Goal: Transaction & Acquisition: Purchase product/service

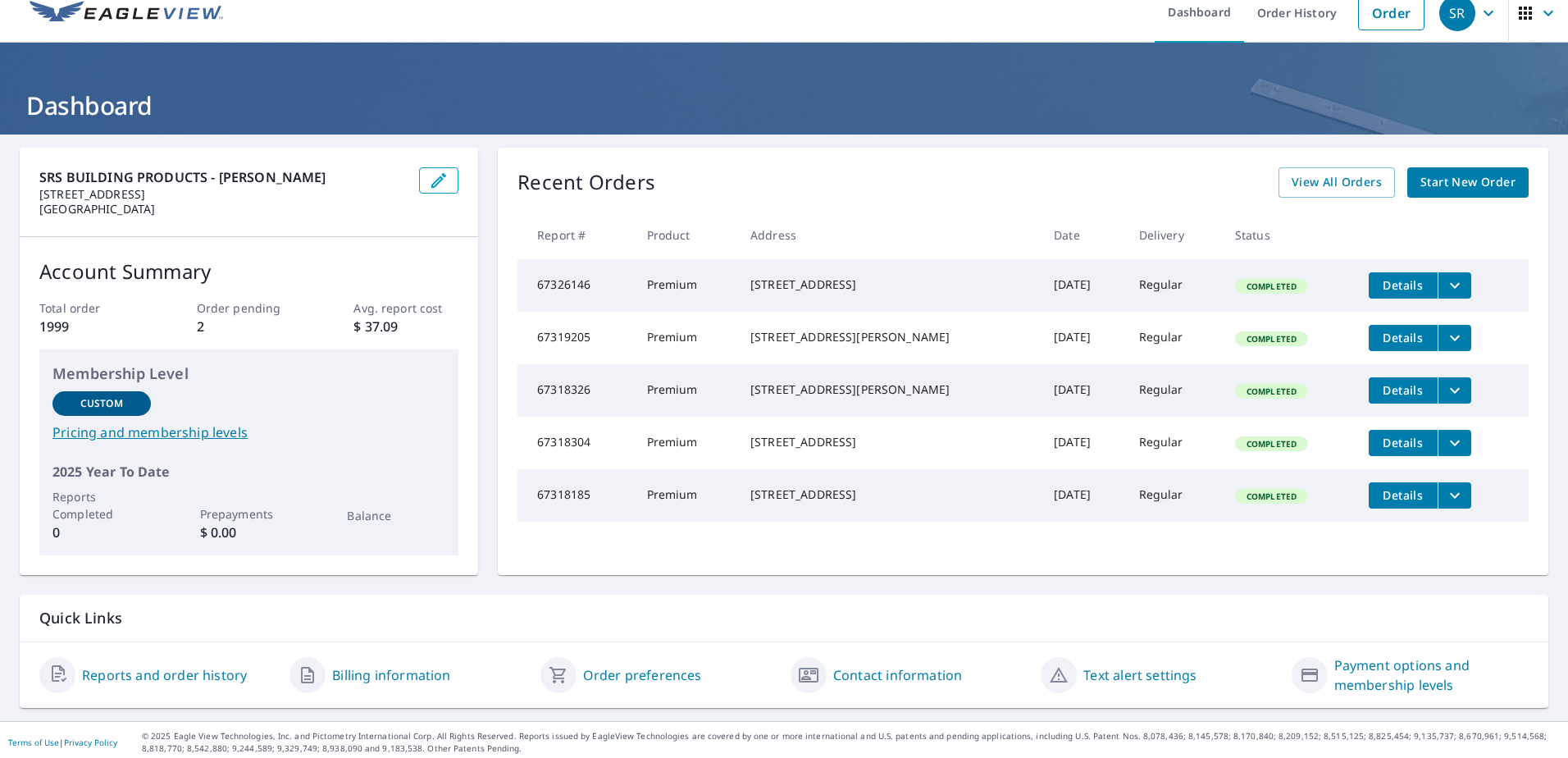
scroll to position [22, 0]
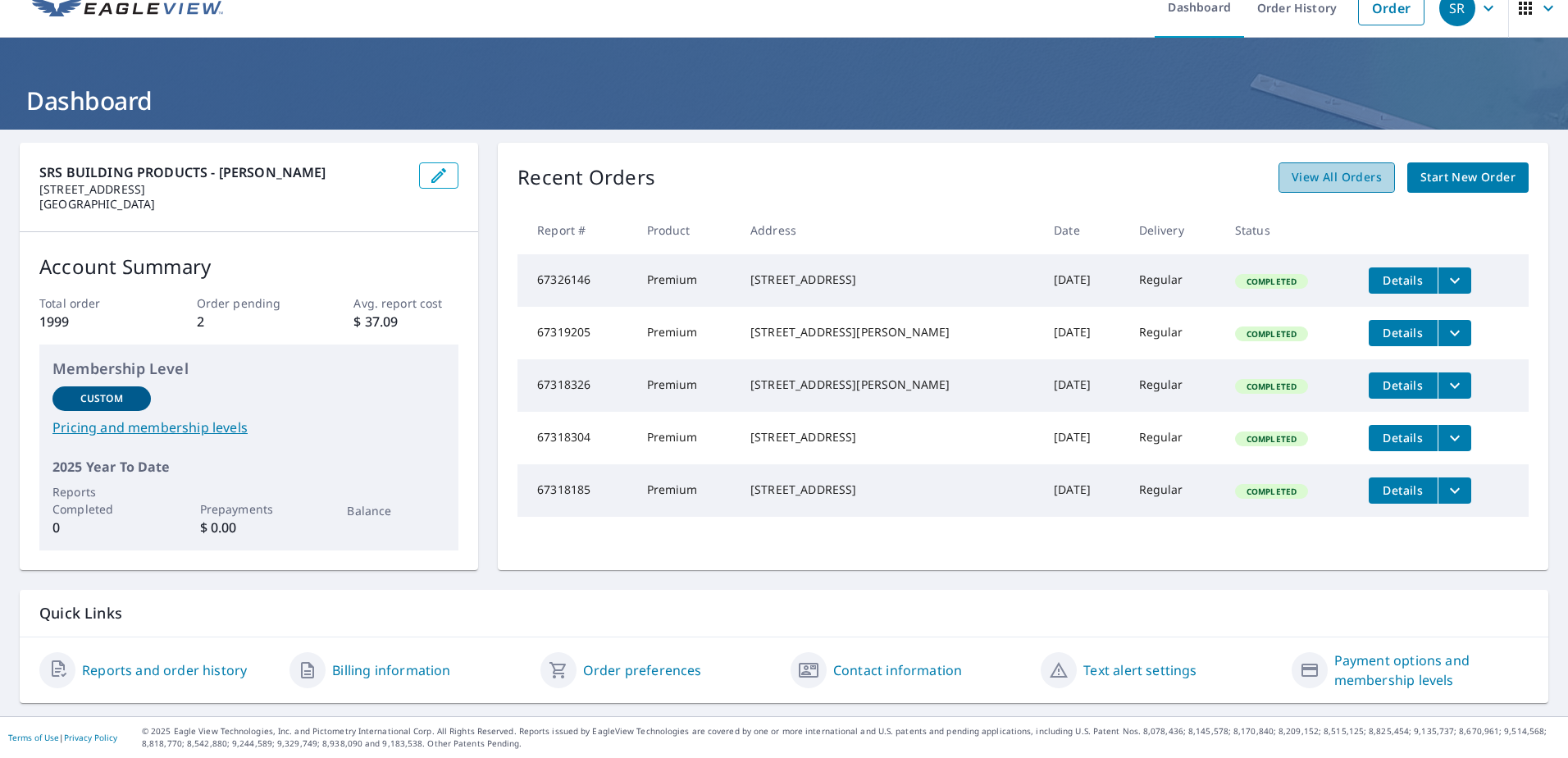
click at [1328, 180] on span "View All Orders" at bounding box center [1337, 177] width 90 height 20
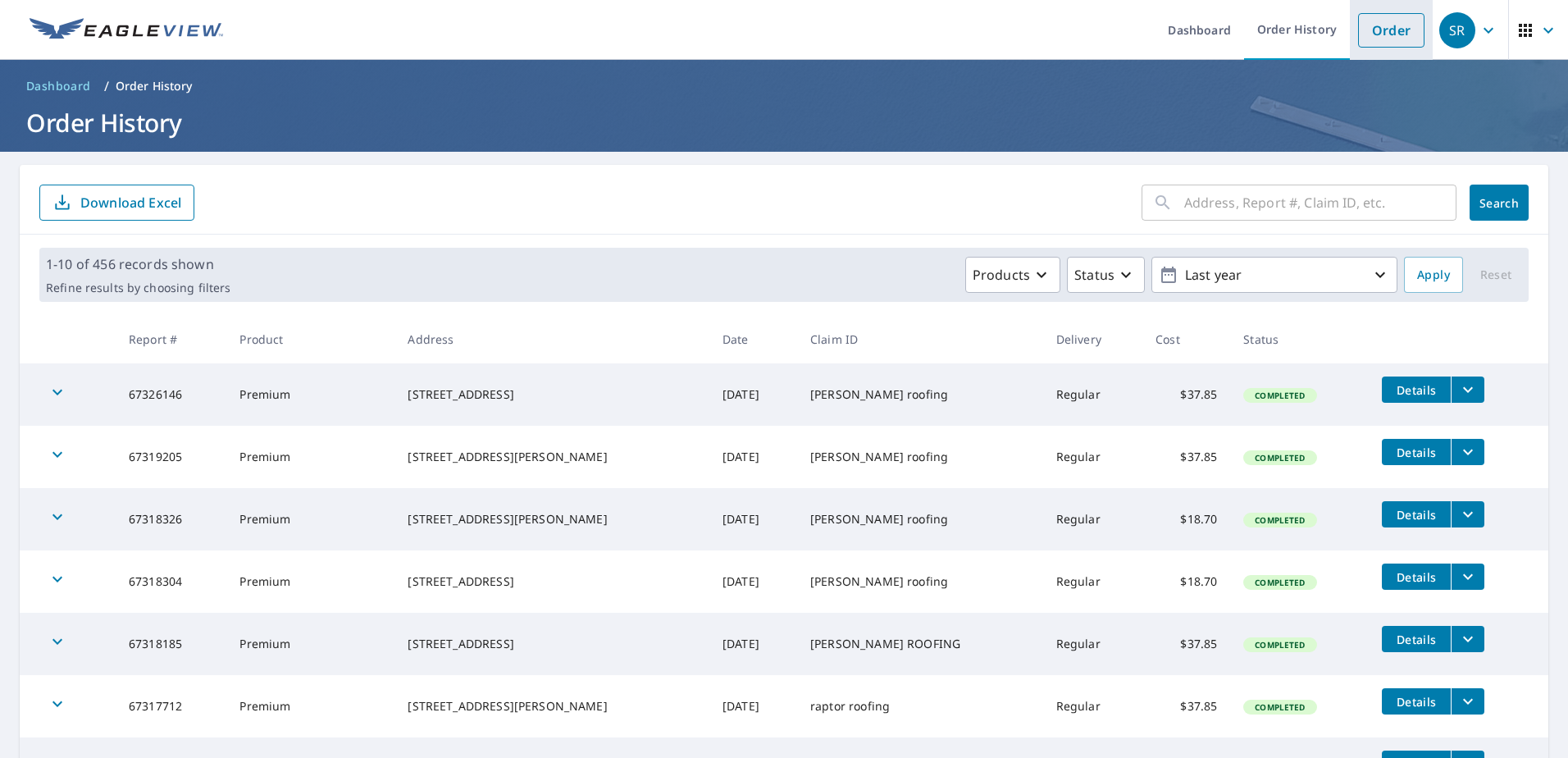
click at [1371, 42] on link "Order" at bounding box center [1392, 30] width 66 height 34
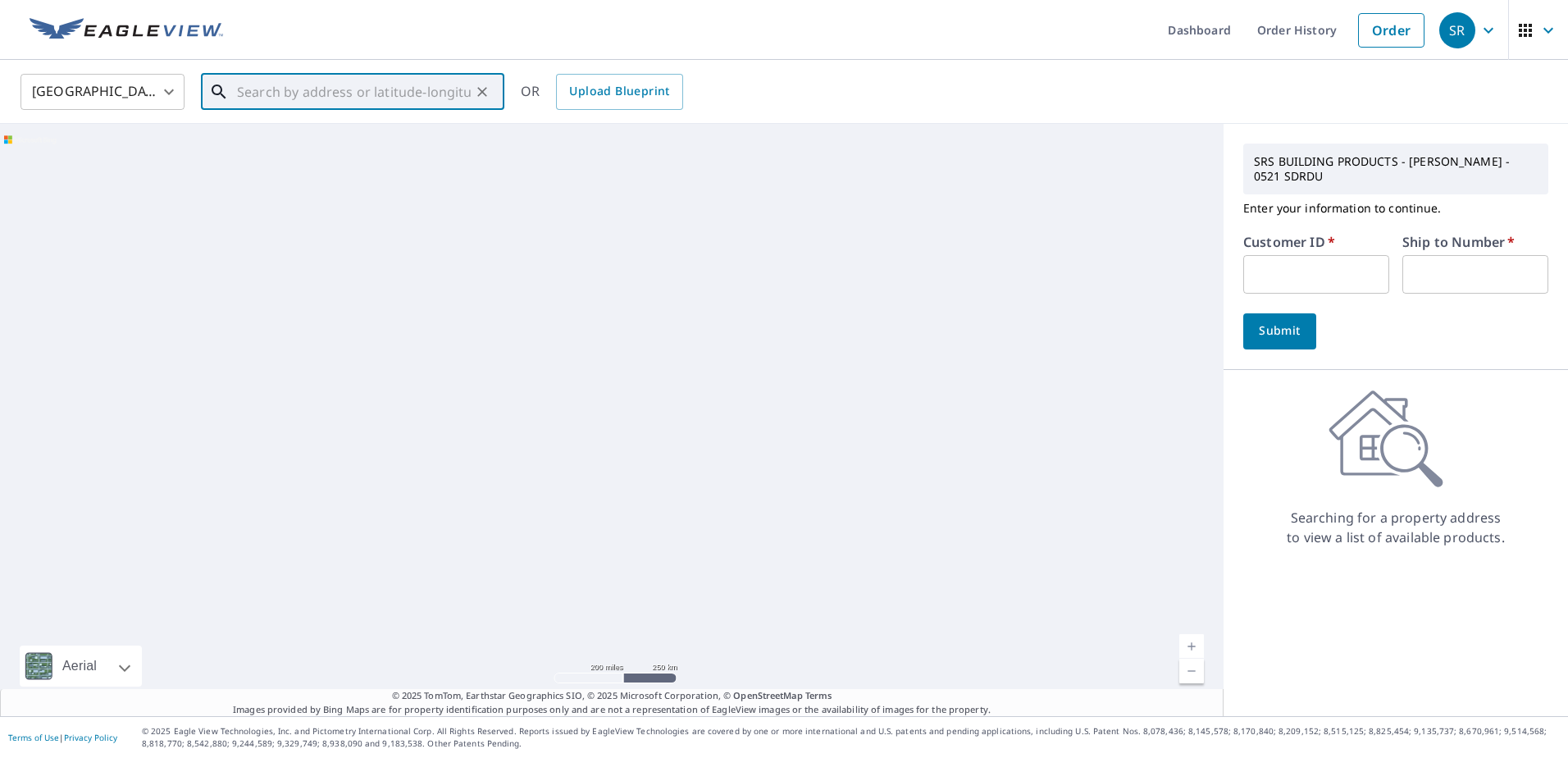
click at [343, 80] on input "text" at bounding box center [353, 92] width 233 height 46
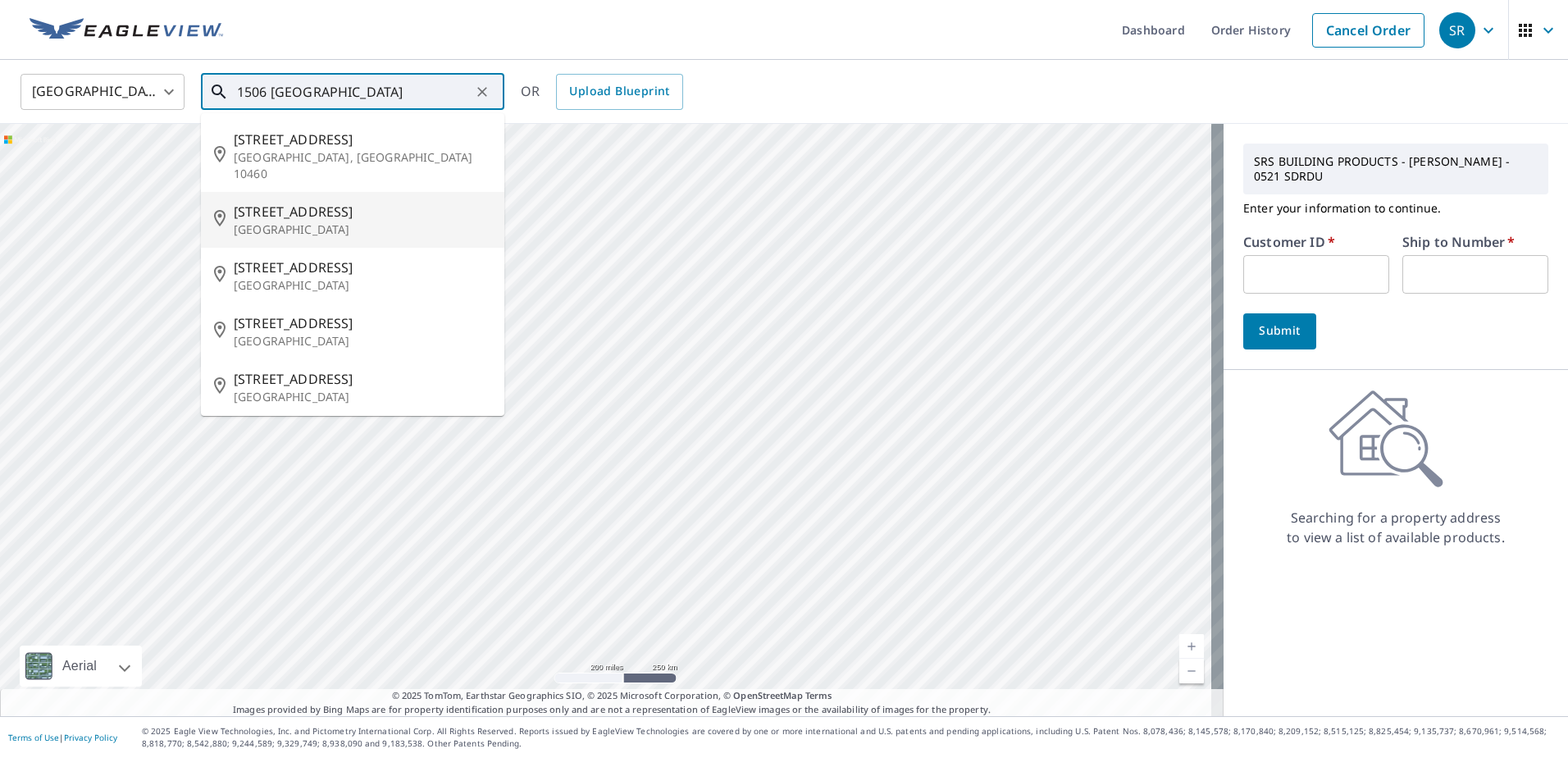
click at [335, 202] on span "[STREET_ADDRESS]" at bounding box center [362, 211] width 257 height 19
type input "[STREET_ADDRESS]"
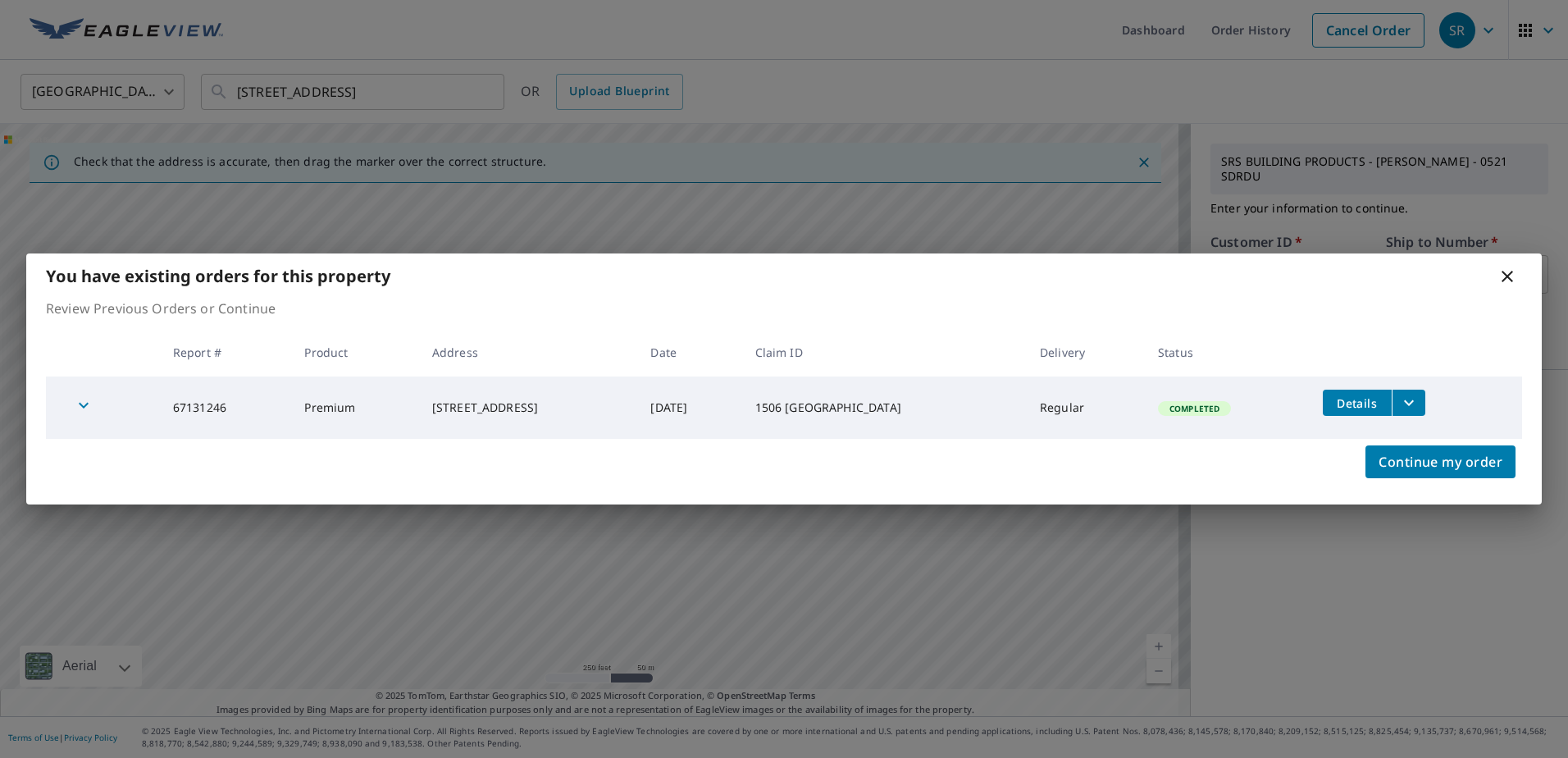
click at [1506, 273] on icon at bounding box center [1507, 276] width 19 height 19
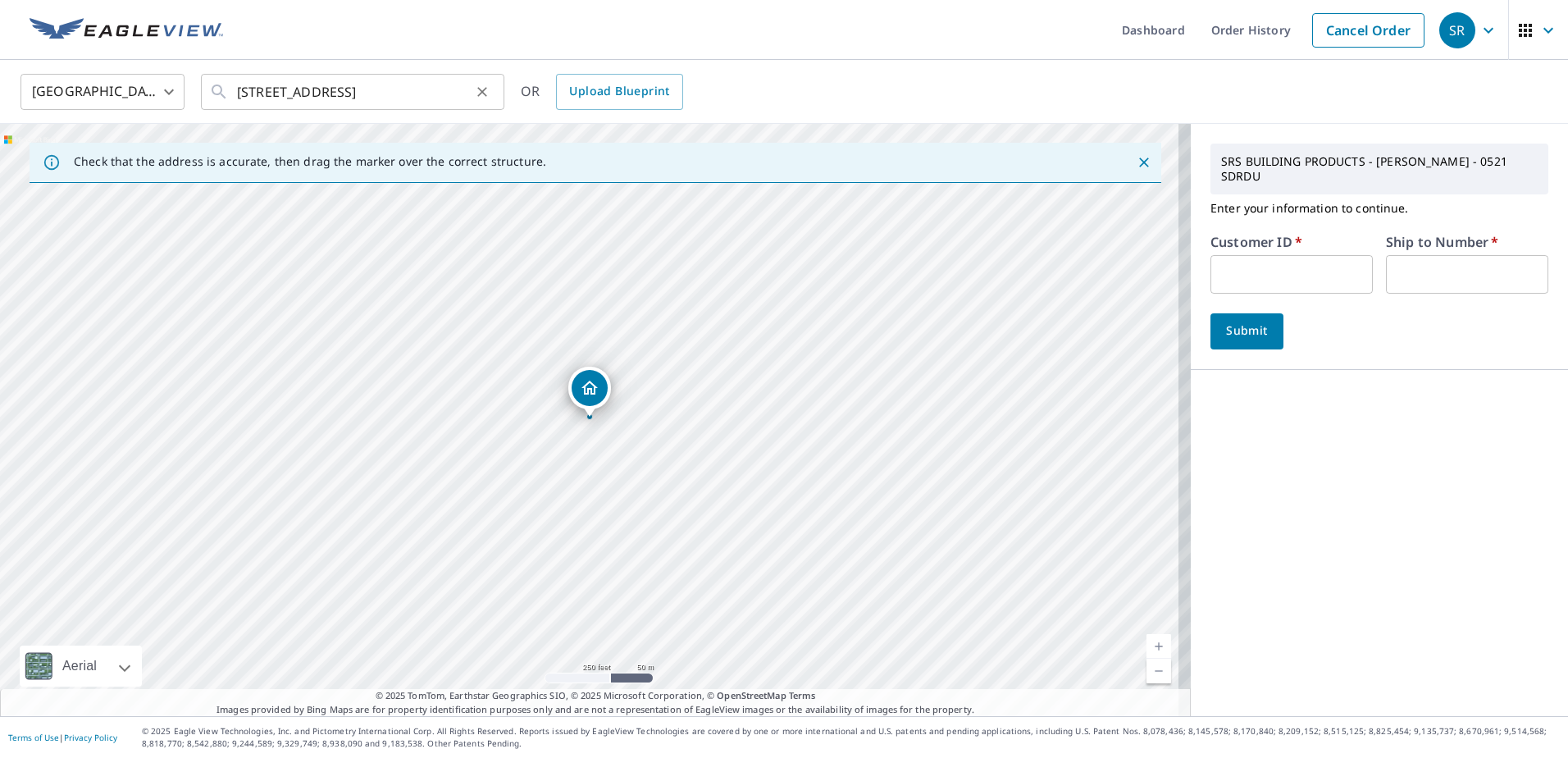
click at [485, 93] on icon "Clear" at bounding box center [482, 91] width 10 height 10
click at [291, 89] on input "text" at bounding box center [353, 92] width 233 height 46
type input "R"
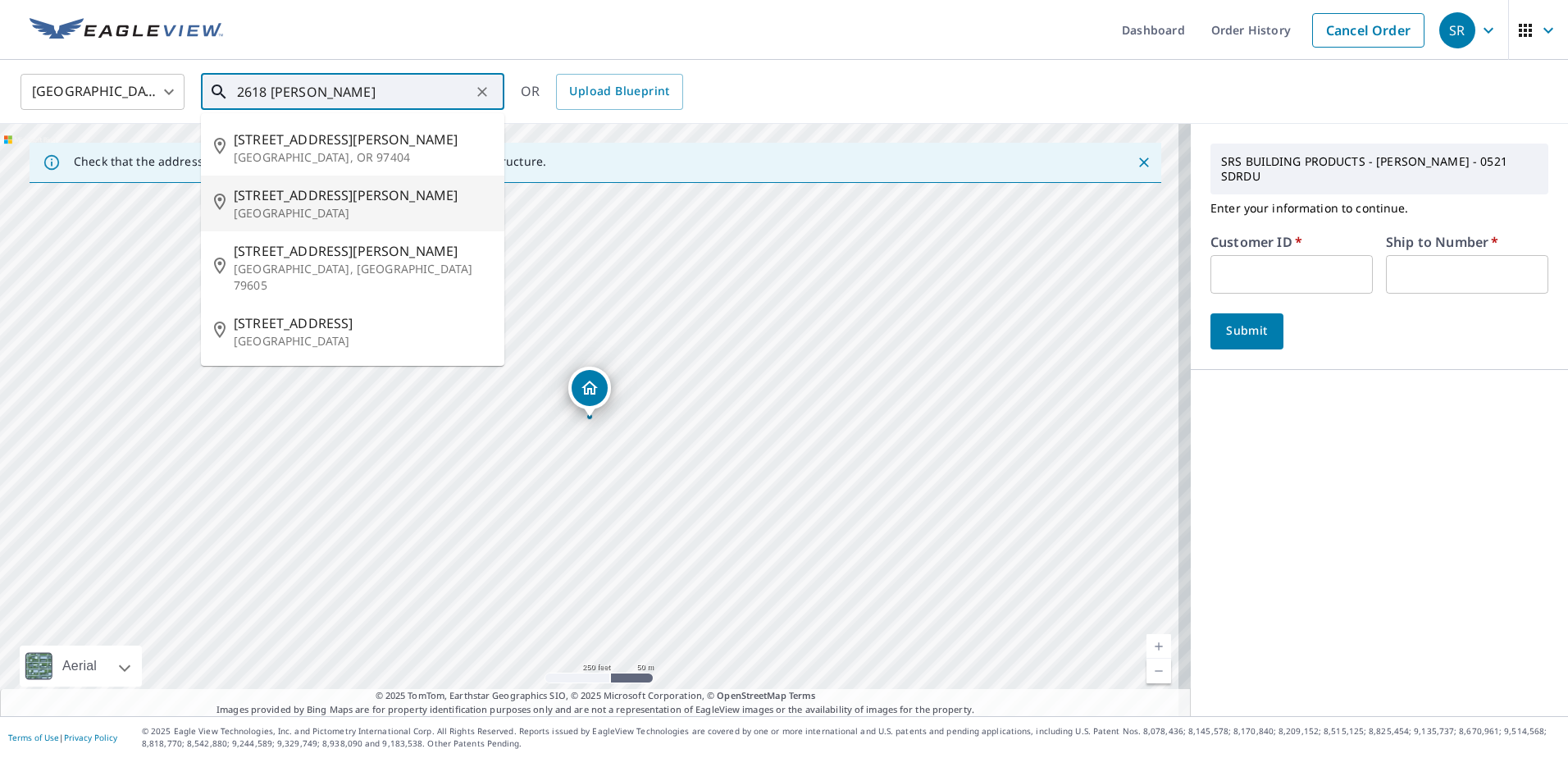
click at [300, 187] on span "[STREET_ADDRESS][PERSON_NAME]" at bounding box center [362, 195] width 257 height 19
type input "[STREET_ADDRESS][PERSON_NAME]"
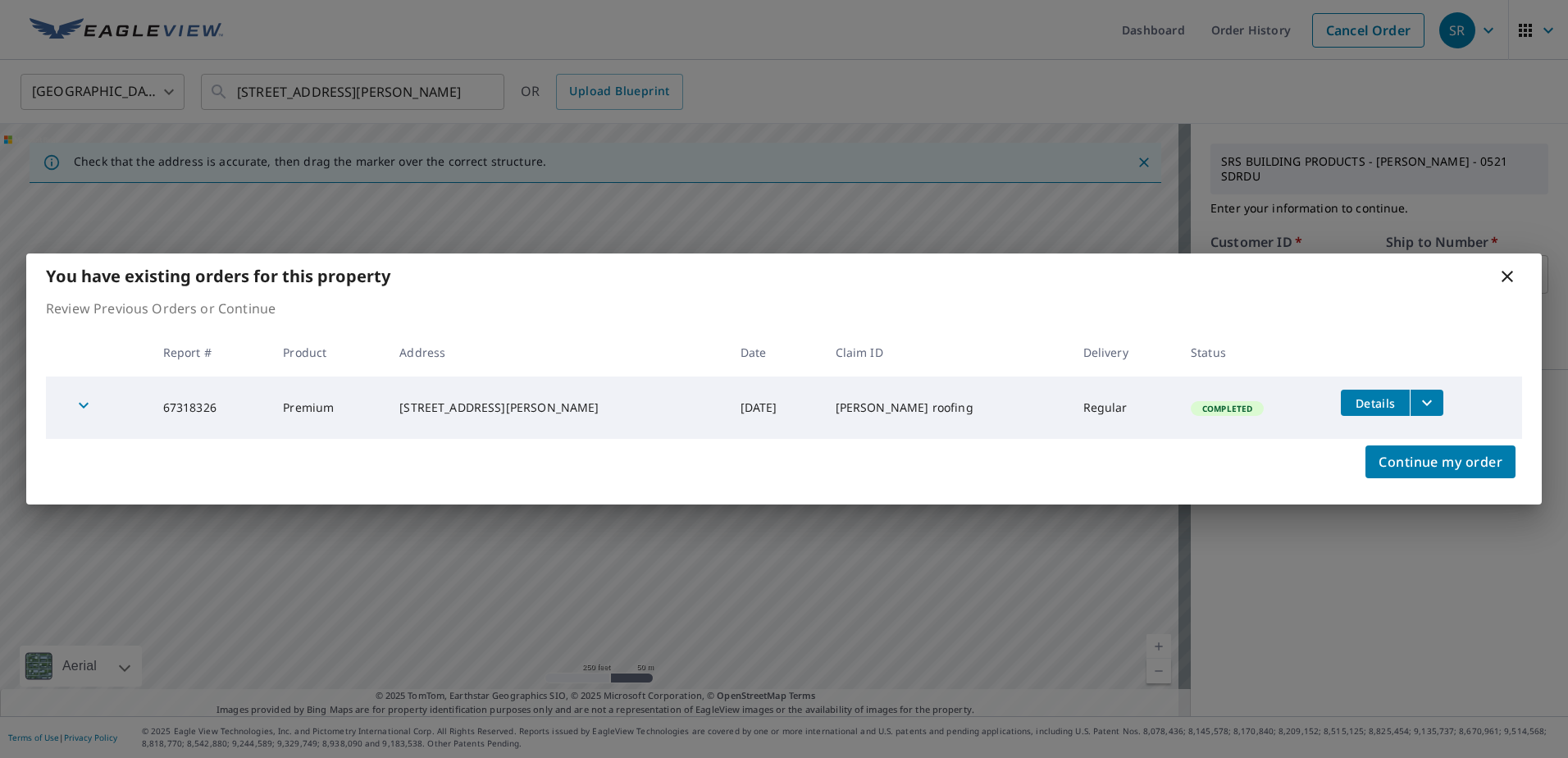
click at [1502, 276] on icon at bounding box center [1507, 276] width 19 height 19
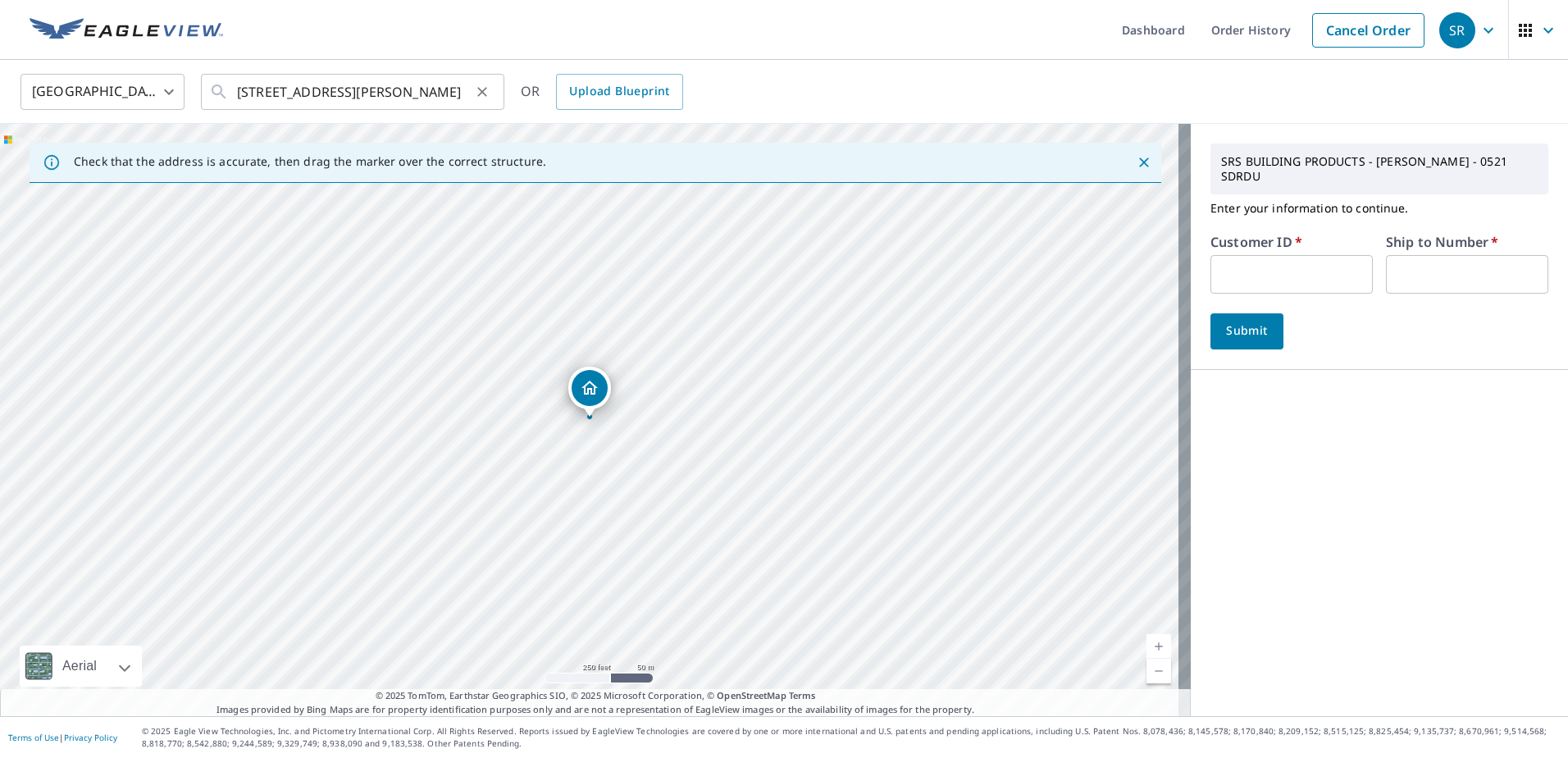
click at [481, 93] on icon "Clear" at bounding box center [482, 91] width 10 height 10
click at [296, 78] on input "text" at bounding box center [353, 92] width 233 height 46
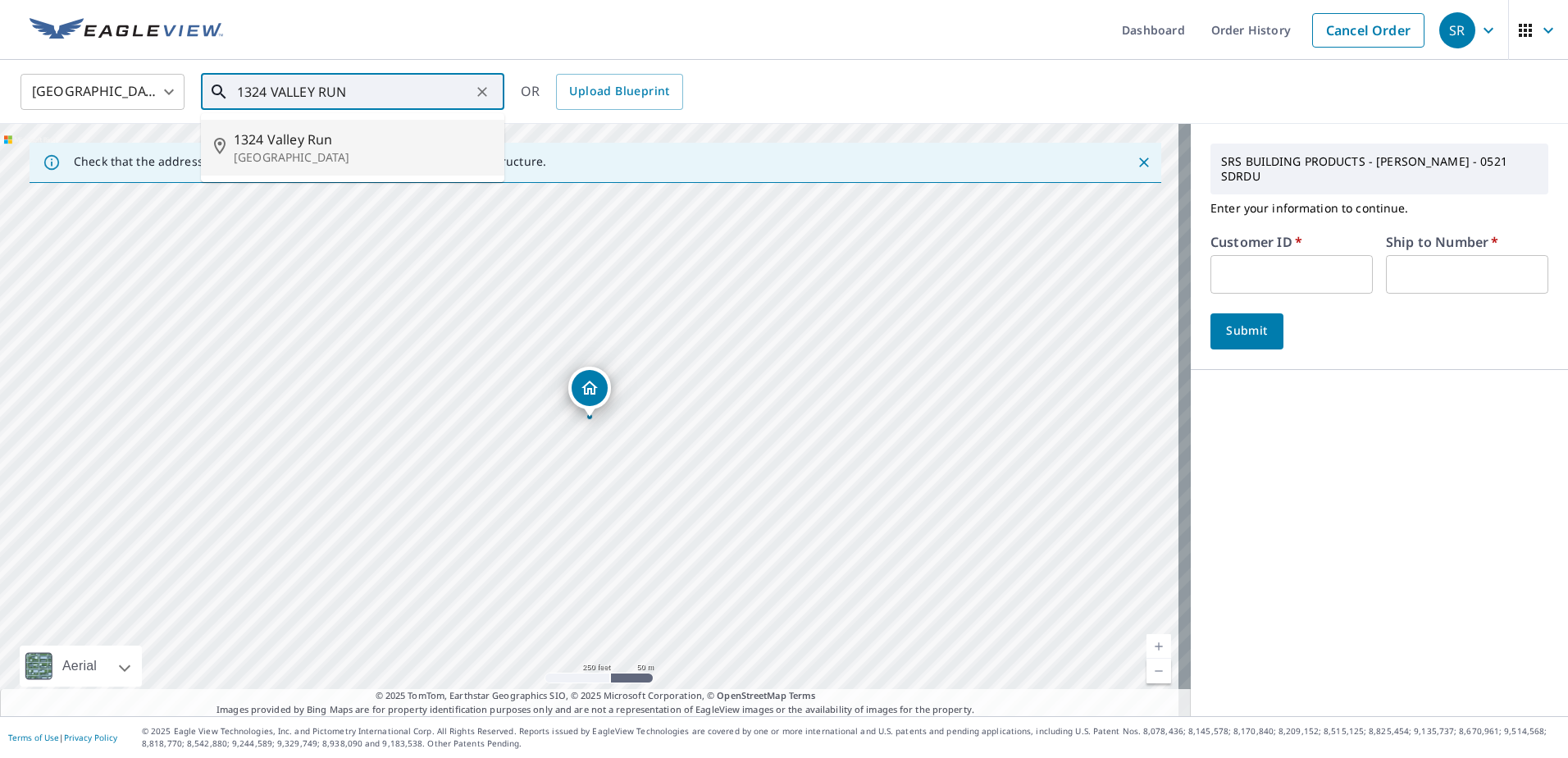
click at [302, 146] on span "1324 Valley Run" at bounding box center [362, 138] width 257 height 19
type input "[STREET_ADDRESS]"
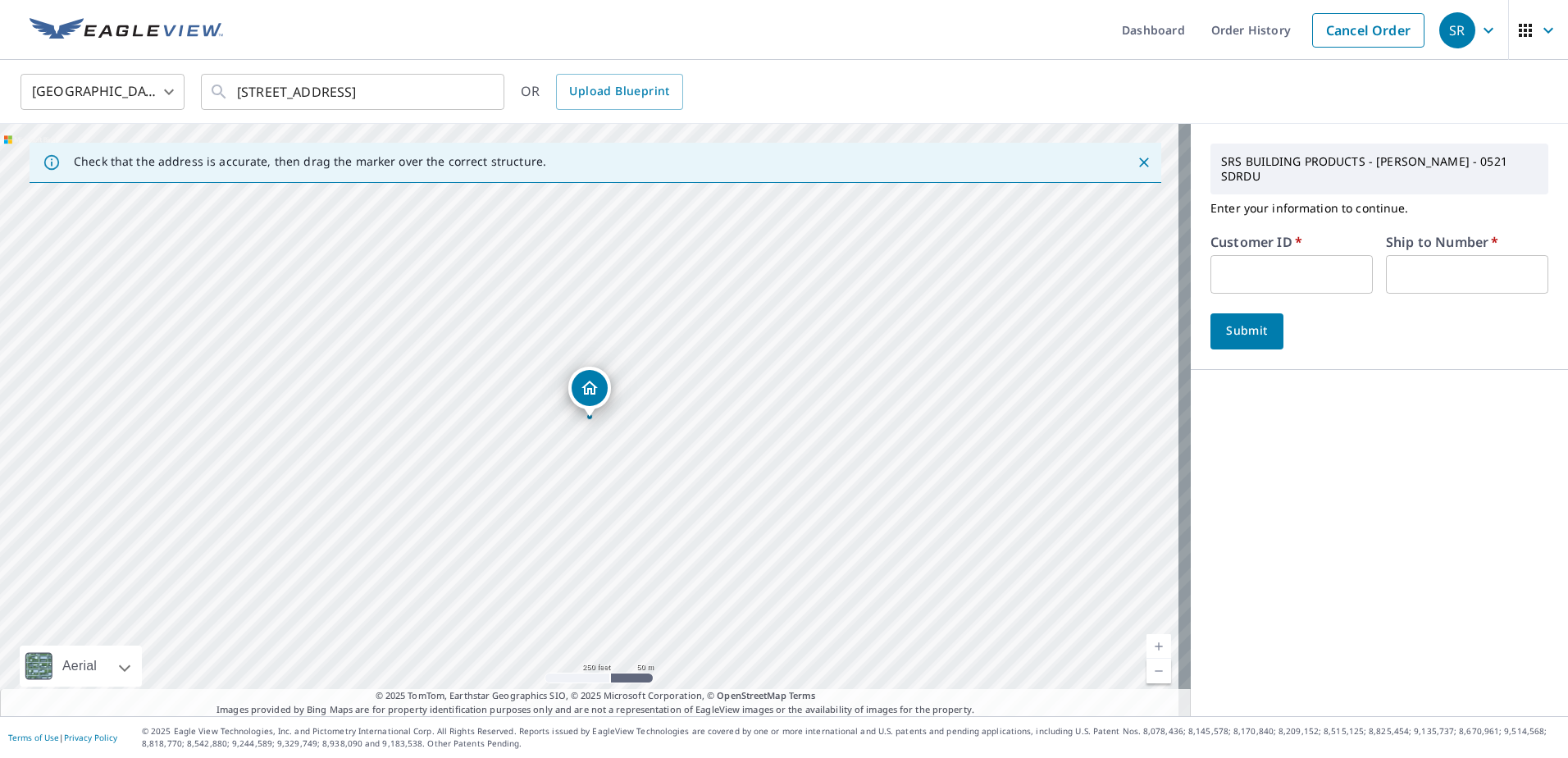
click at [1247, 274] on input "text" at bounding box center [1292, 274] width 162 height 39
type input "COL10126"
type input "01"
click at [1224, 323] on span "Submit" at bounding box center [1247, 331] width 47 height 20
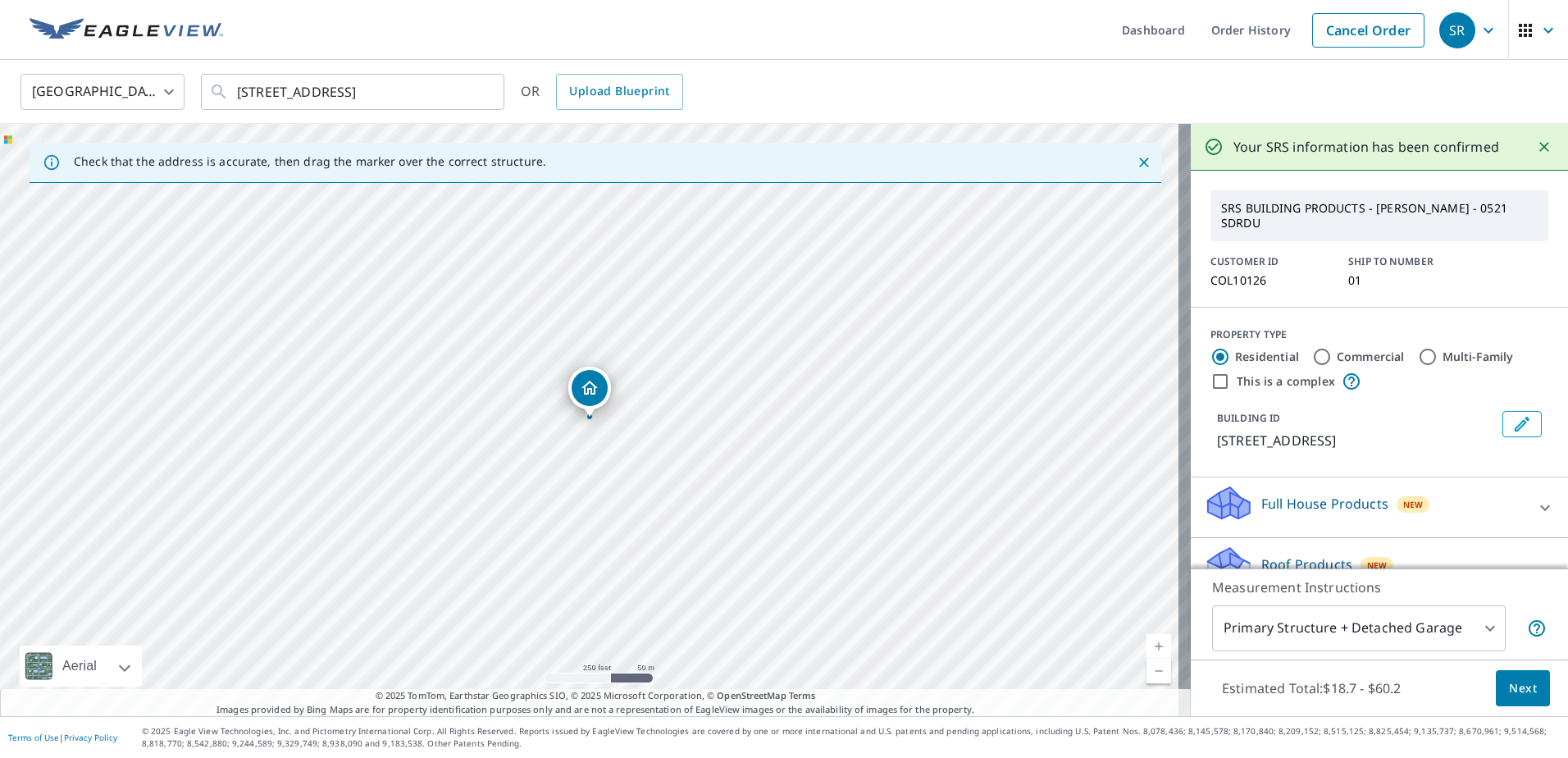
click at [1517, 687] on span "Next" at bounding box center [1523, 689] width 28 height 20
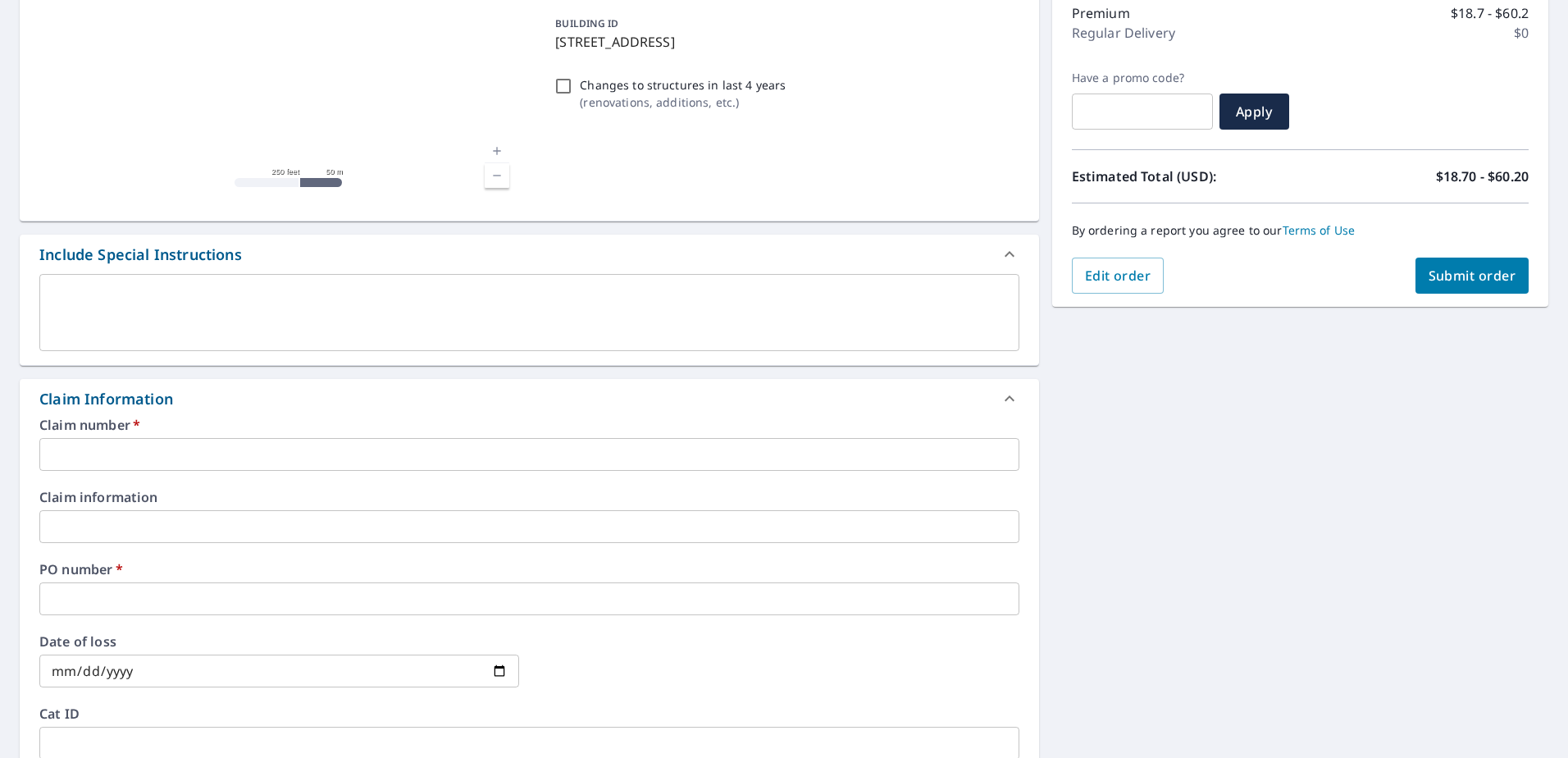
scroll to position [247, 0]
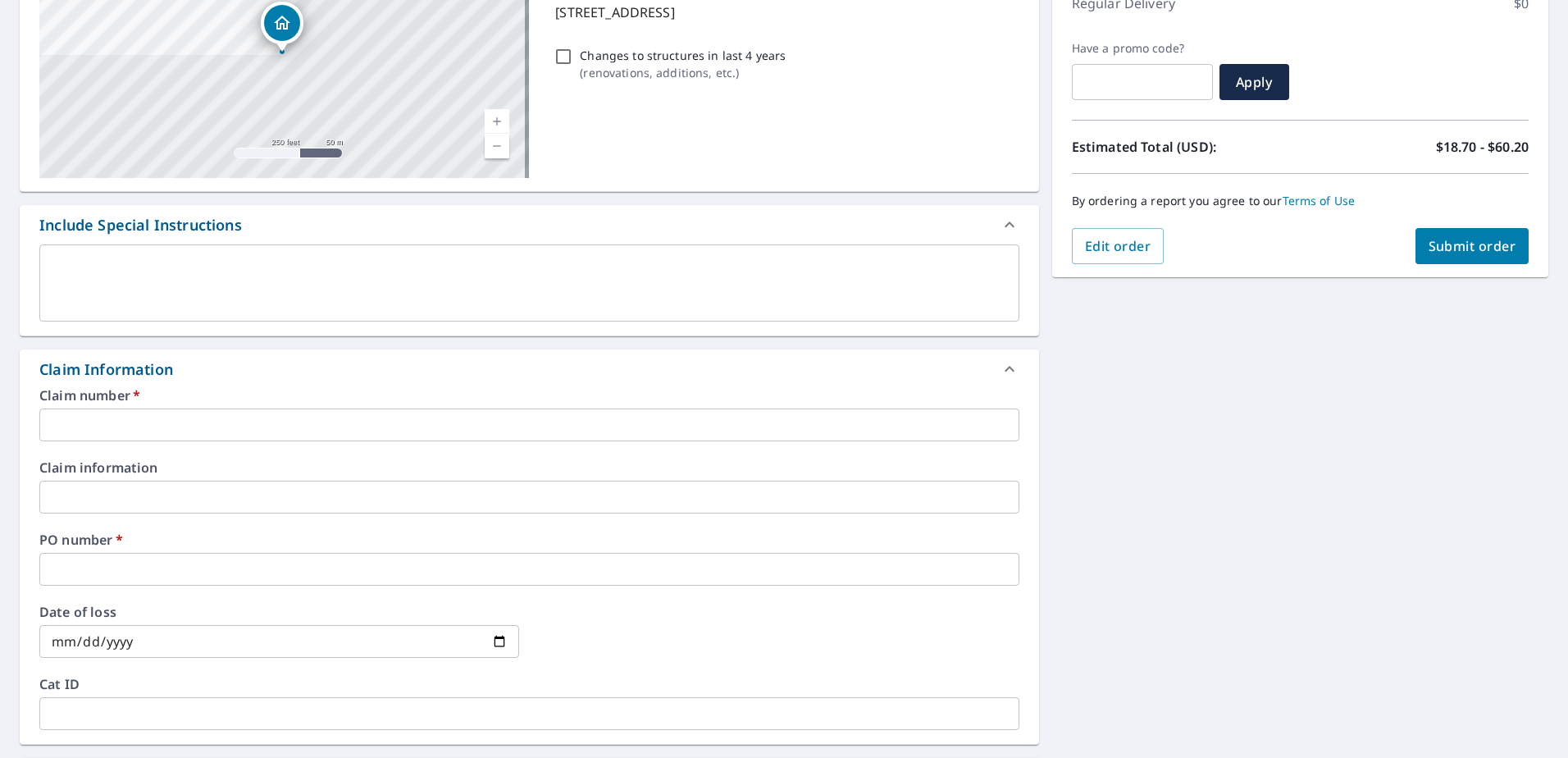
click at [506, 425] on input "text" at bounding box center [530, 426] width 980 height 33
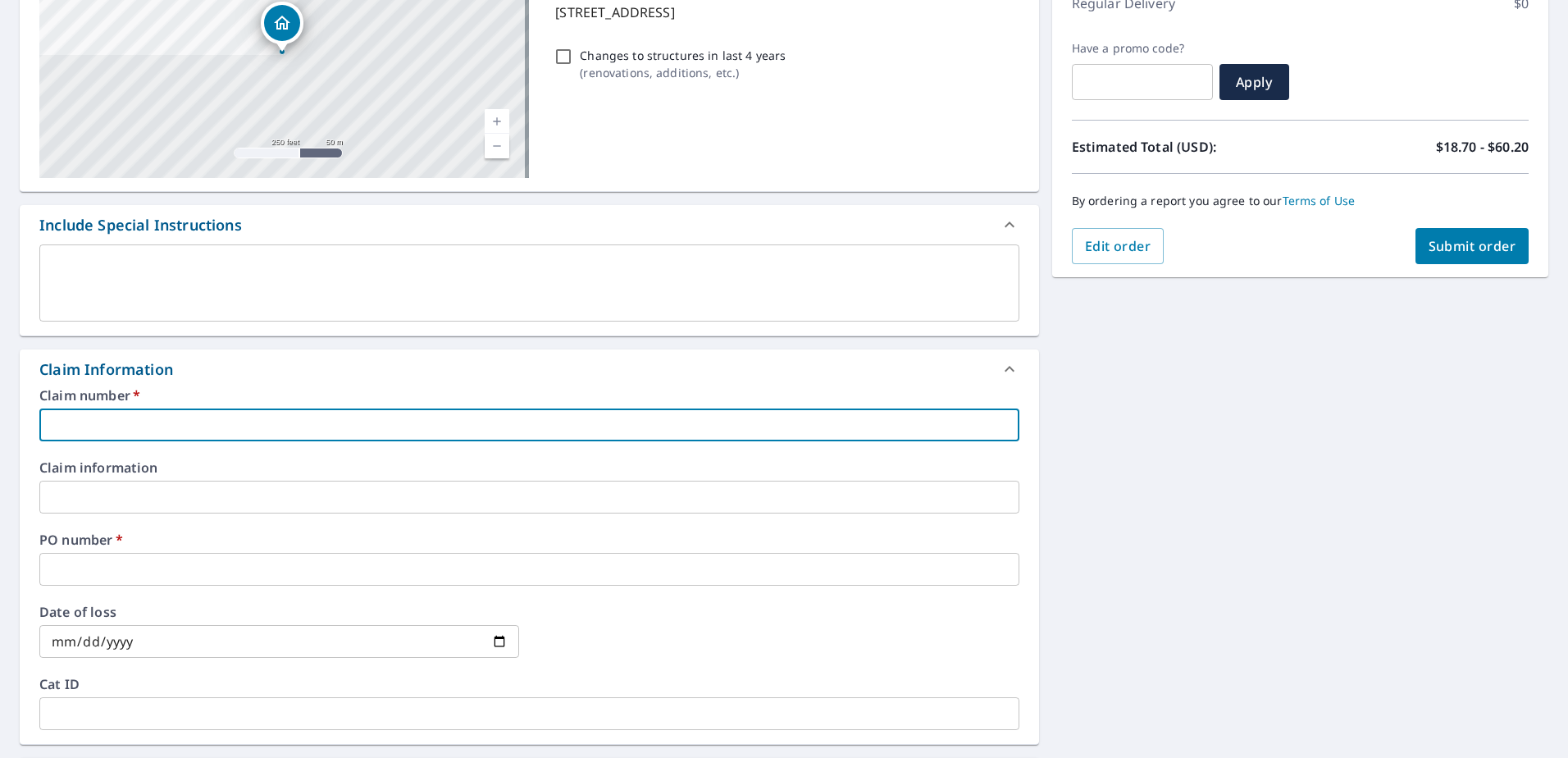
type input "1"
checkbox input "true"
type input "13"
checkbox input "true"
type input "132"
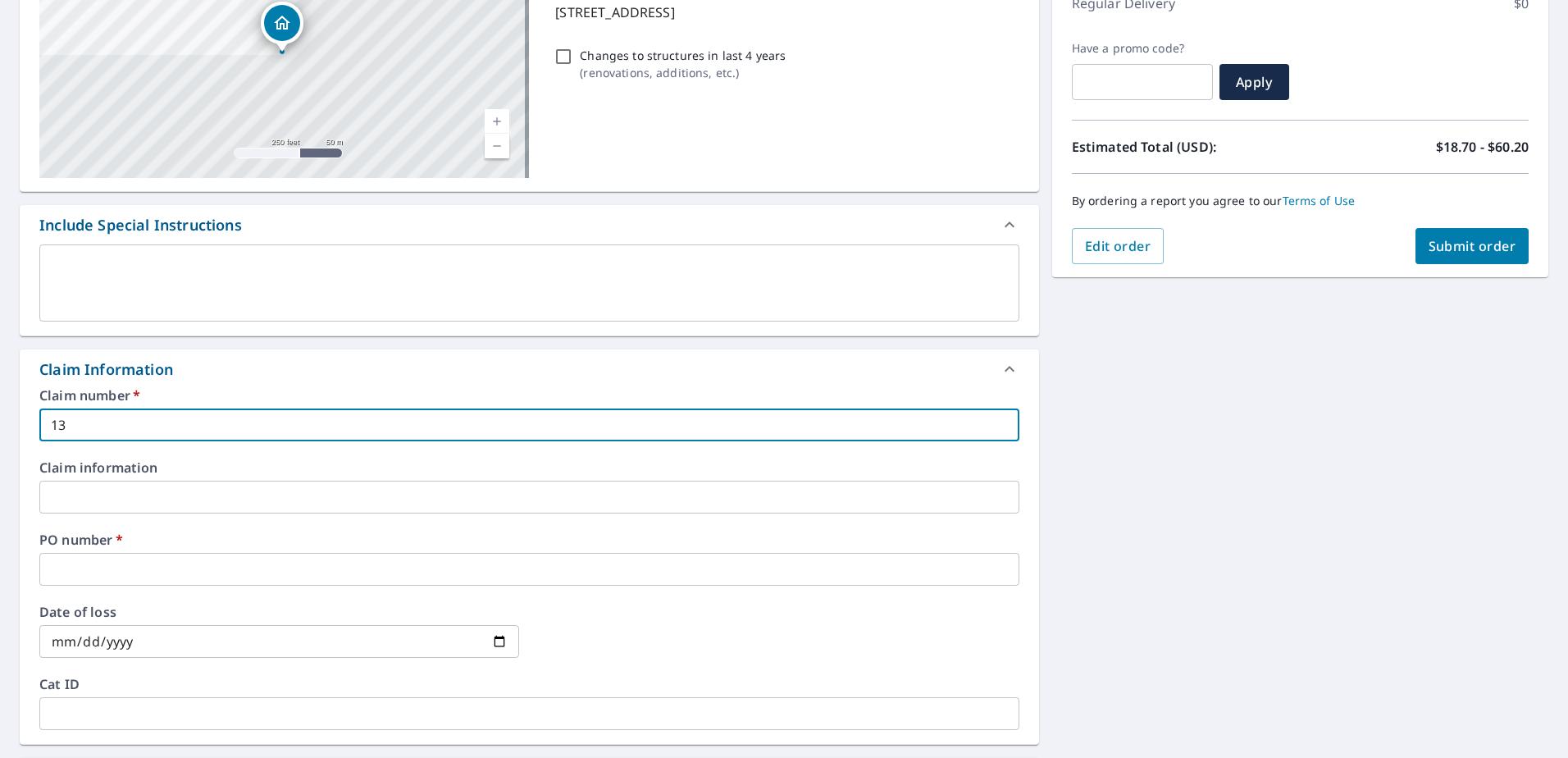
checkbox input "true"
type input "1324"
checkbox input "true"
type input "1324"
checkbox input "true"
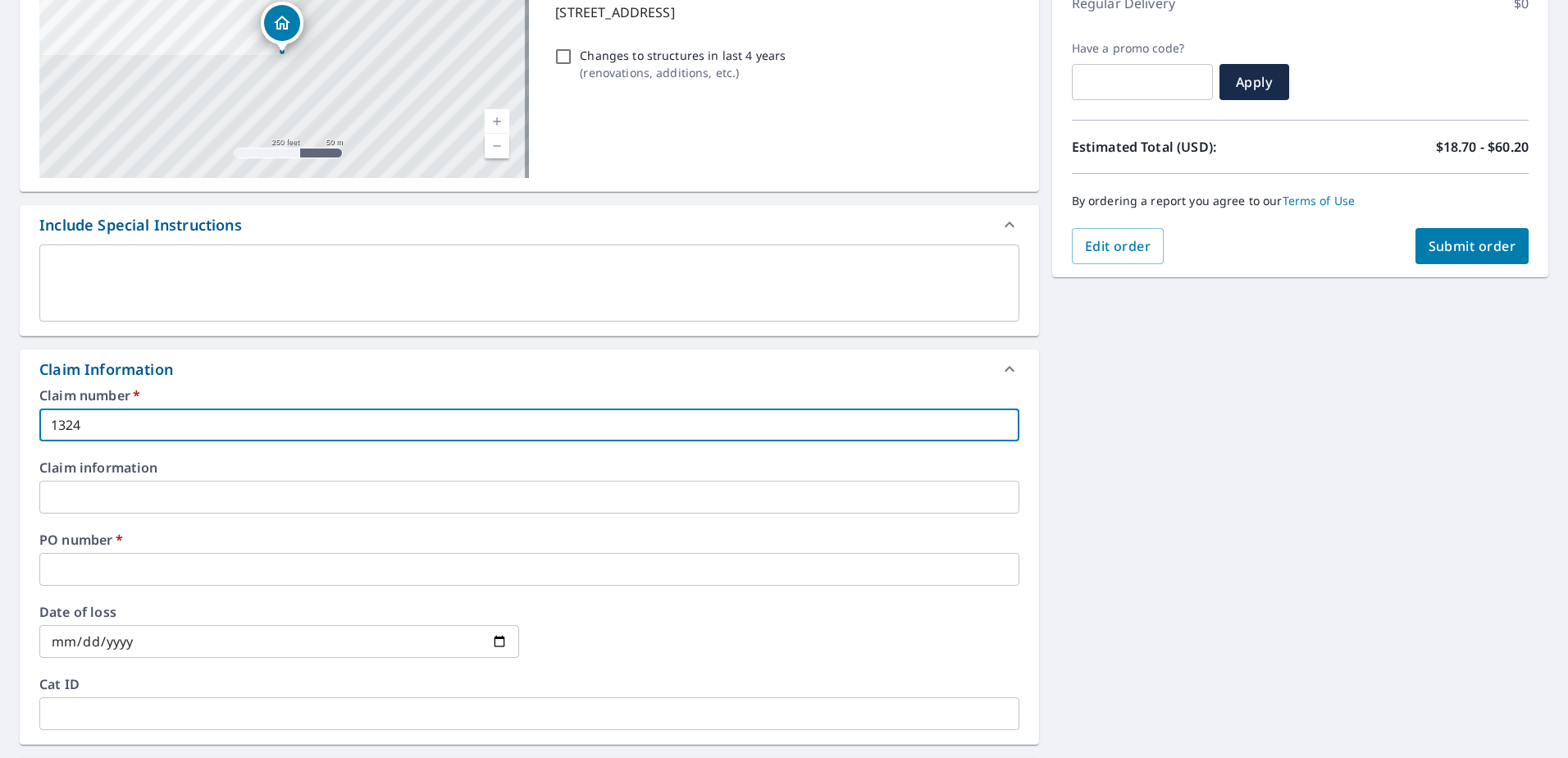
type input "1324 V"
checkbox input "true"
type input "1324 VA"
checkbox input "true"
type input "1324 VAL"
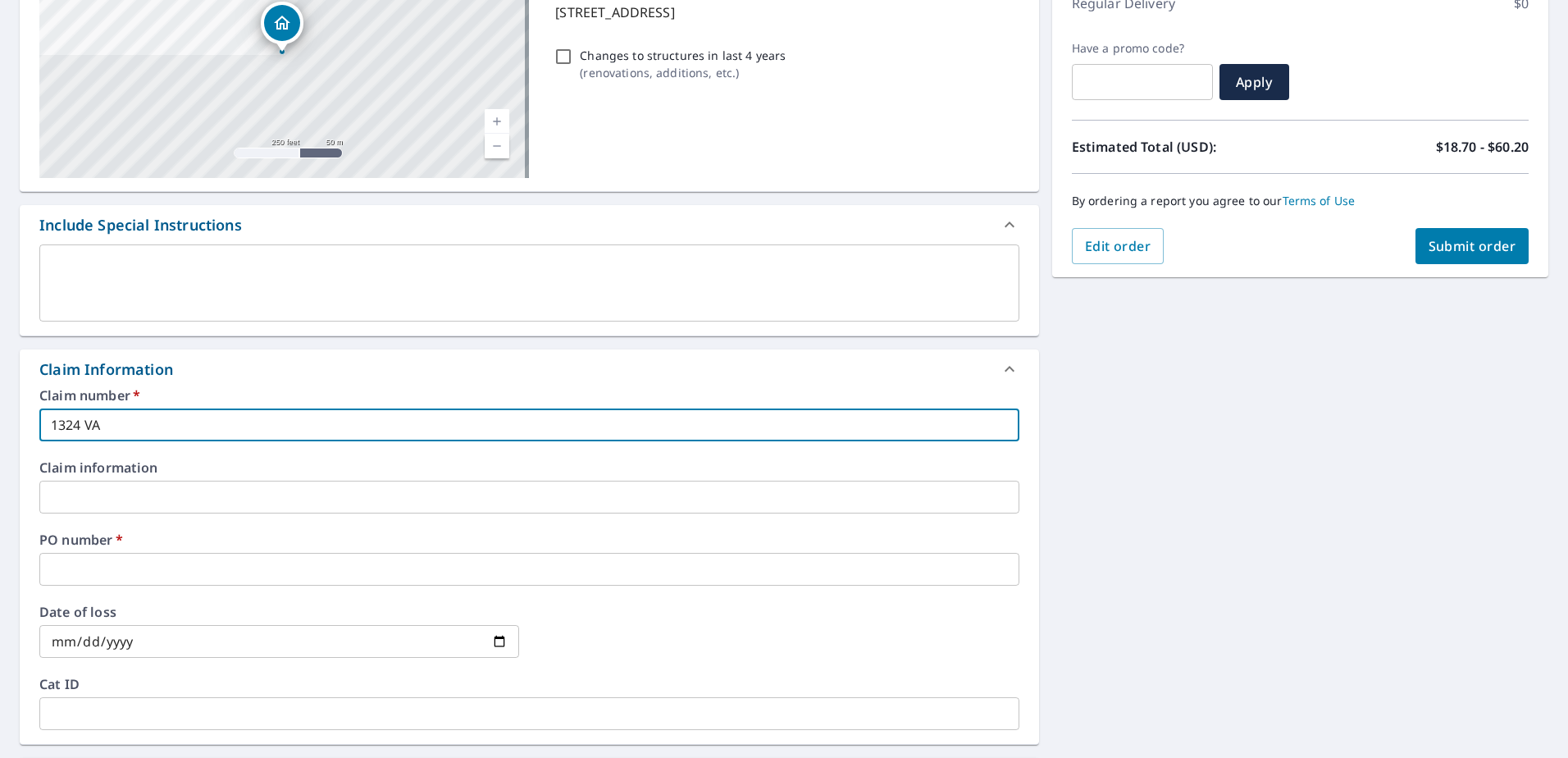
checkbox input "true"
type input "1324 VALL"
checkbox input "true"
type input "1324 [PERSON_NAME]"
checkbox input "true"
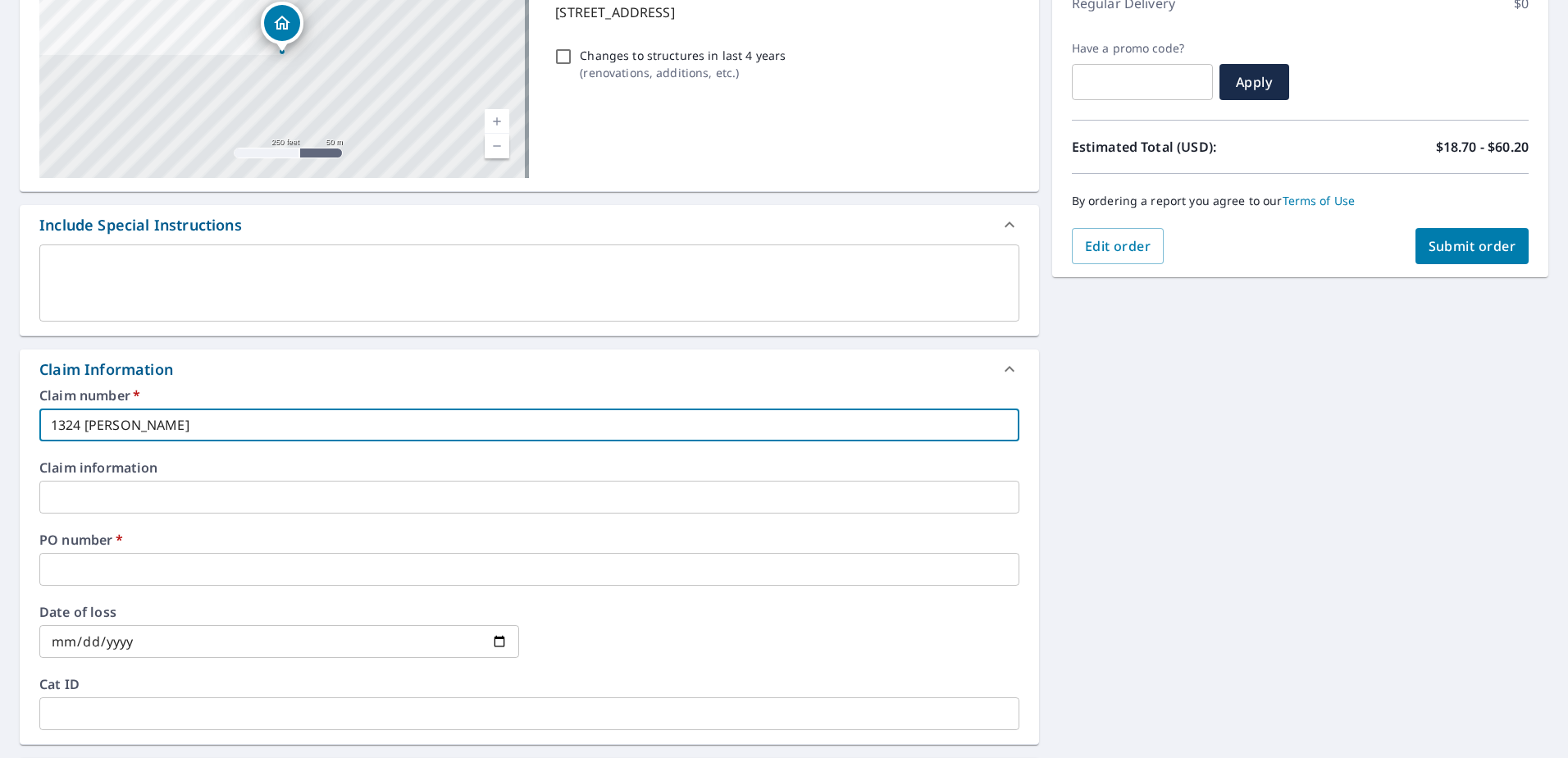
type input "1324 VALLEY"
checkbox input "true"
type input "1324 VALLEY"
checkbox input "true"
type input "1324 VALLEY R"
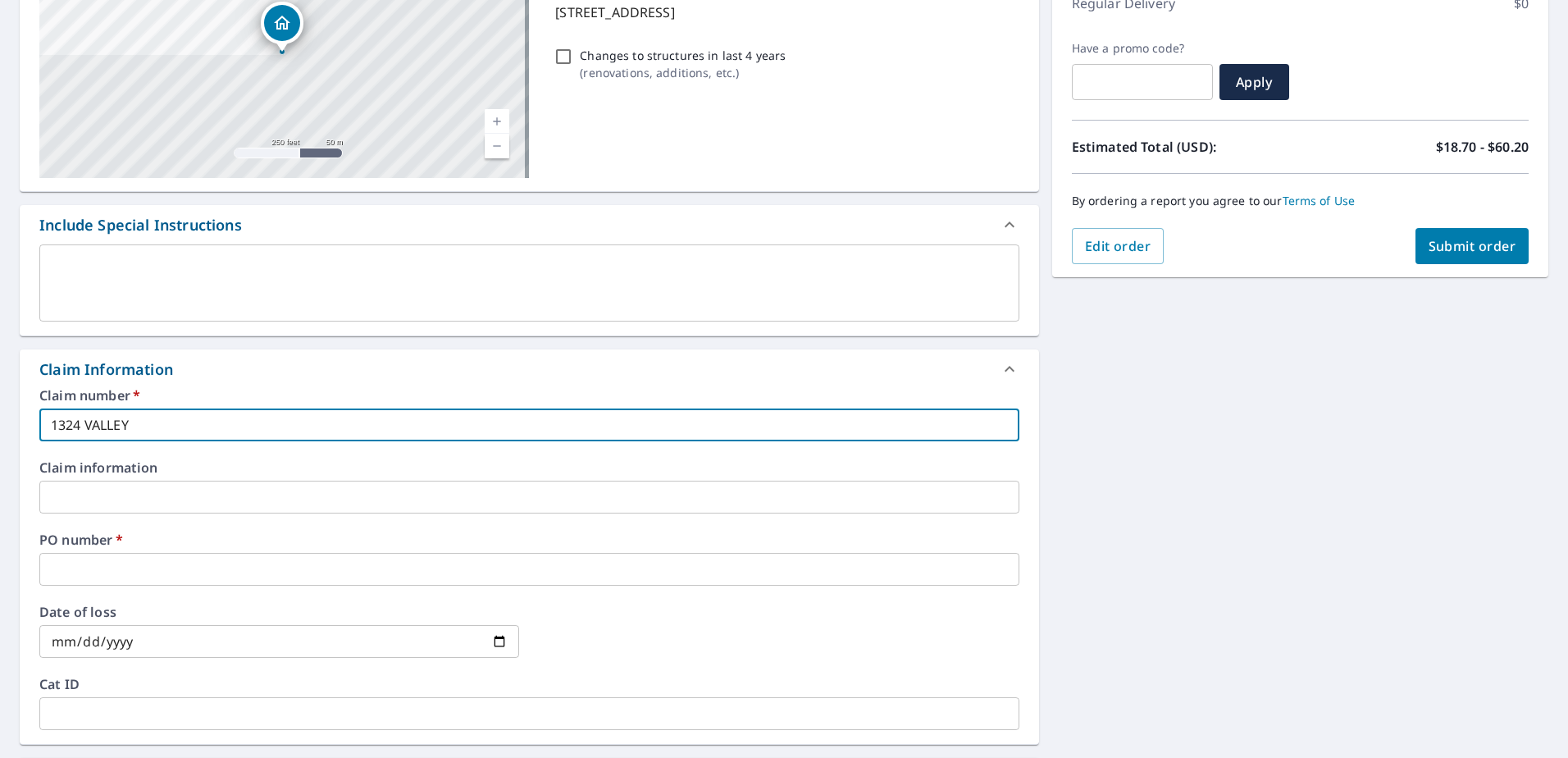
checkbox input "true"
type input "1324 VALLEY RU"
checkbox input "true"
type input "1324 VALLEY RUN"
checkbox input "true"
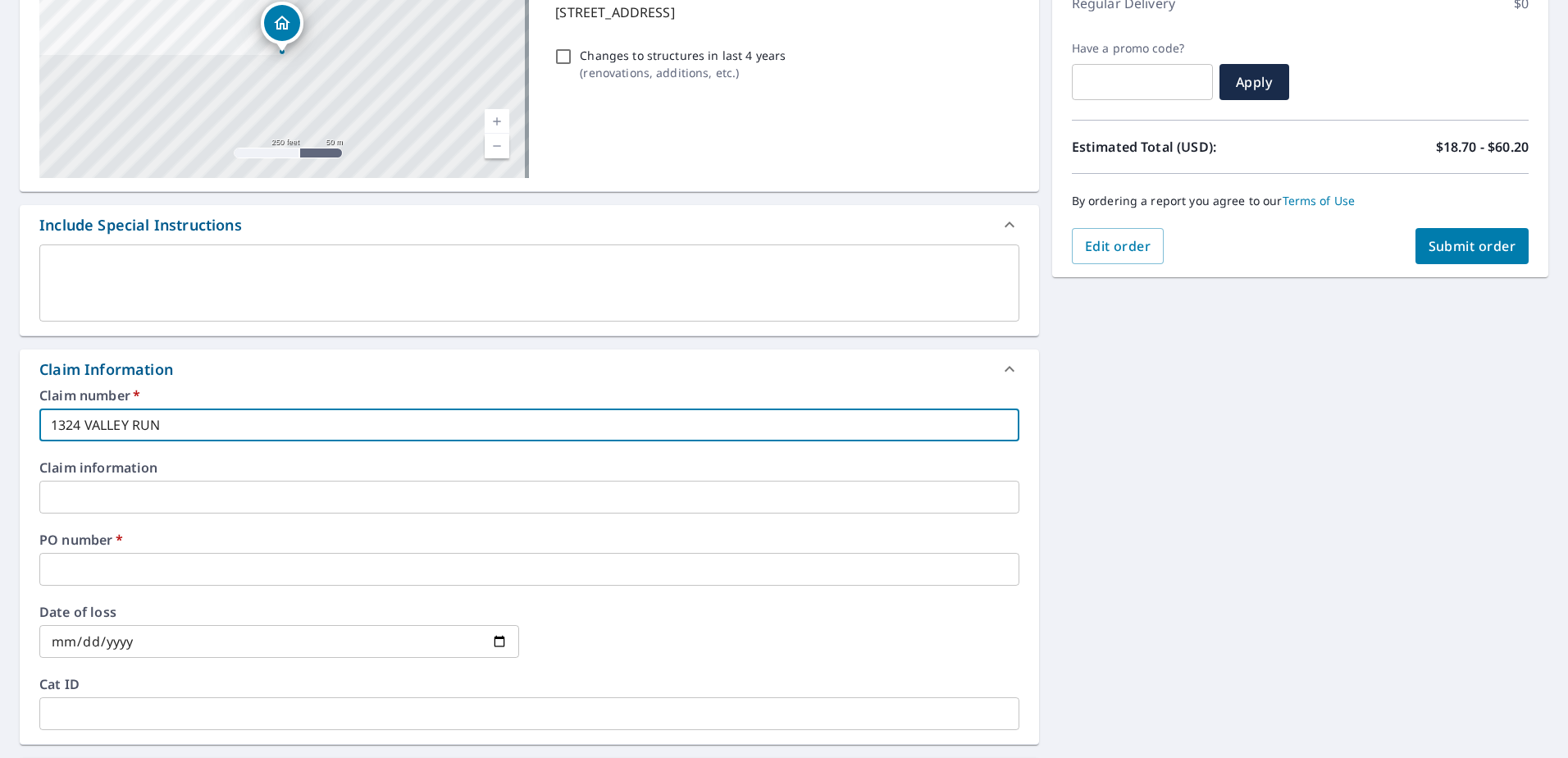
type input "1324 VALLEY RUN"
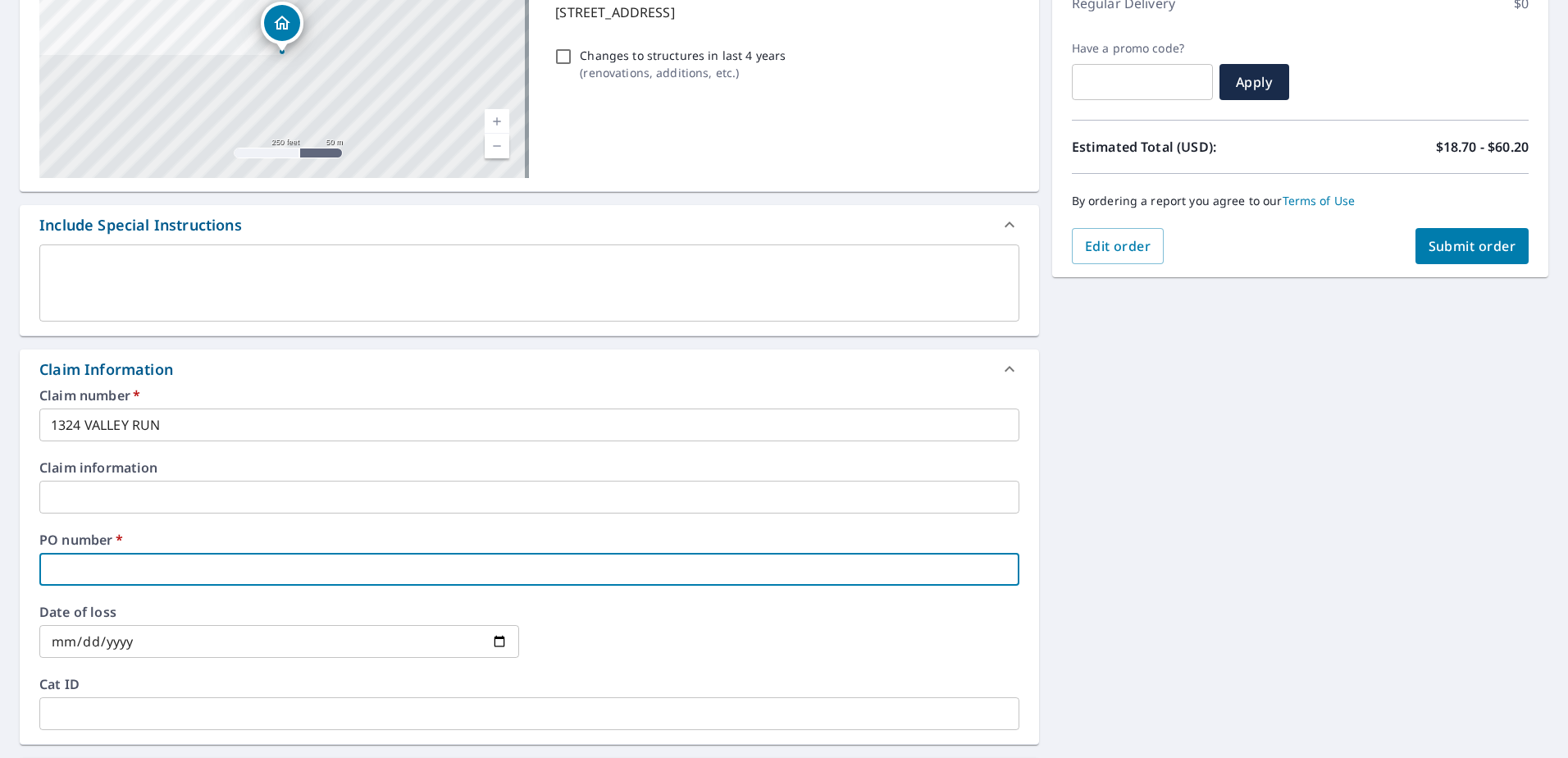
type input "1"
checkbox input "true"
type input "13"
checkbox input "true"
type input "132"
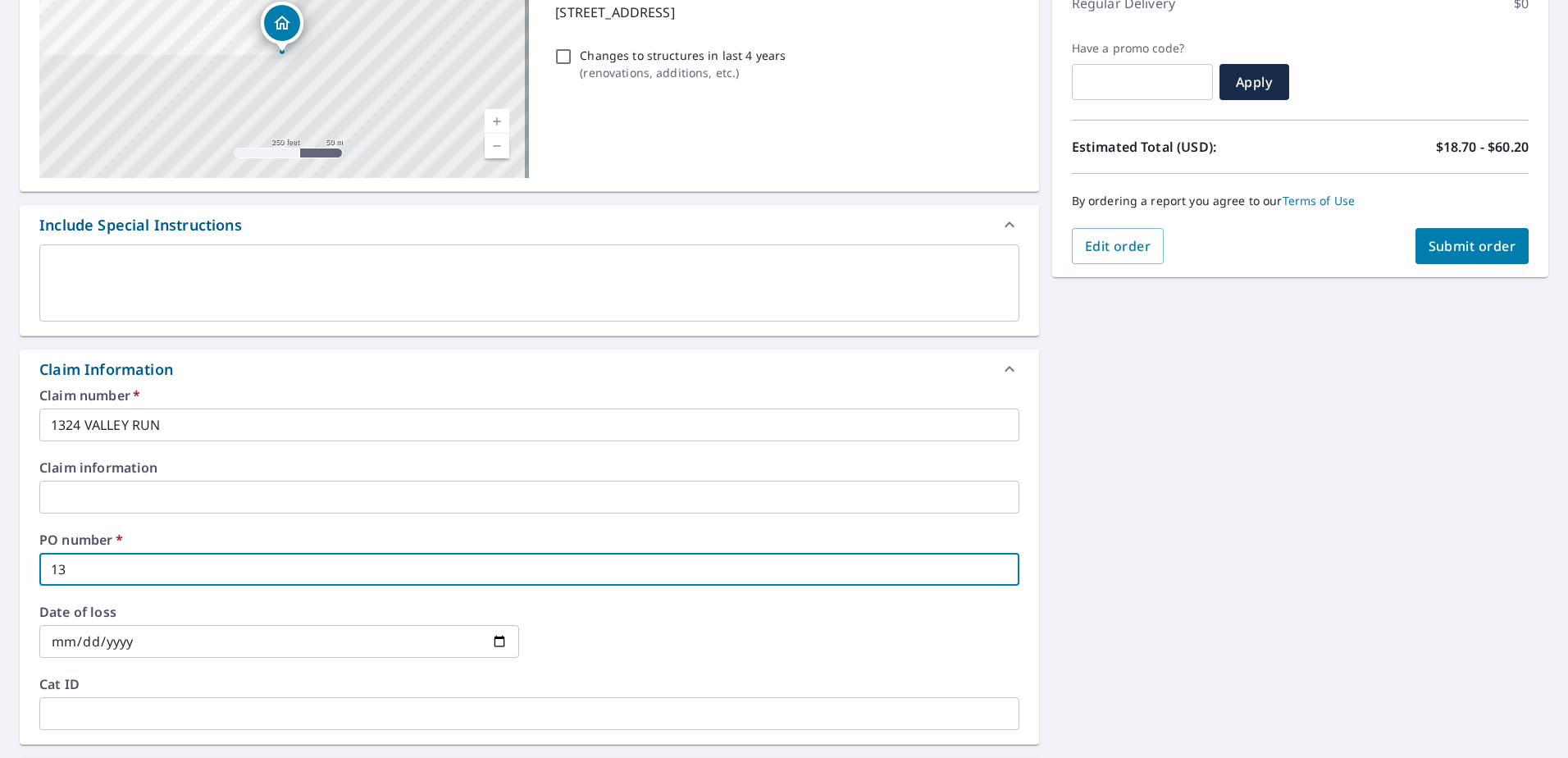
checkbox input "true"
type input "1324"
checkbox input "true"
type input "1324"
checkbox input "true"
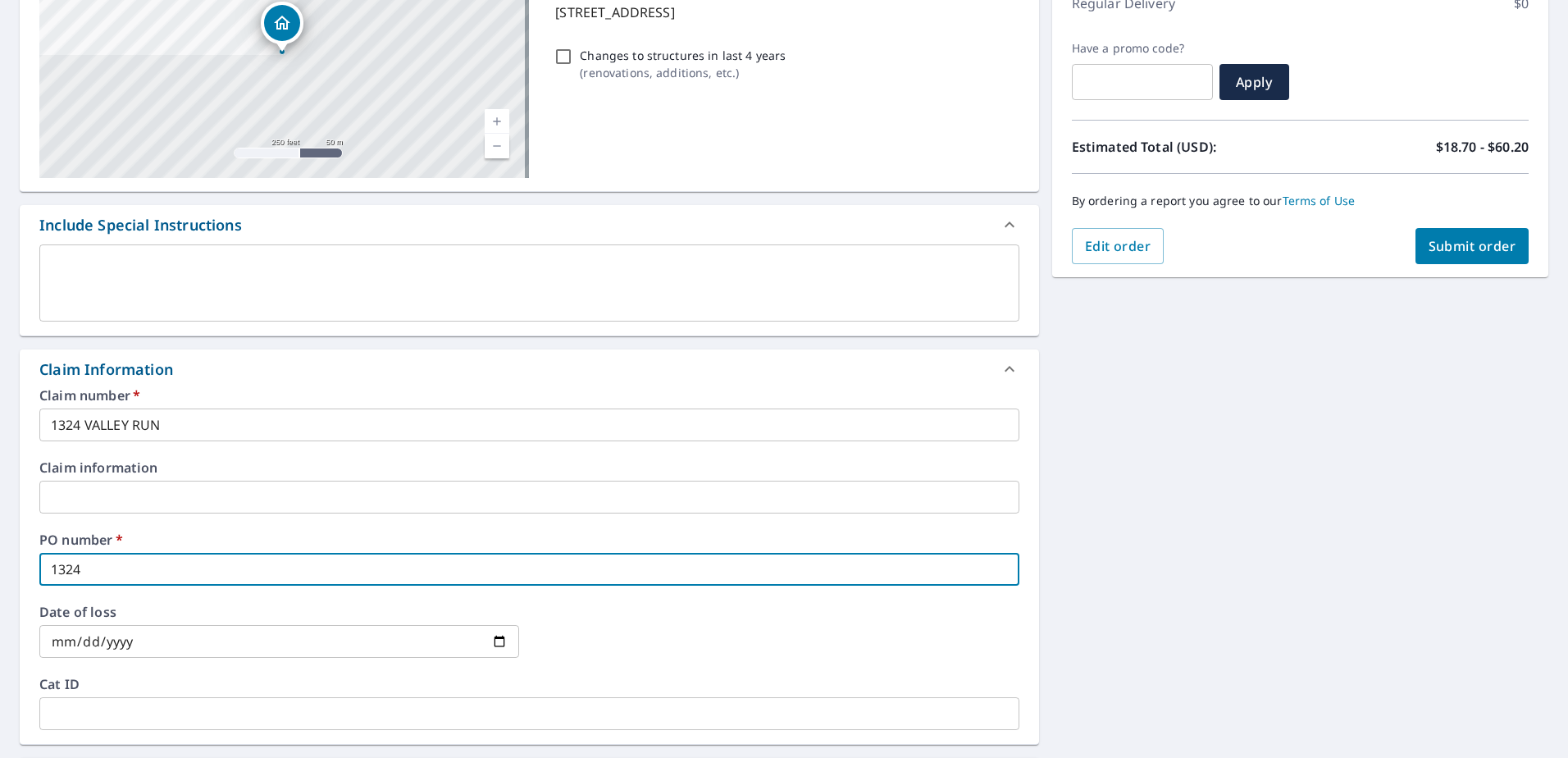
type input "1324 V"
checkbox input "true"
type input "1324 VA"
checkbox input "true"
type input "1324 VAL"
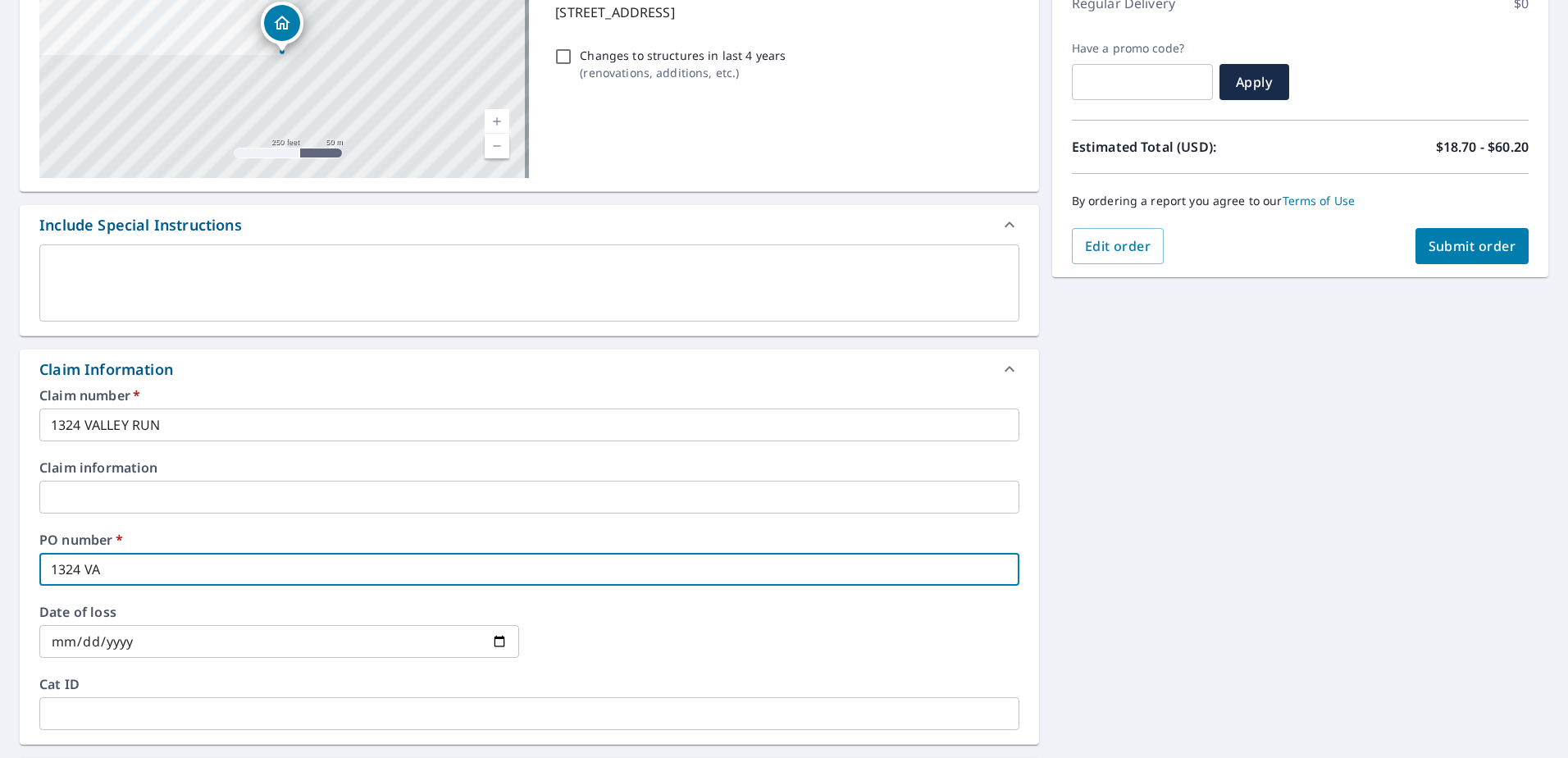
checkbox input "true"
type input "1324 VALL"
checkbox input "true"
type input "1324 [PERSON_NAME]"
checkbox input "true"
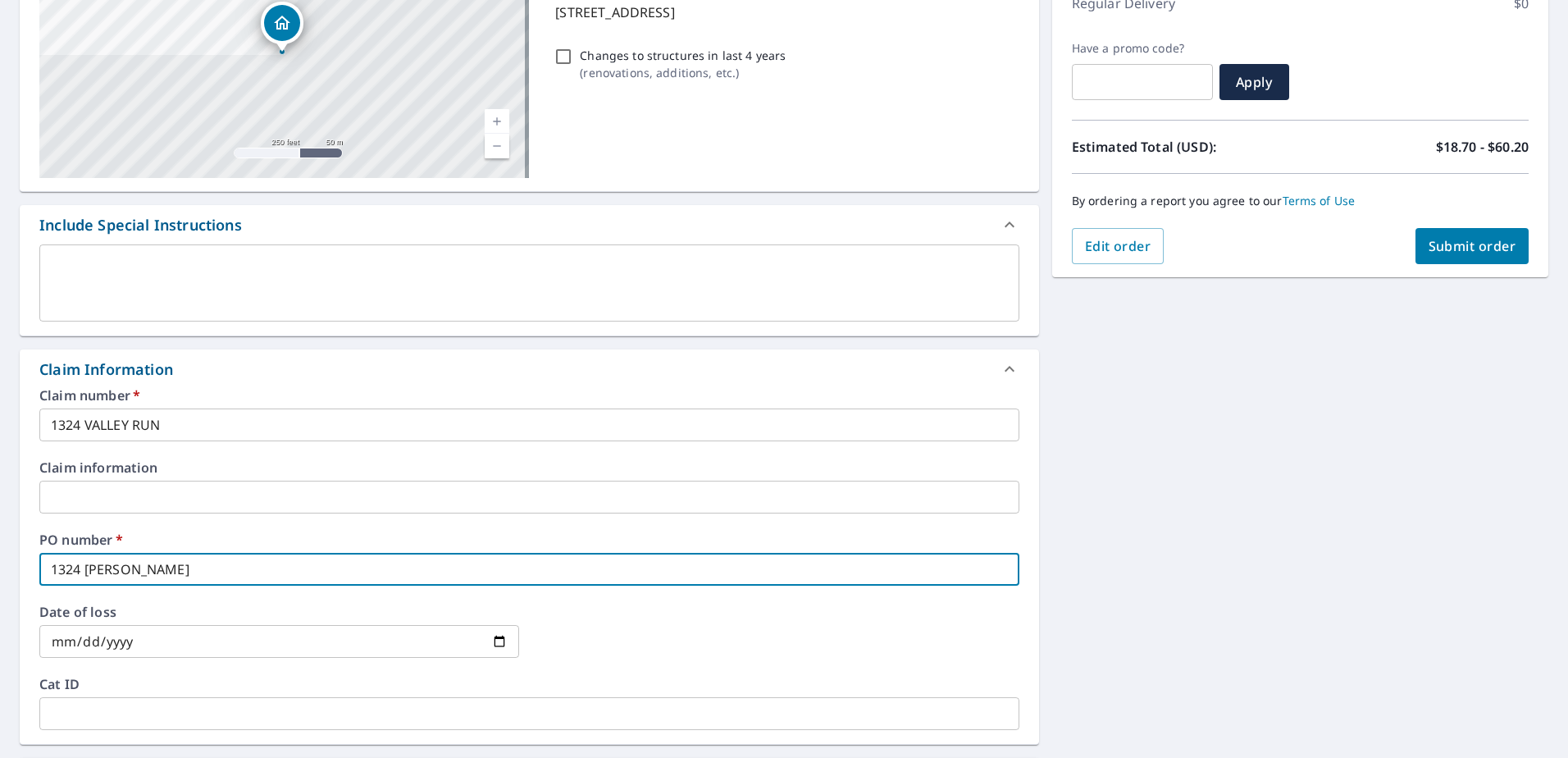
type input "1324 VALLEY"
checkbox input "true"
type input "1324 VALLEY"
checkbox input "true"
type input "1324 VALLEY R"
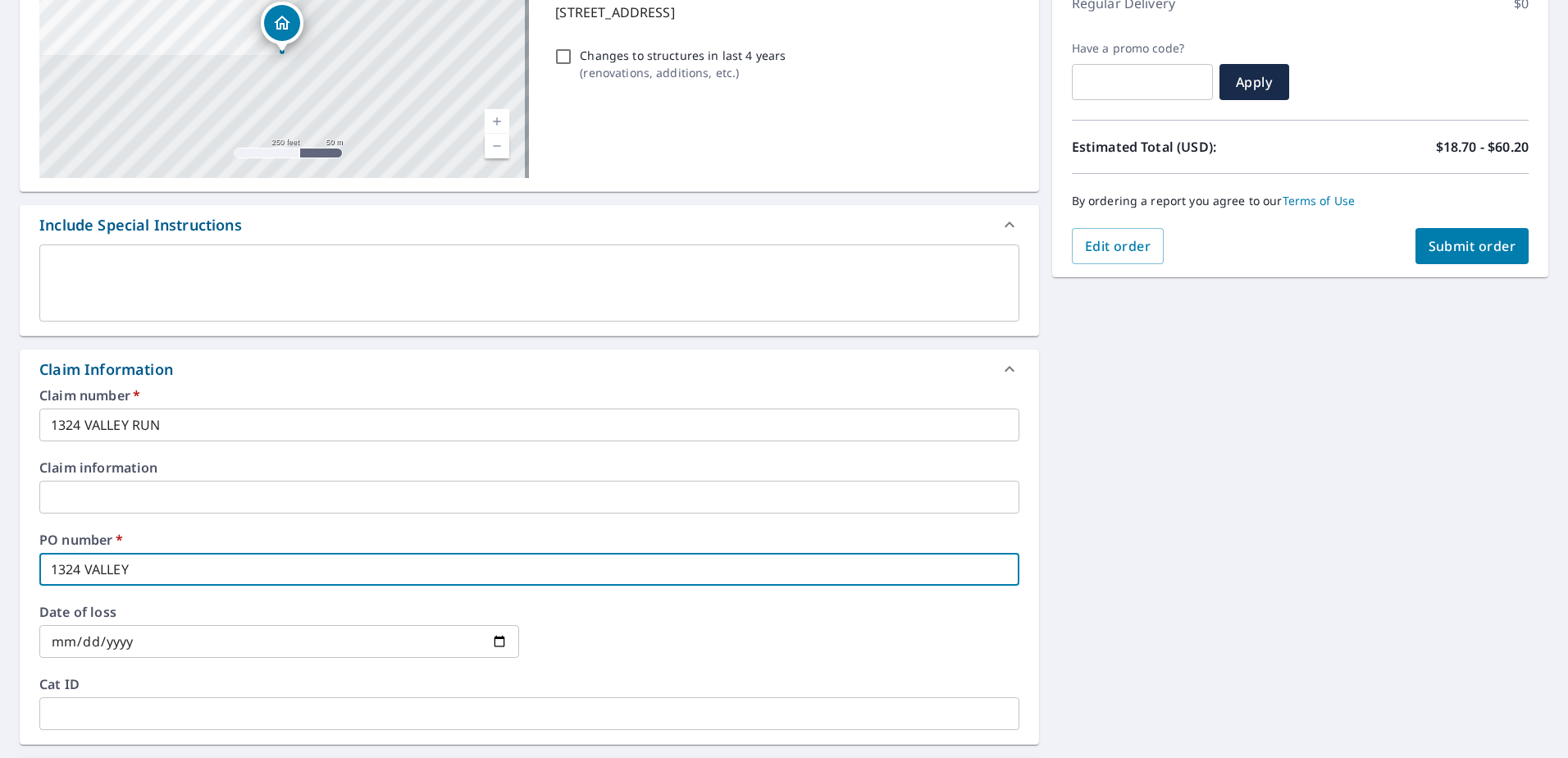
checkbox input "true"
type input "1324 VALLEY RU"
checkbox input "true"
type input "1324 VALLEY RUN"
checkbox input "true"
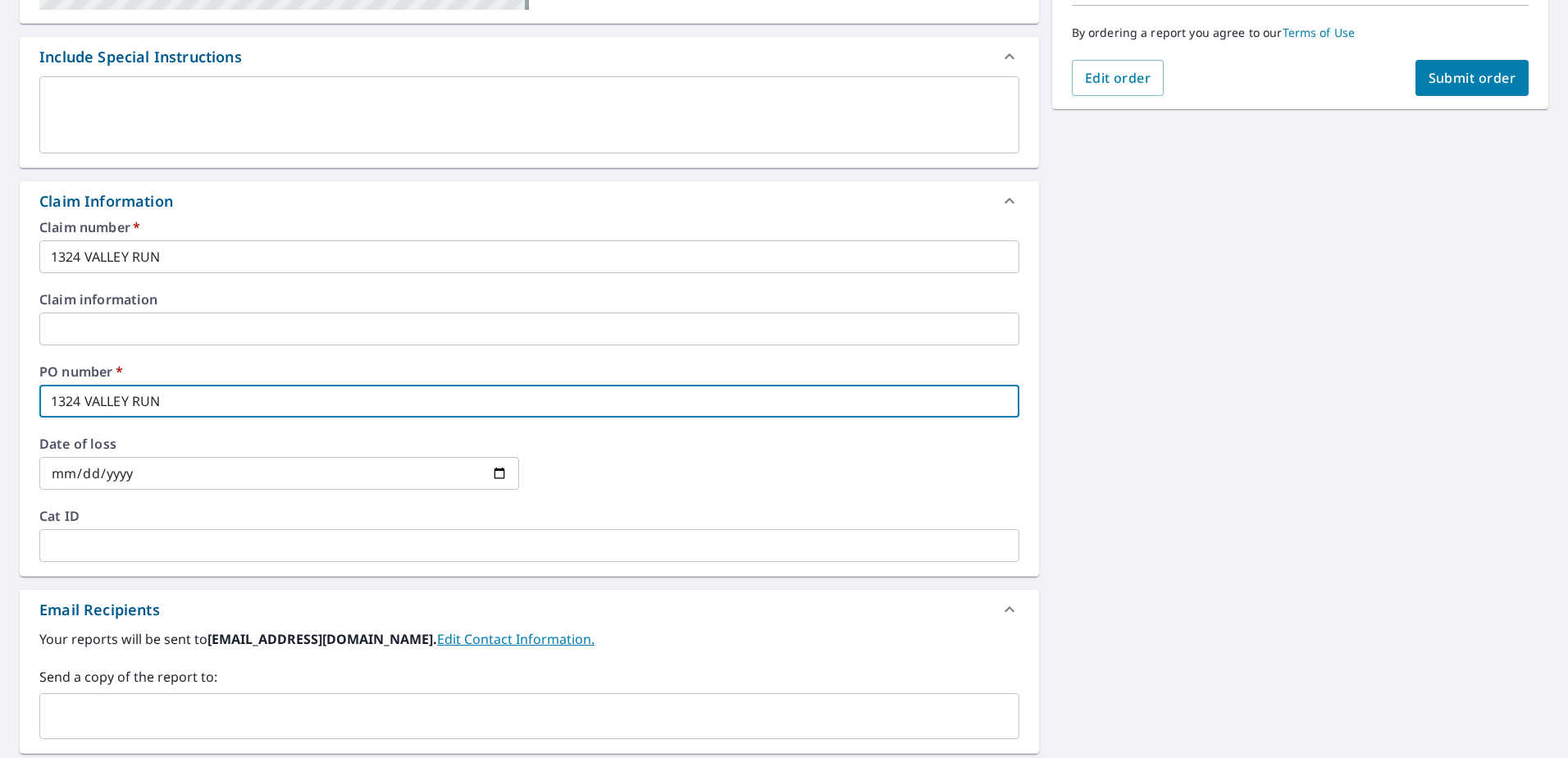
scroll to position [492, 0]
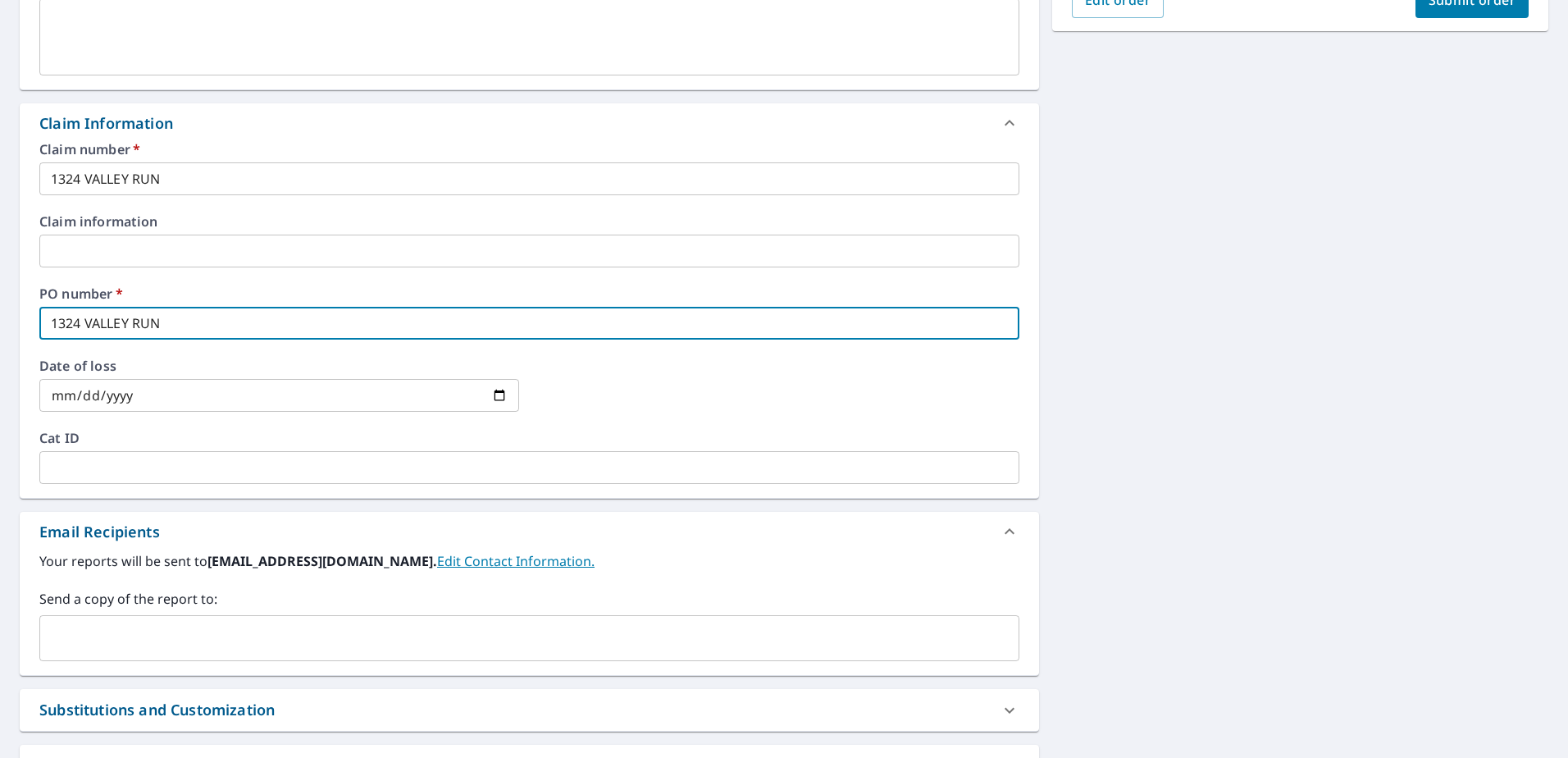
type input "1324 VALLEY RUN"
click at [377, 630] on input "text" at bounding box center [517, 638] width 940 height 31
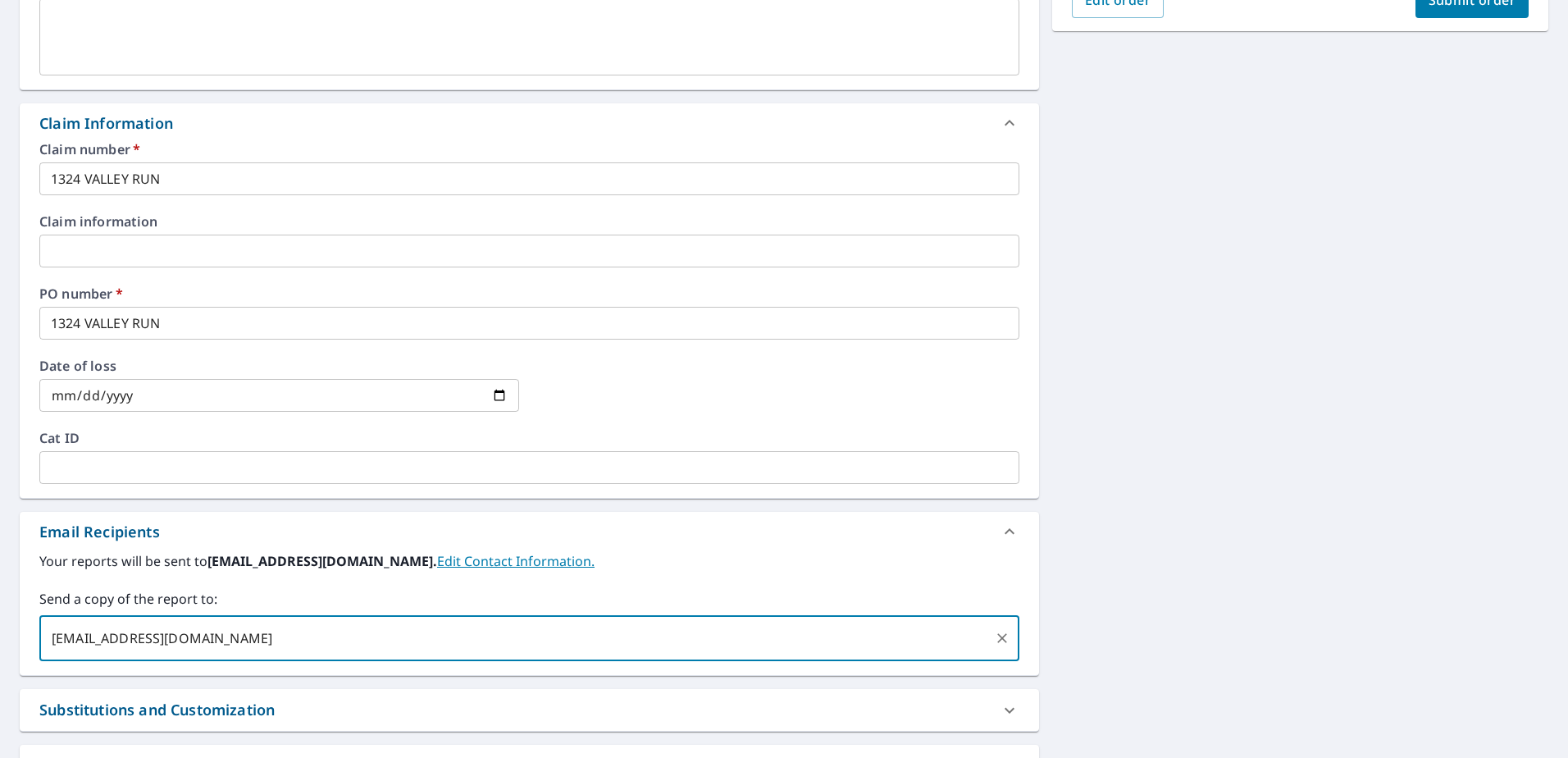
type input "[EMAIL_ADDRESS][DOMAIN_NAME]"
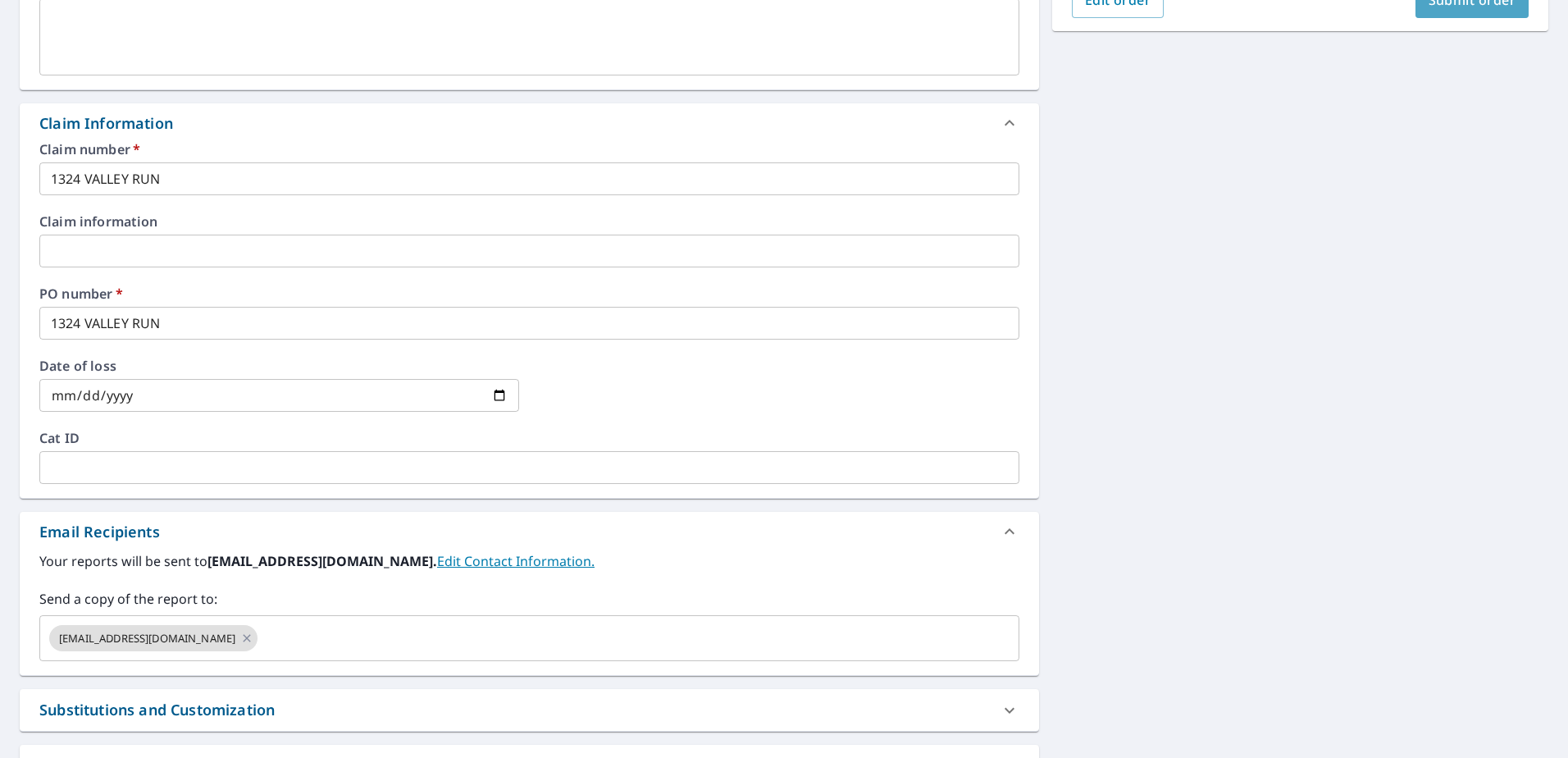
click at [1429, 2] on span "Submit order" at bounding box center [1472, 0] width 88 height 18
checkbox input "true"
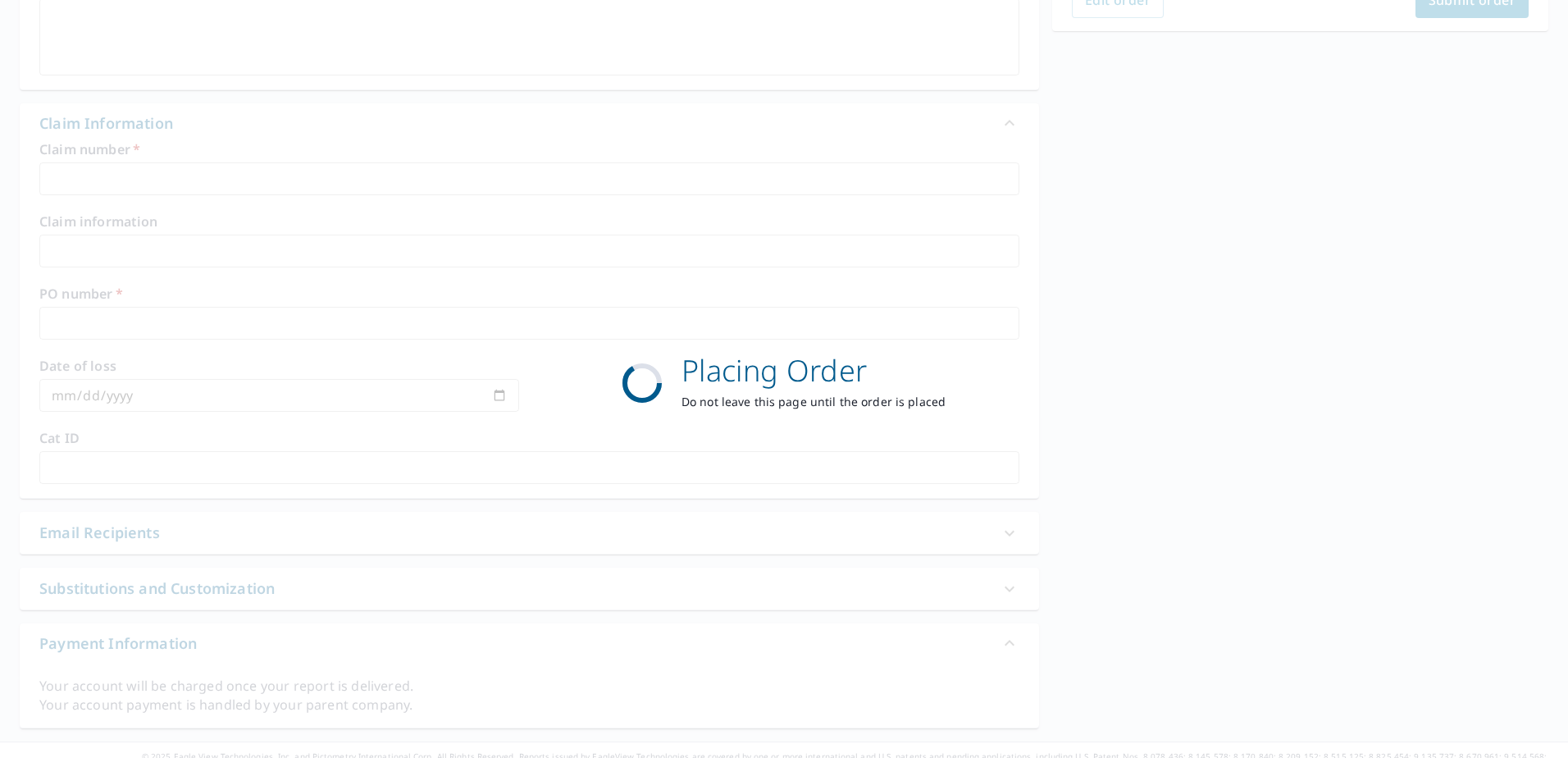
scroll to position [208, 0]
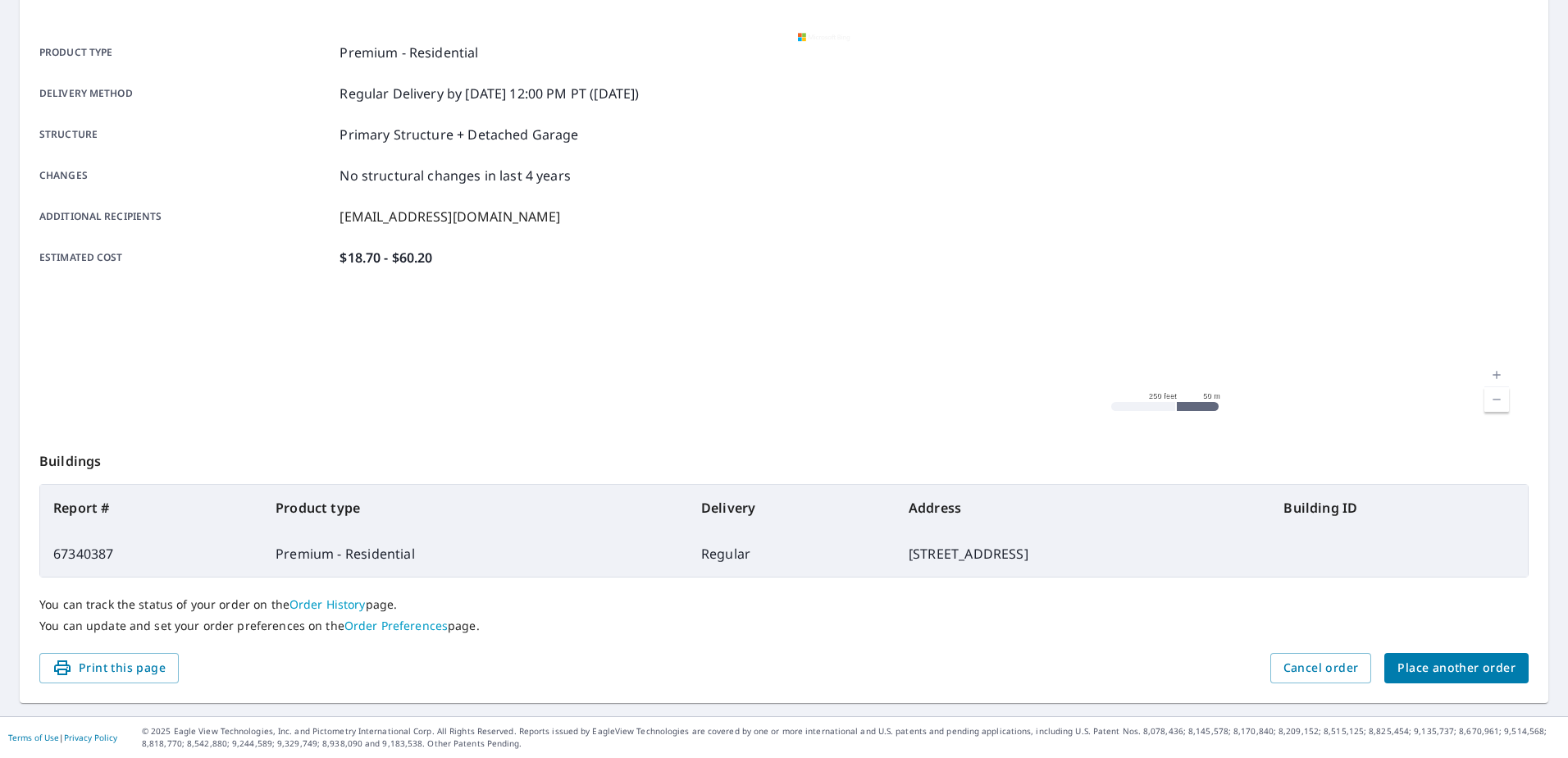
click at [1432, 668] on span "Place another order" at bounding box center [1456, 668] width 118 height 20
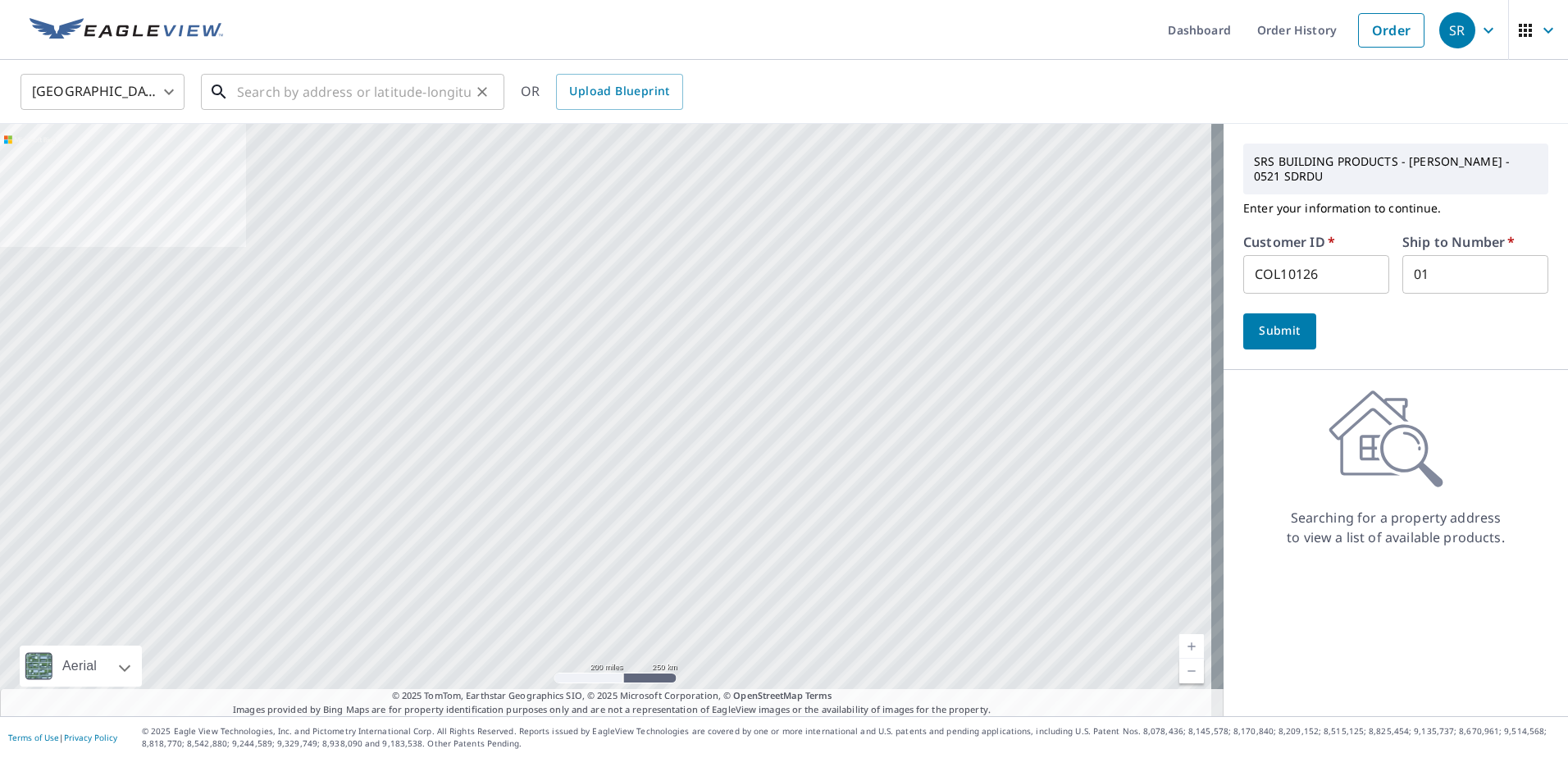
click at [448, 102] on input "text" at bounding box center [353, 92] width 233 height 46
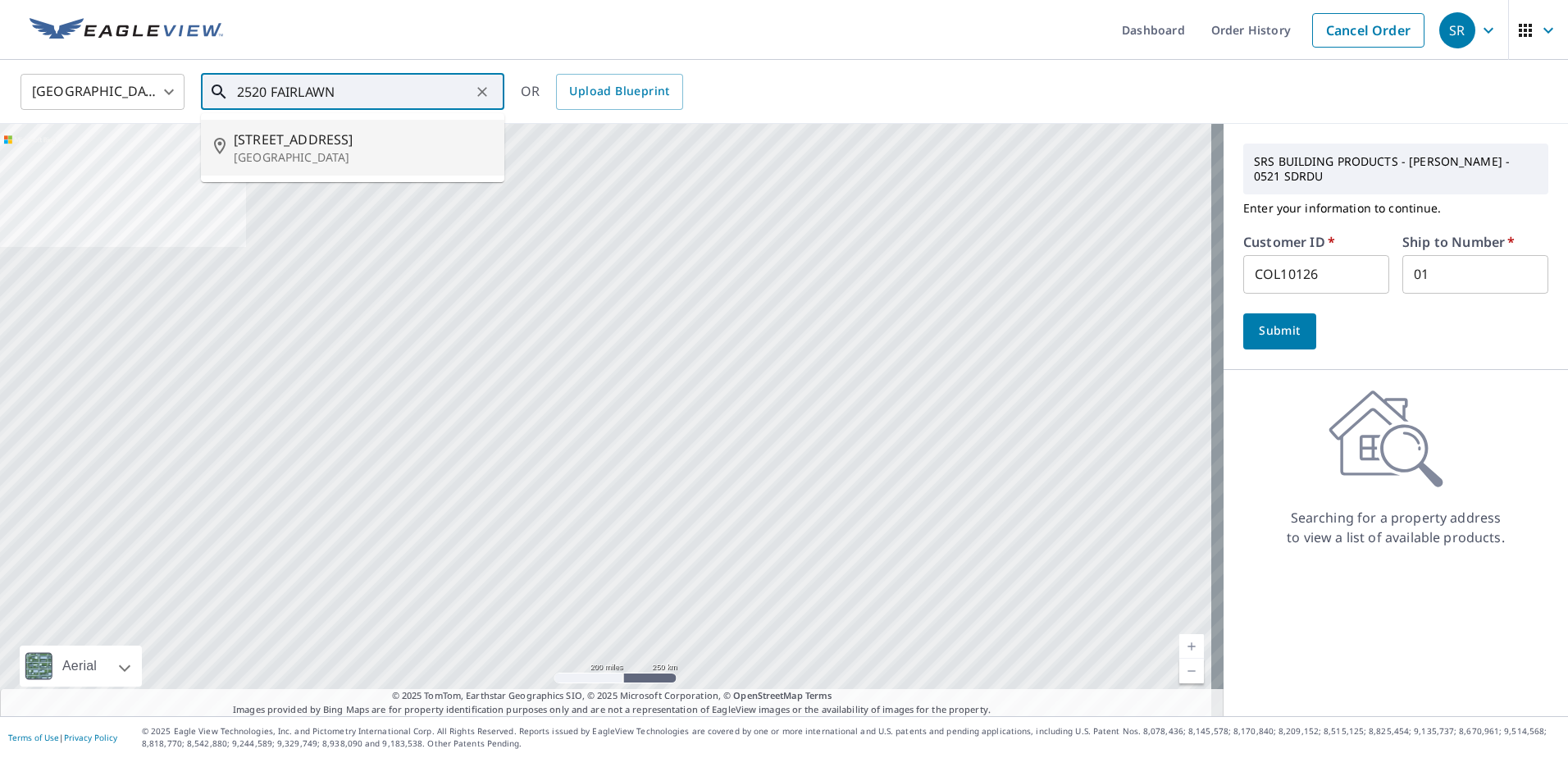
click at [340, 139] on span "[STREET_ADDRESS]" at bounding box center [362, 138] width 257 height 19
type input "[STREET_ADDRESS]"
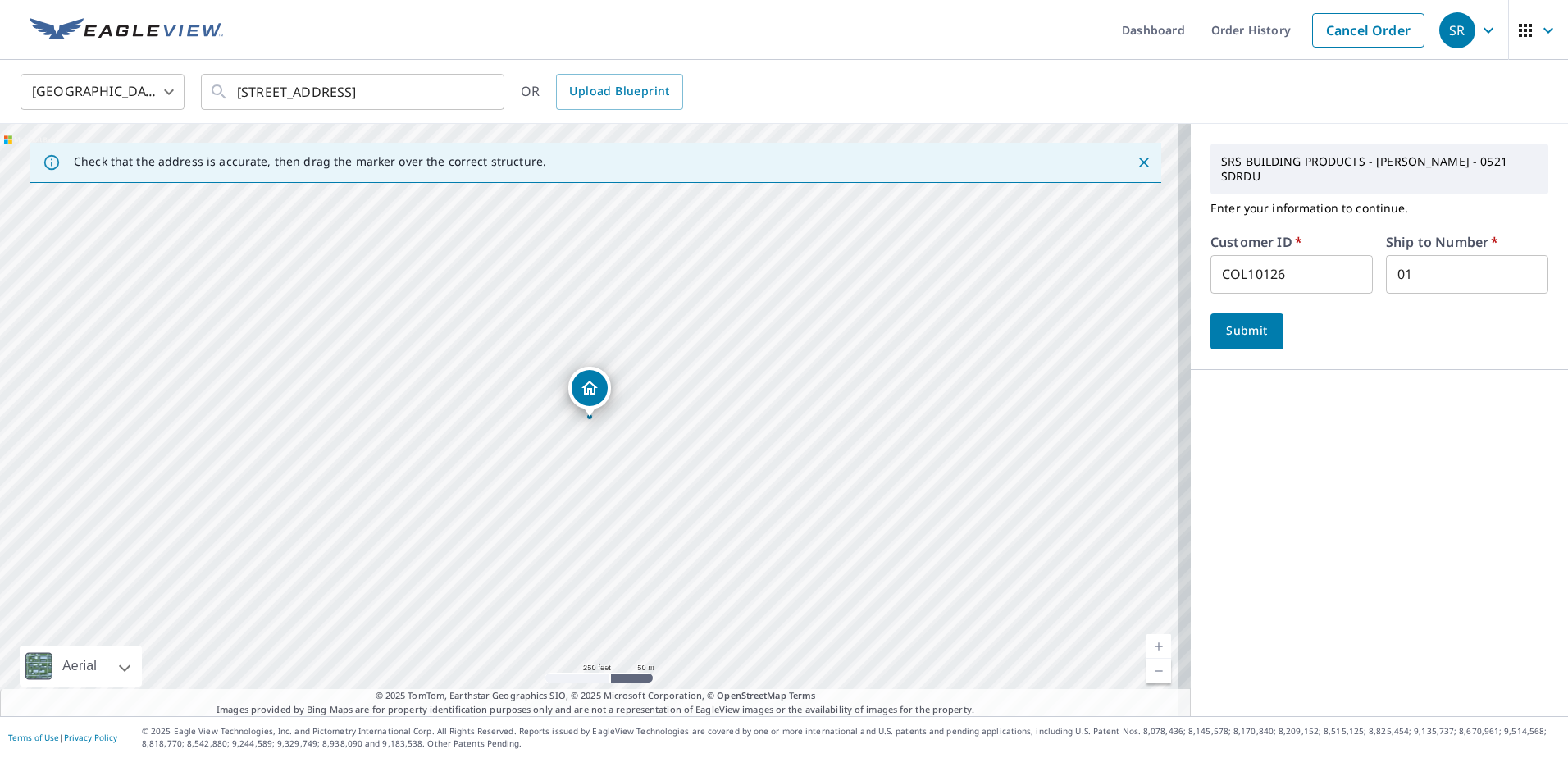
click at [1262, 328] on button "Submit" at bounding box center [1247, 331] width 73 height 36
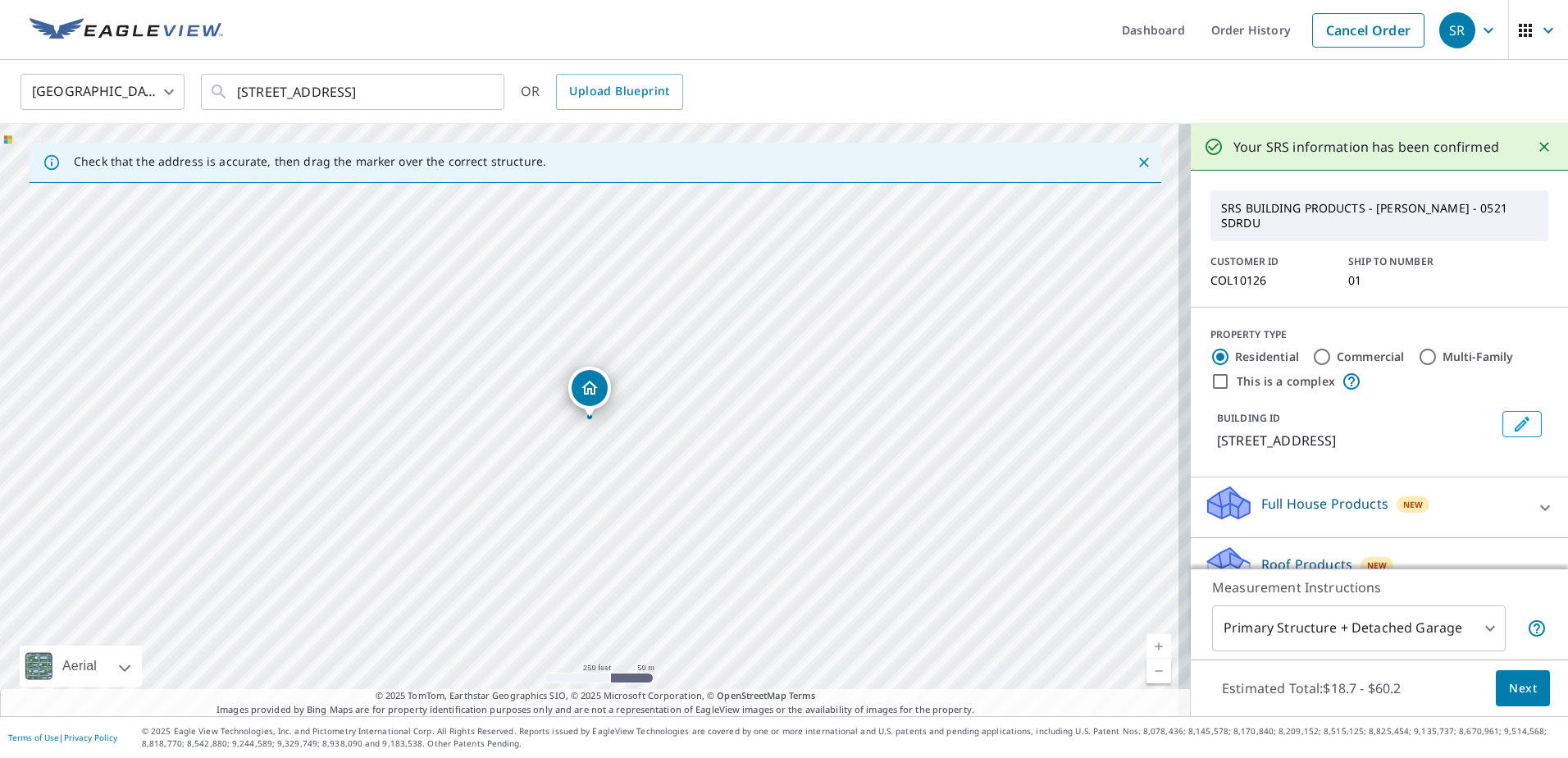
click at [1515, 688] on span "Next" at bounding box center [1523, 689] width 28 height 20
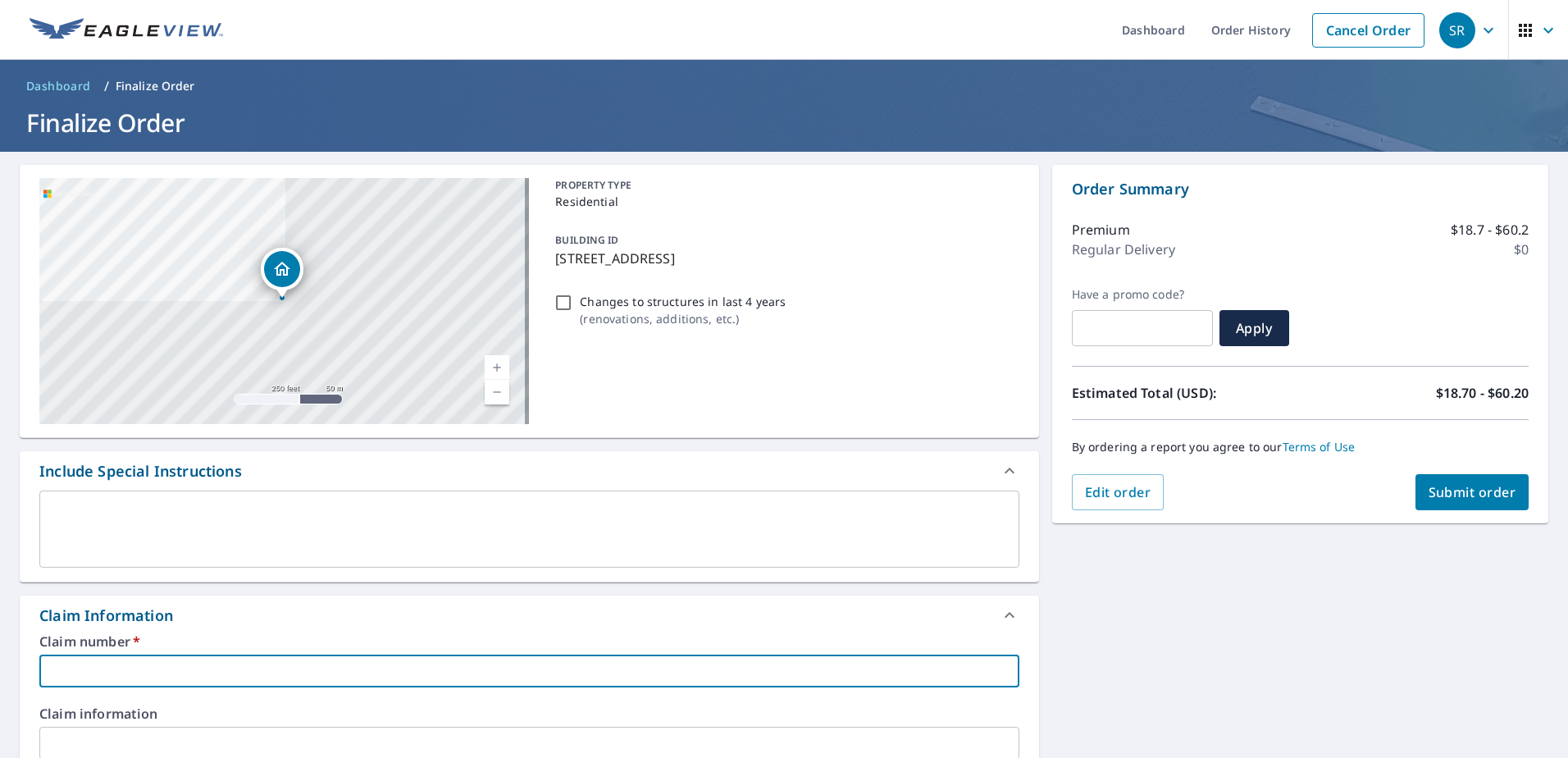
click at [328, 667] on input "text" at bounding box center [530, 671] width 980 height 33
type input "2"
checkbox input "true"
type input "25"
checkbox input "true"
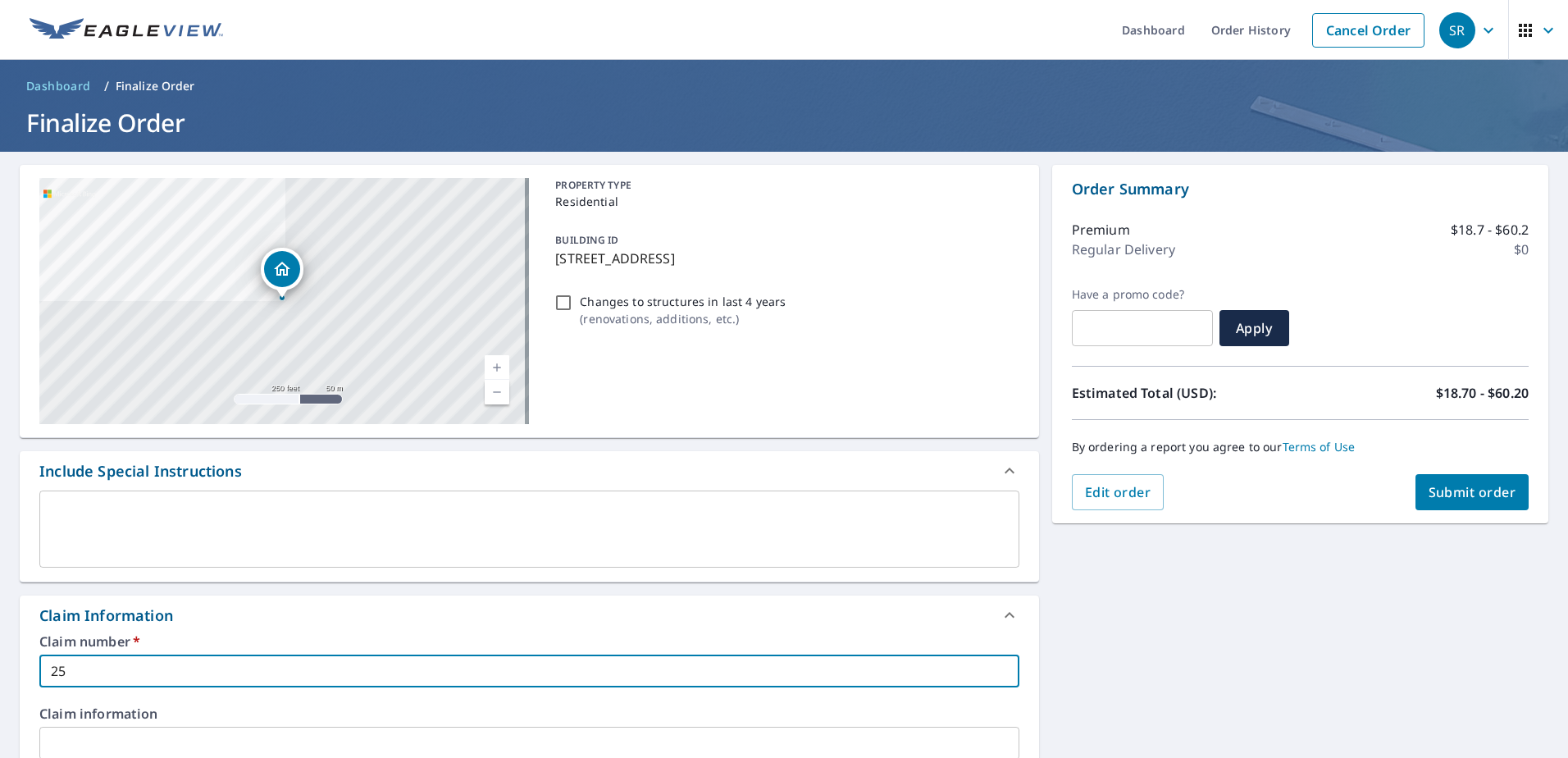
type input "252"
checkbox input "true"
type input "2520"
checkbox input "true"
type input "2520"
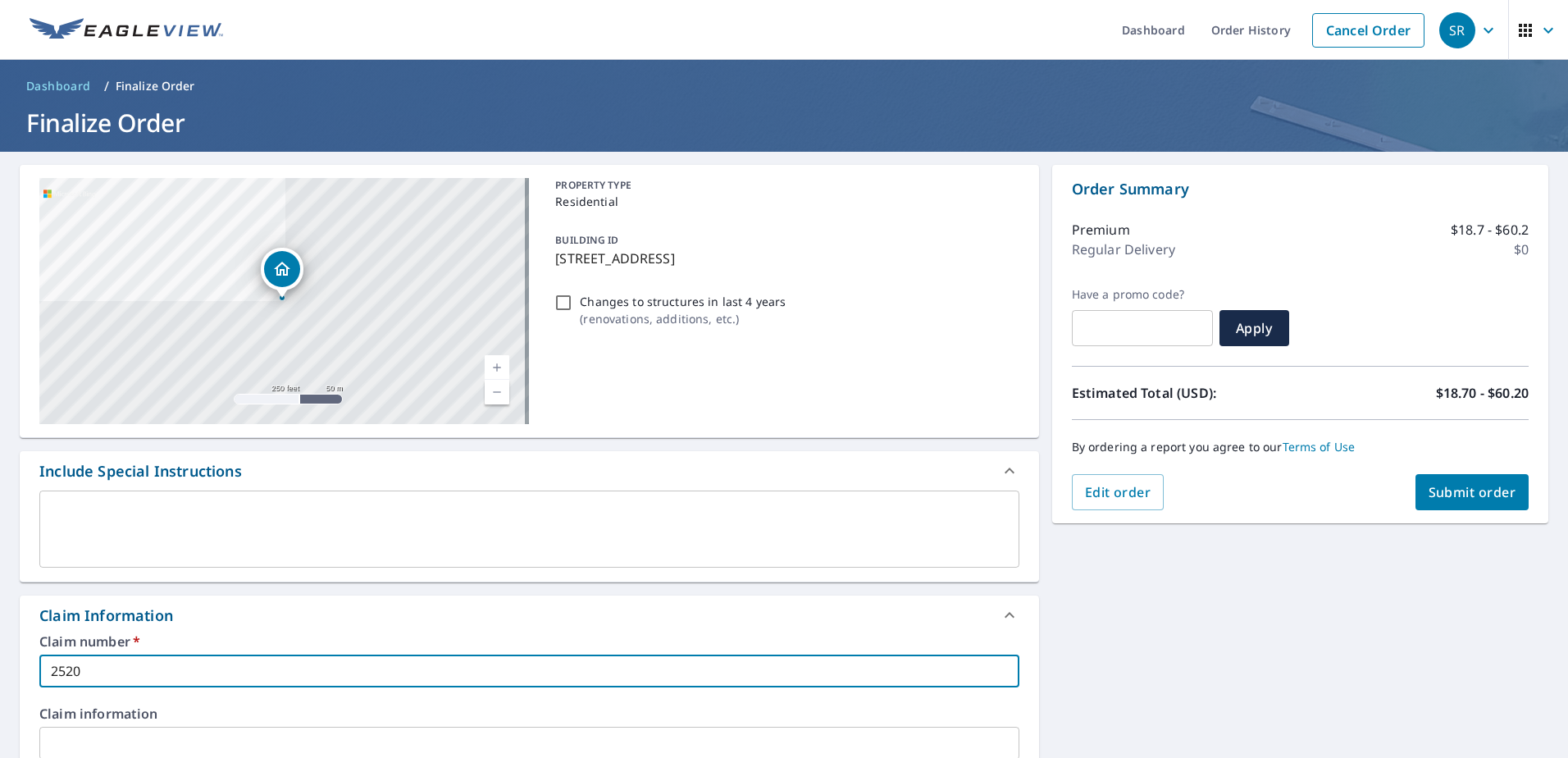
checkbox input "true"
type input "2520 F"
checkbox input "true"
type input "2520 FA"
checkbox input "true"
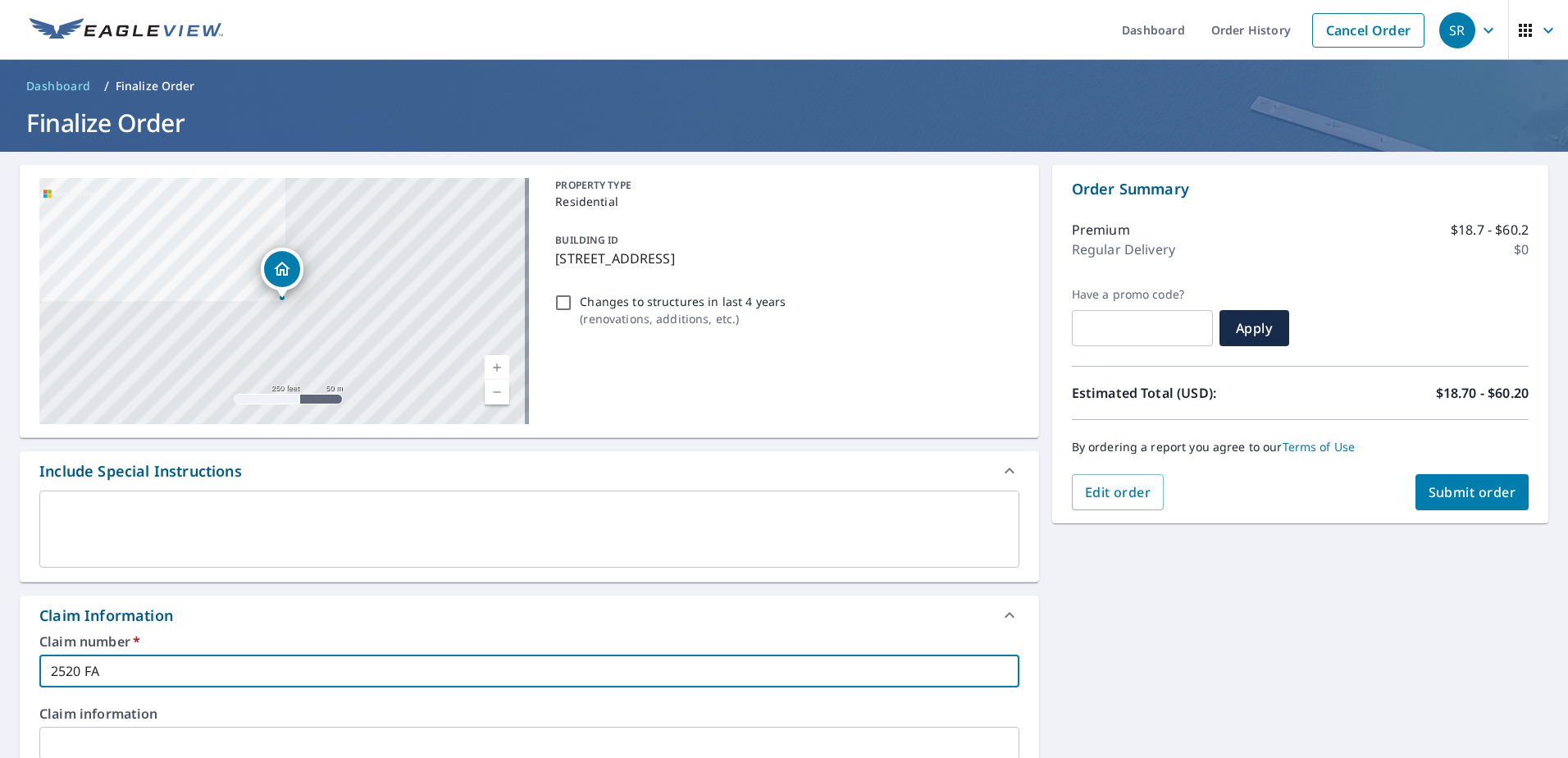
type input "2520 FAI"
checkbox input "true"
type input "2520 FAIR"
checkbox input "true"
type input "2520 FAIRL"
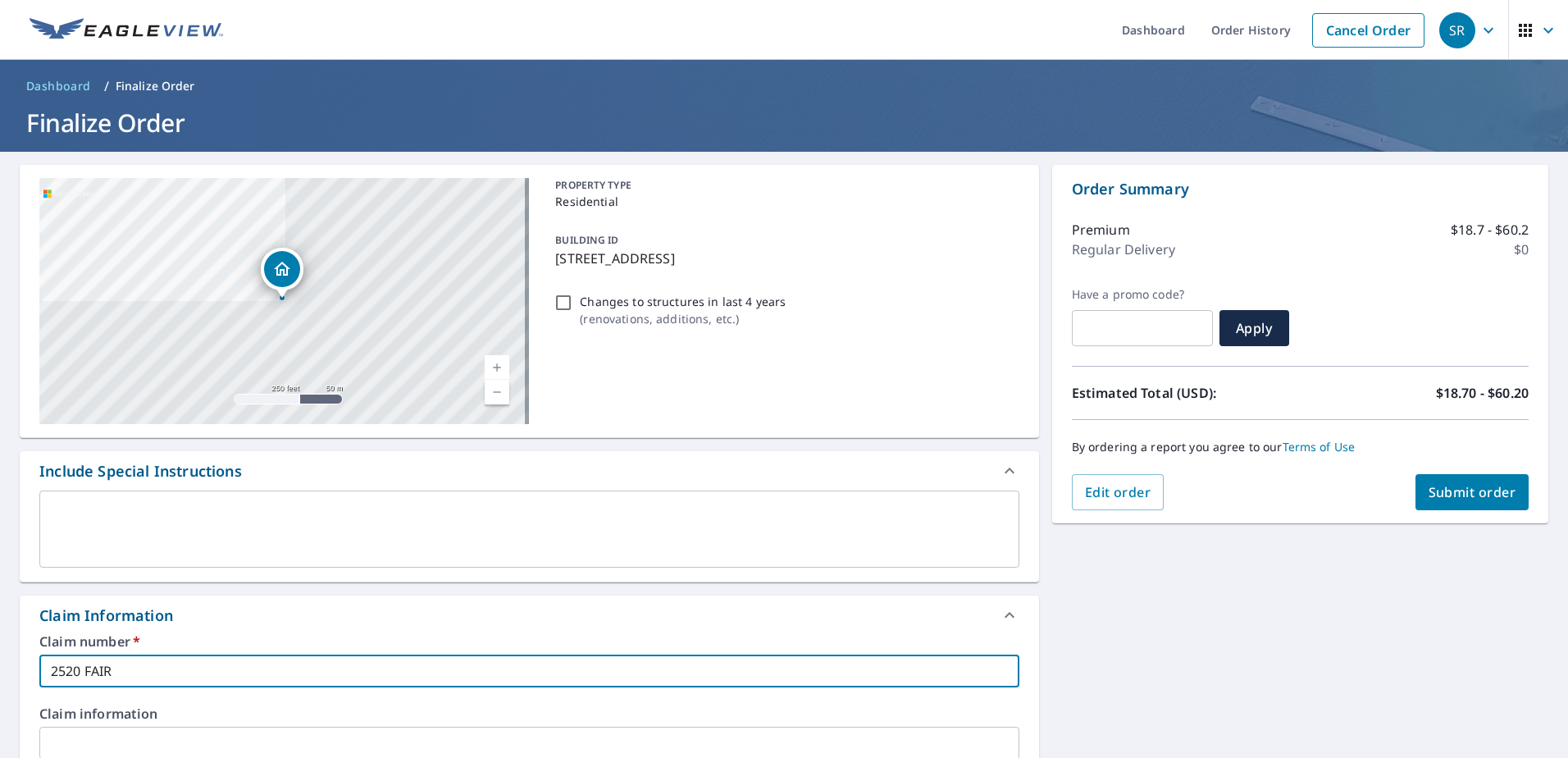
checkbox input "true"
type input "2520 FAIRLA"
checkbox input "true"
type input "2520 FAIRLAW"
checkbox input "true"
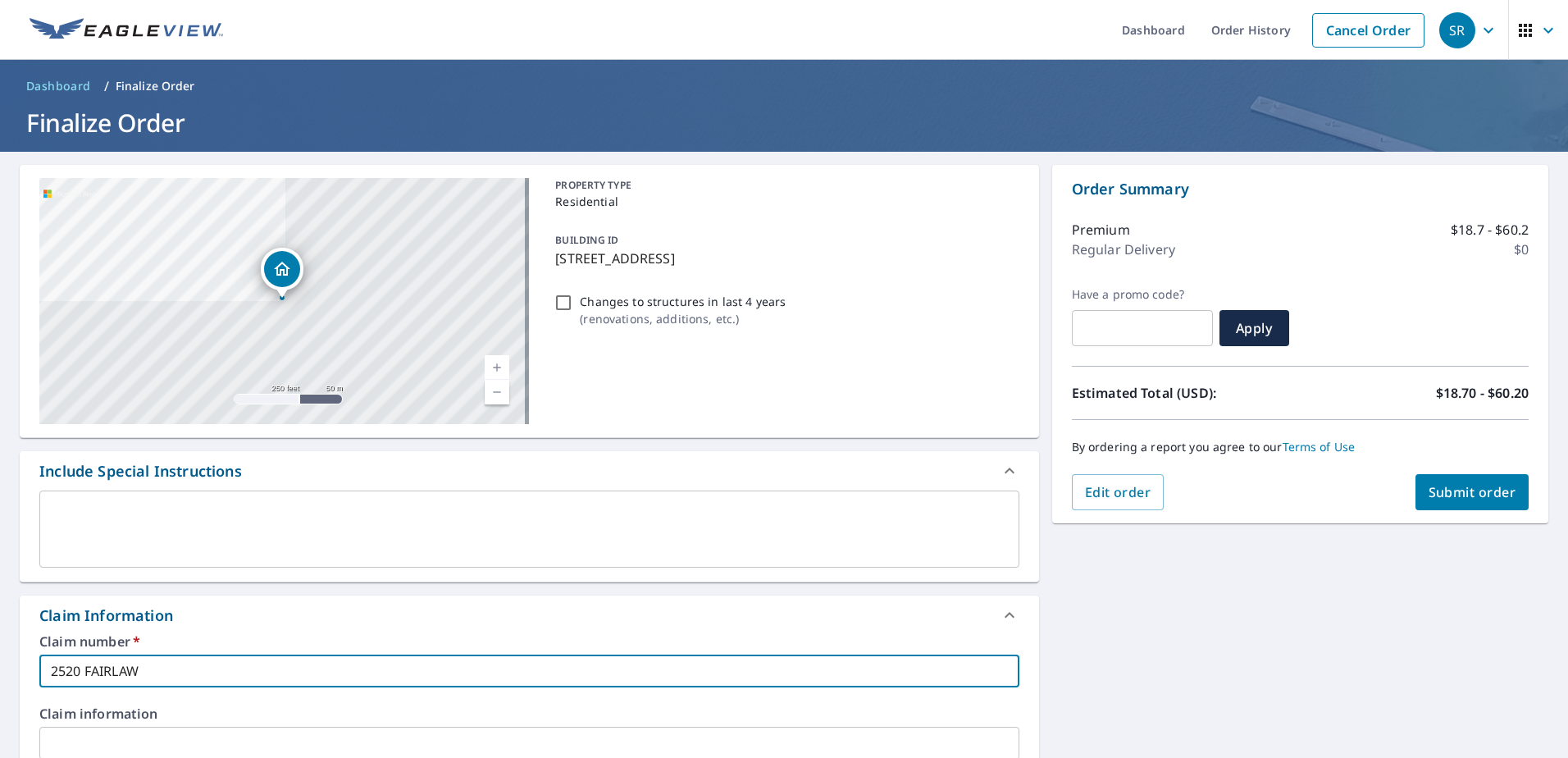
type input "2520 FAIRLAWN"
checkbox input "true"
type input "2520 FAIRLAWN"
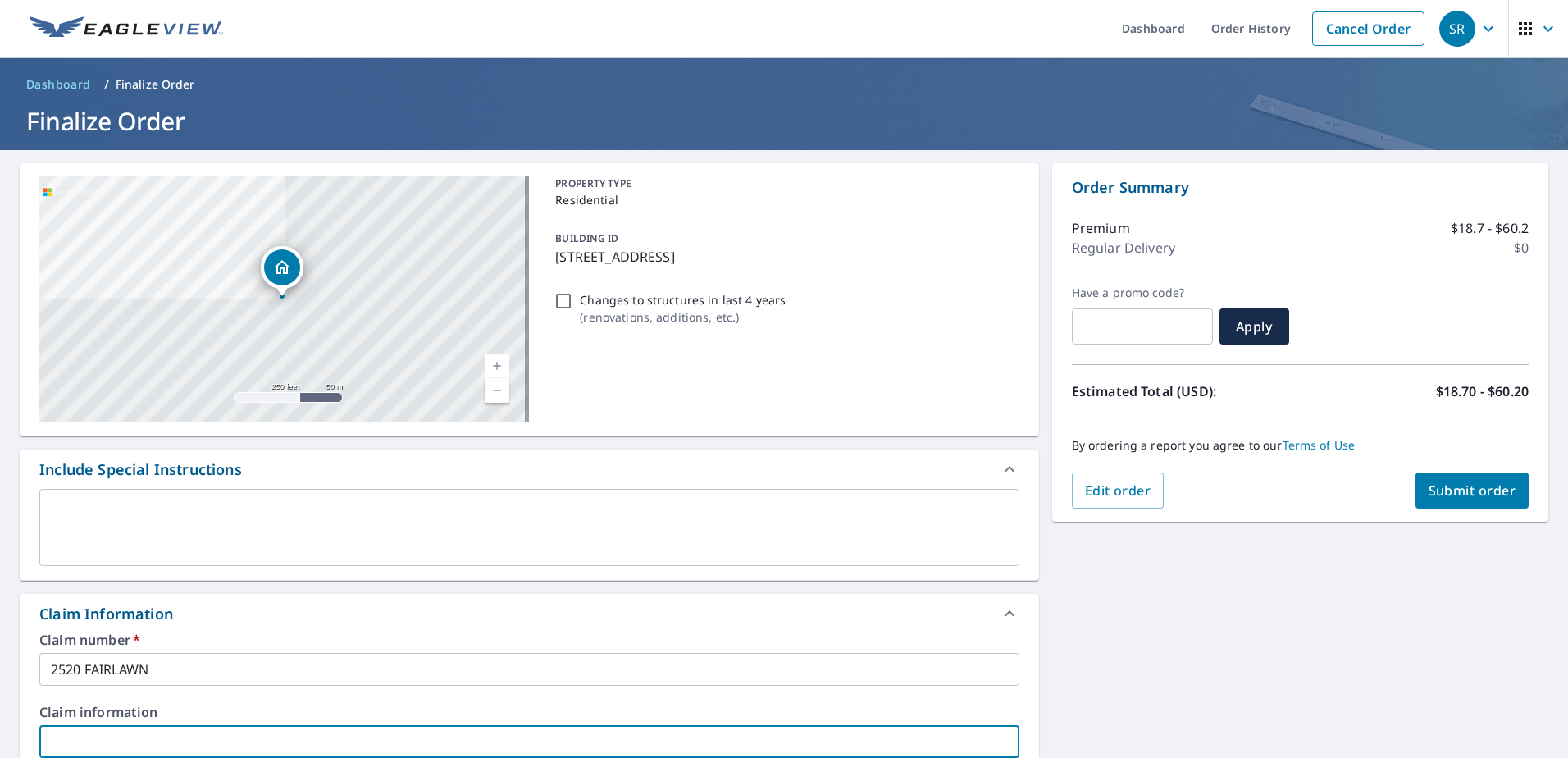
scroll to position [437, 0]
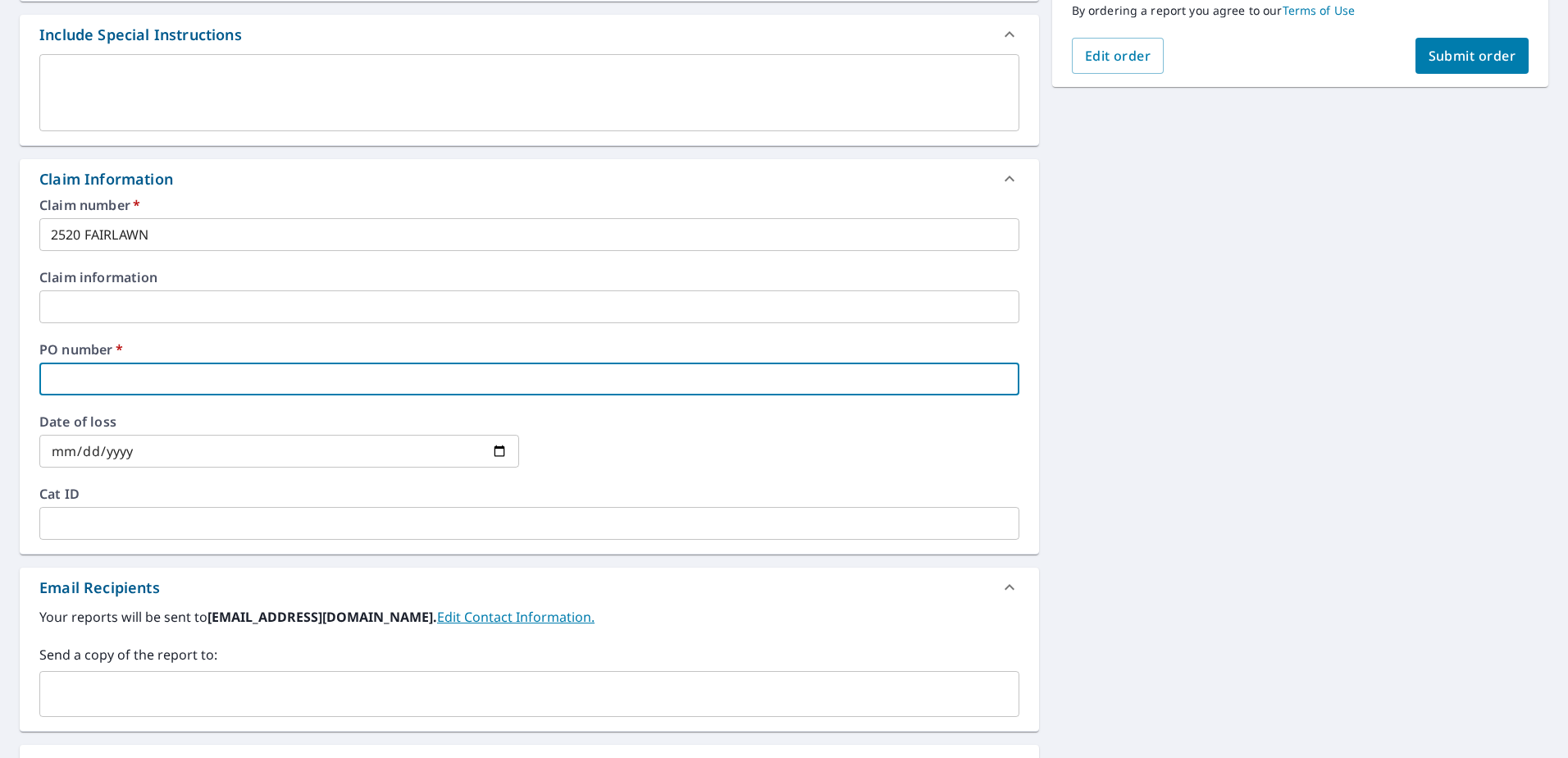
type input "2"
checkbox input "true"
type input "25"
checkbox input "true"
type input "252"
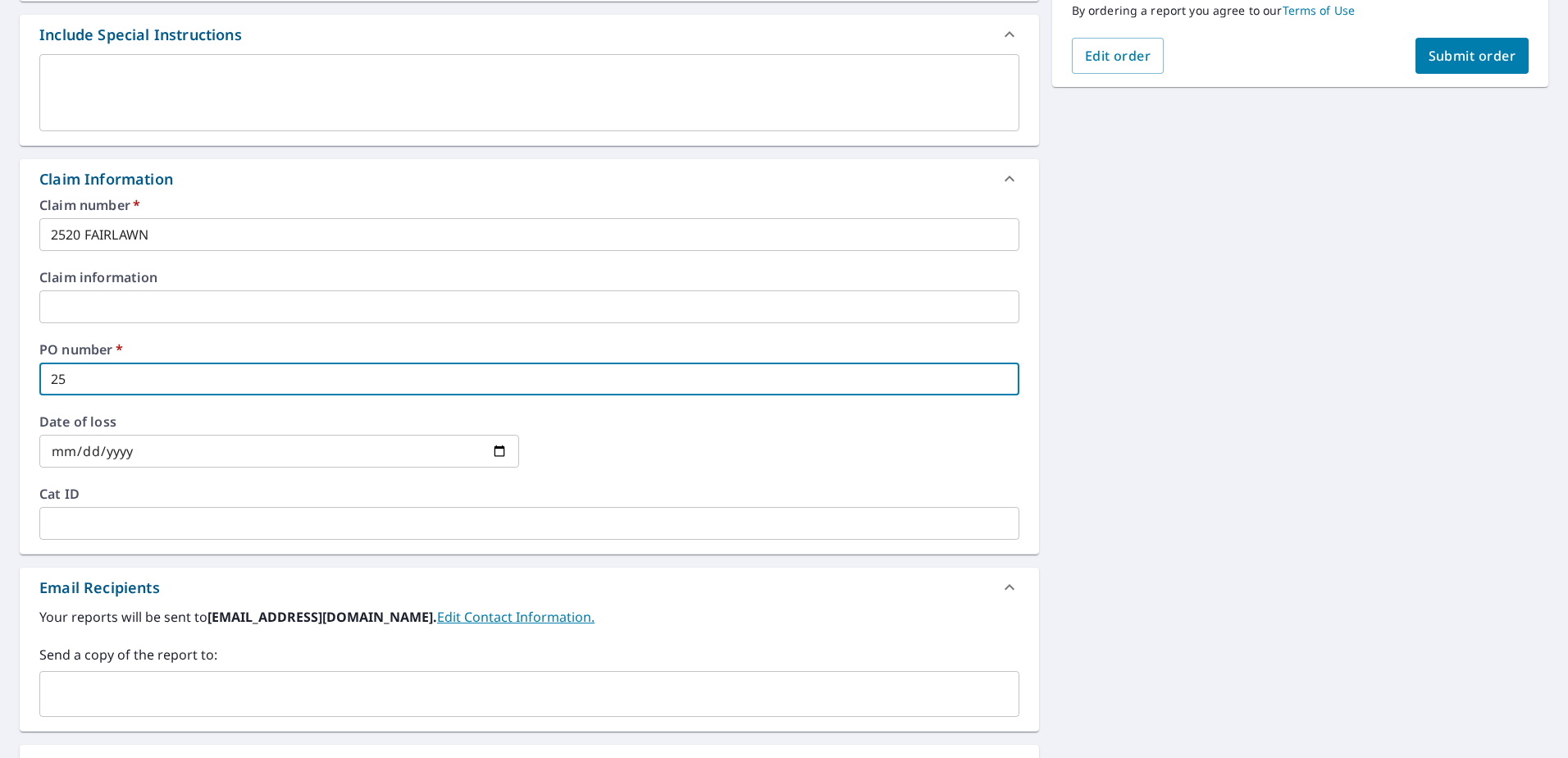
checkbox input "true"
type input "2520"
checkbox input "true"
type input "2520"
checkbox input "true"
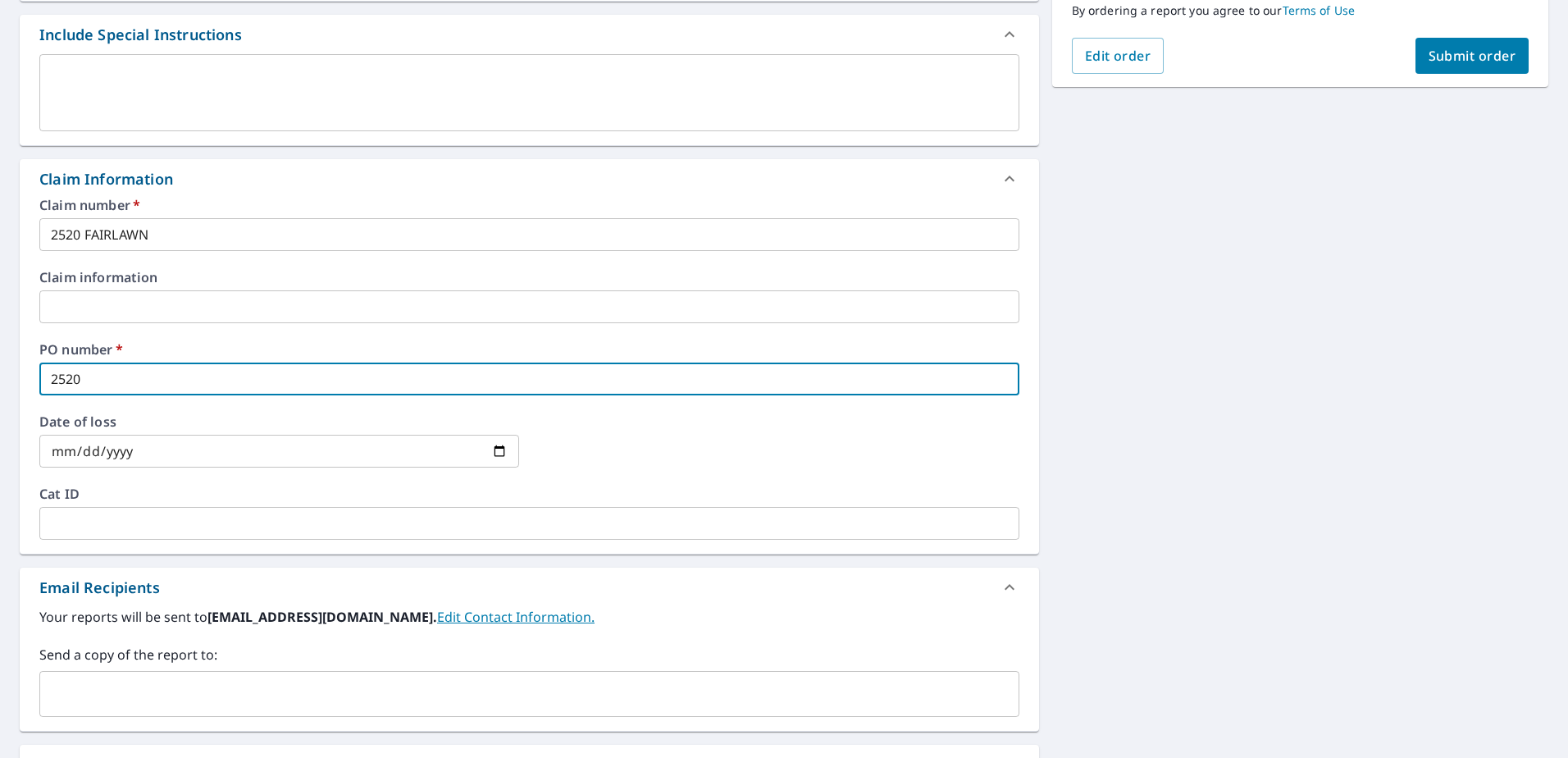
type input "2520 F"
checkbox input "true"
type input "2520 FA"
checkbox input "true"
type input "2520 FAI"
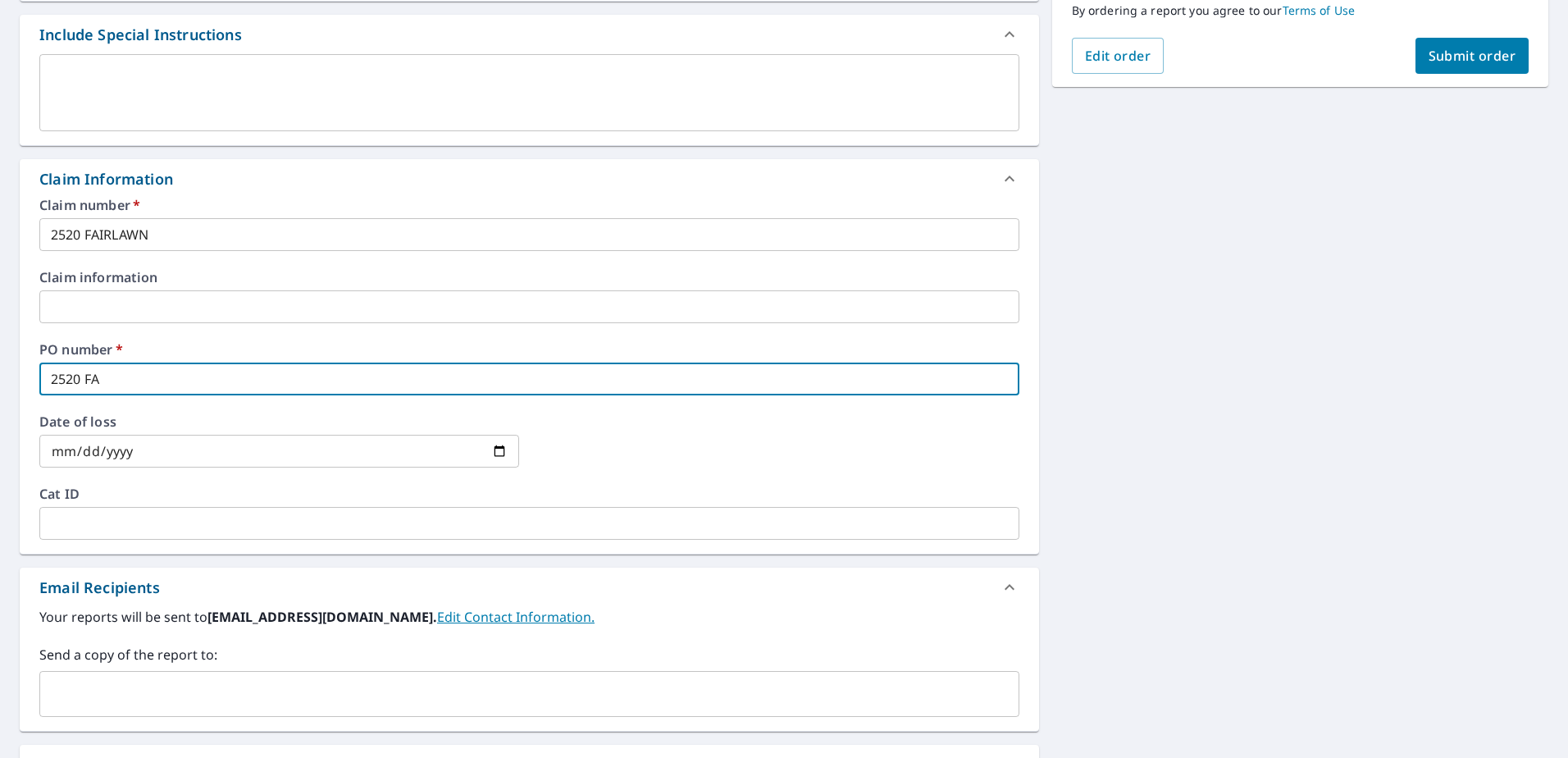
checkbox input "true"
type input "2520 FAIR"
checkbox input "true"
type input "2520 FAIRL"
checkbox input "true"
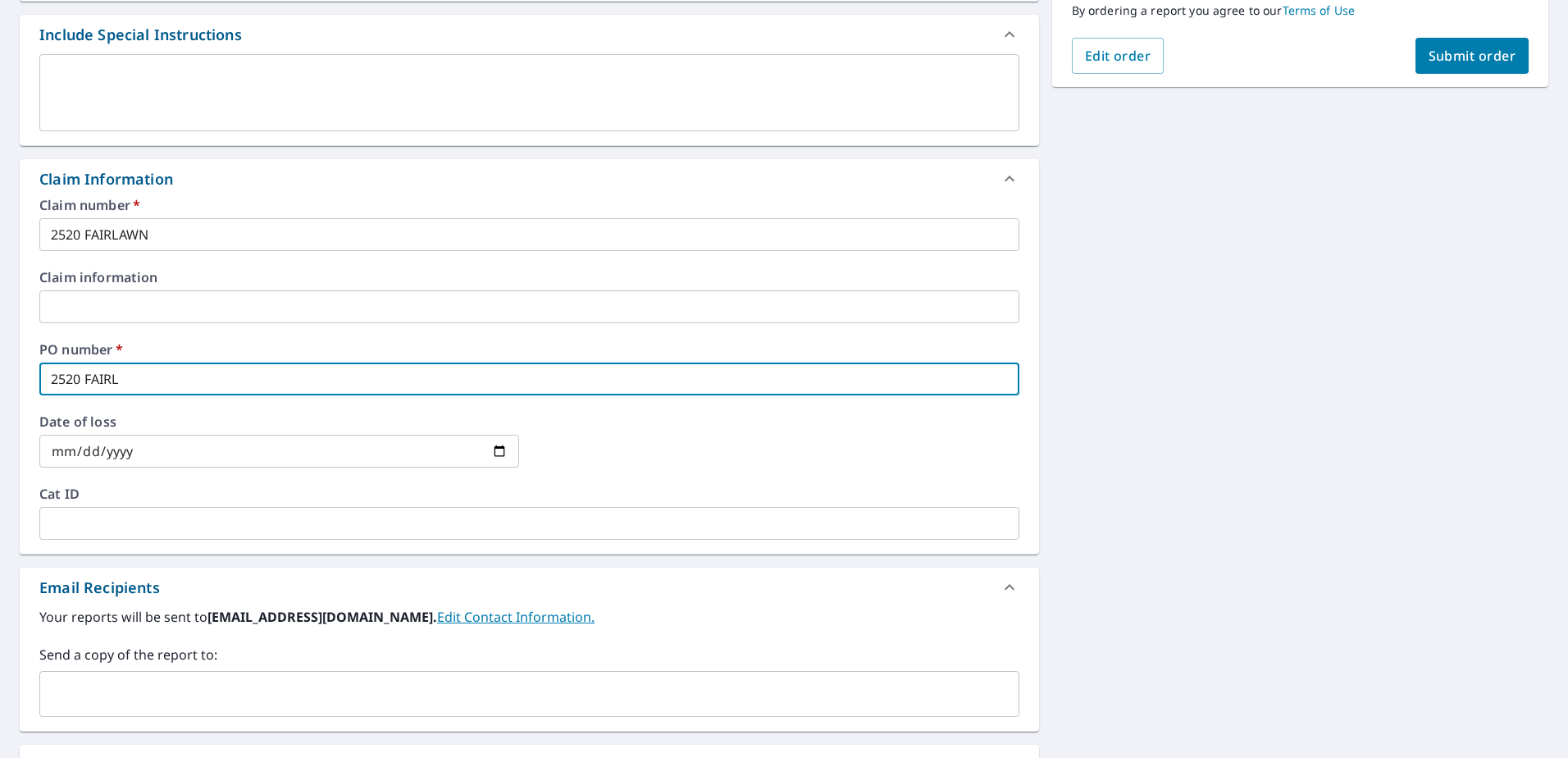
type input "2520 FAIRLA"
checkbox input "true"
type input "2520 FAIRLAW"
checkbox input "true"
type input "2520 FAIRLAWN"
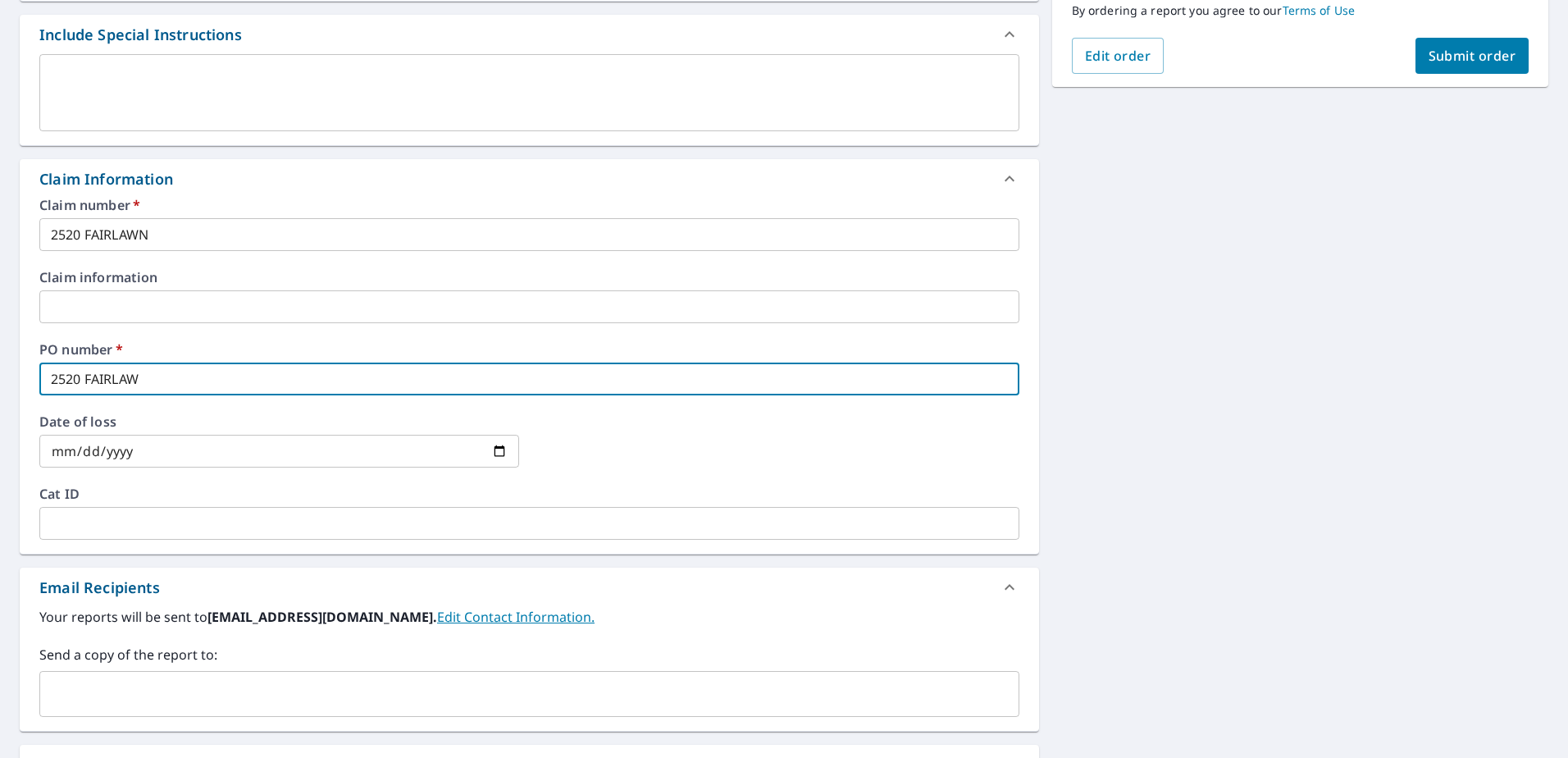
checkbox input "true"
type input "2520 FAIRLAWN"
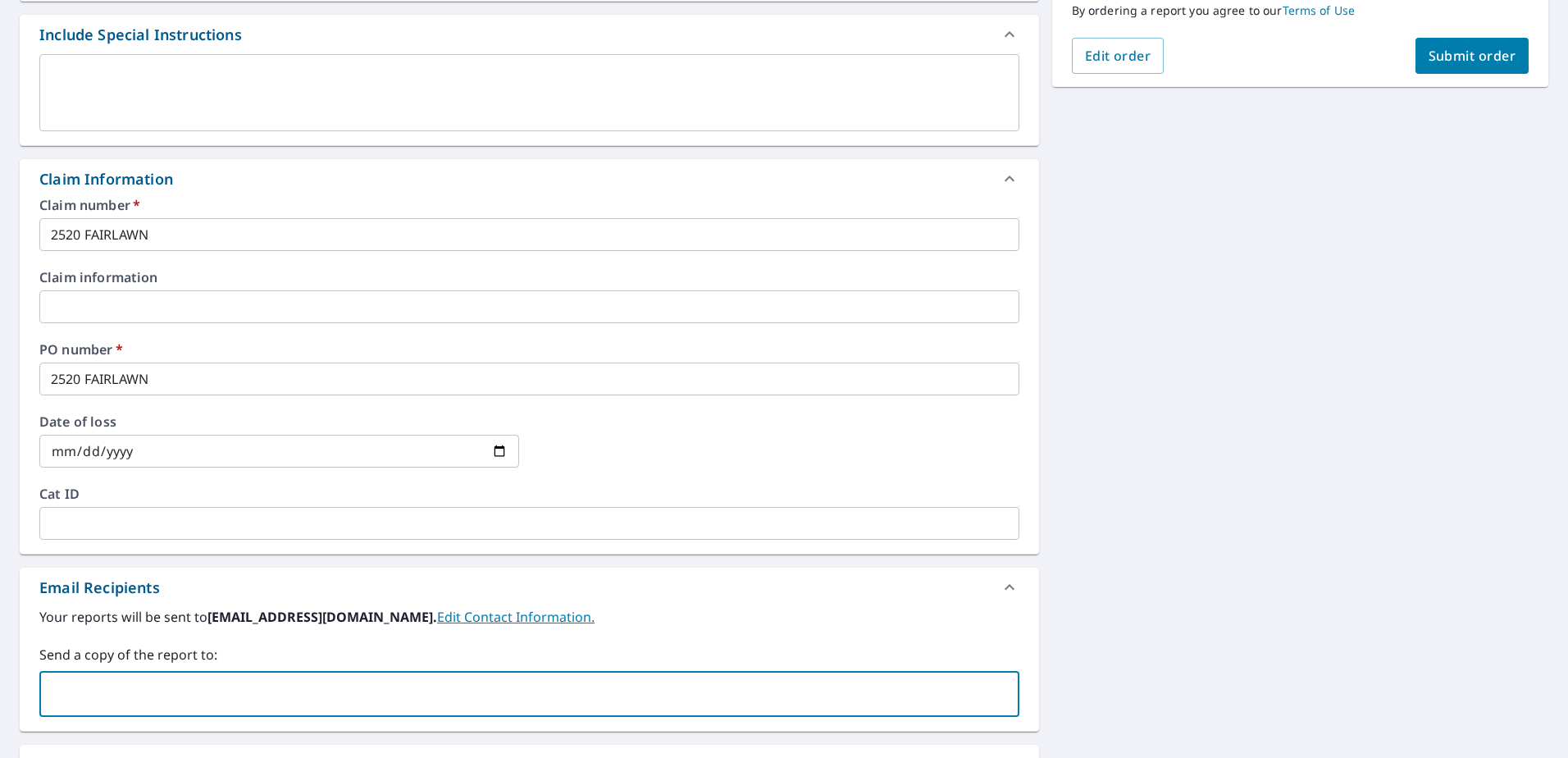
click at [328, 685] on input "text" at bounding box center [517, 694] width 940 height 31
type input "[EMAIL_ADDRESS][DOMAIN_NAME]"
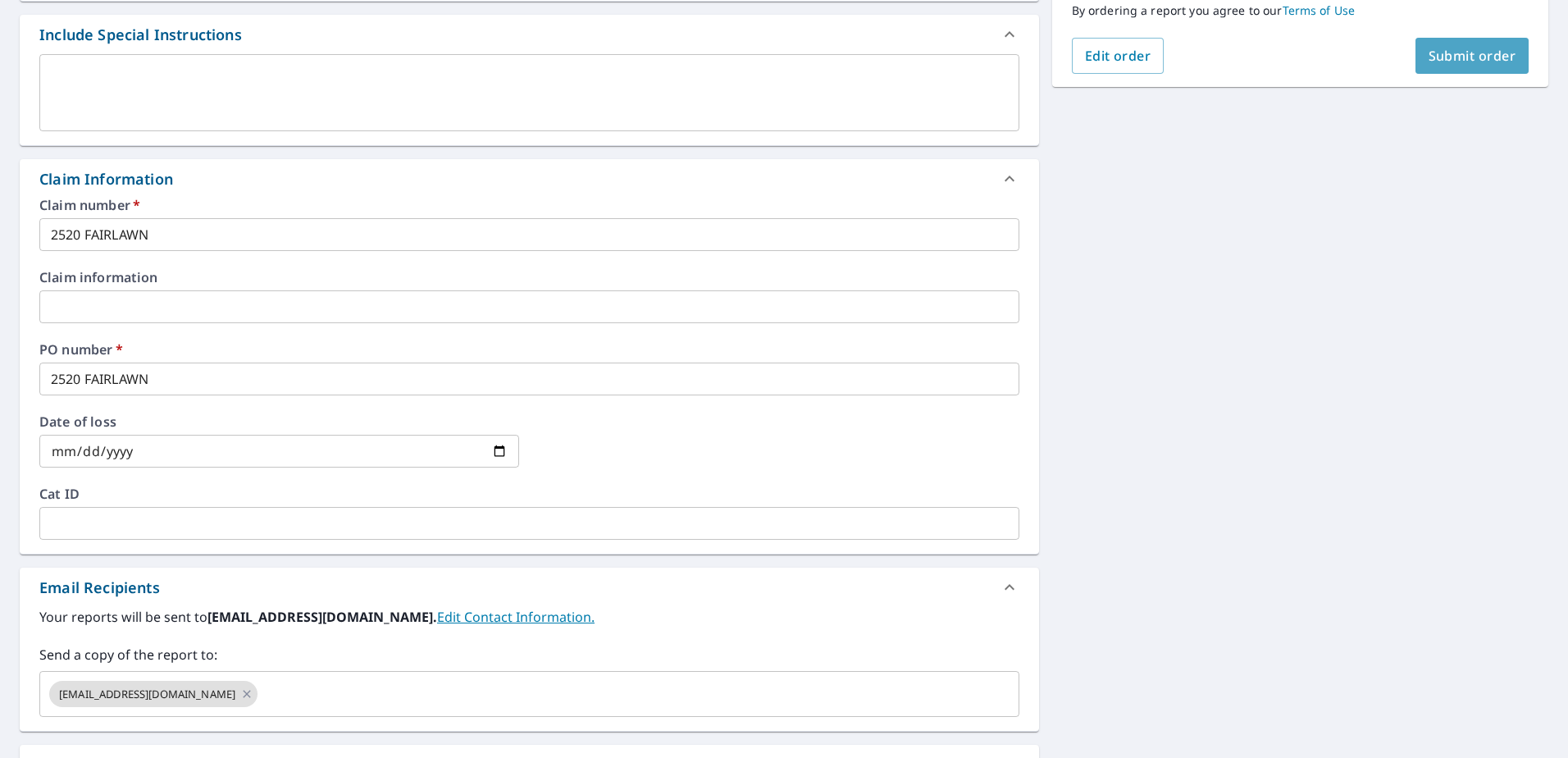
click at [1454, 61] on span "Submit order" at bounding box center [1472, 56] width 88 height 18
checkbox input "true"
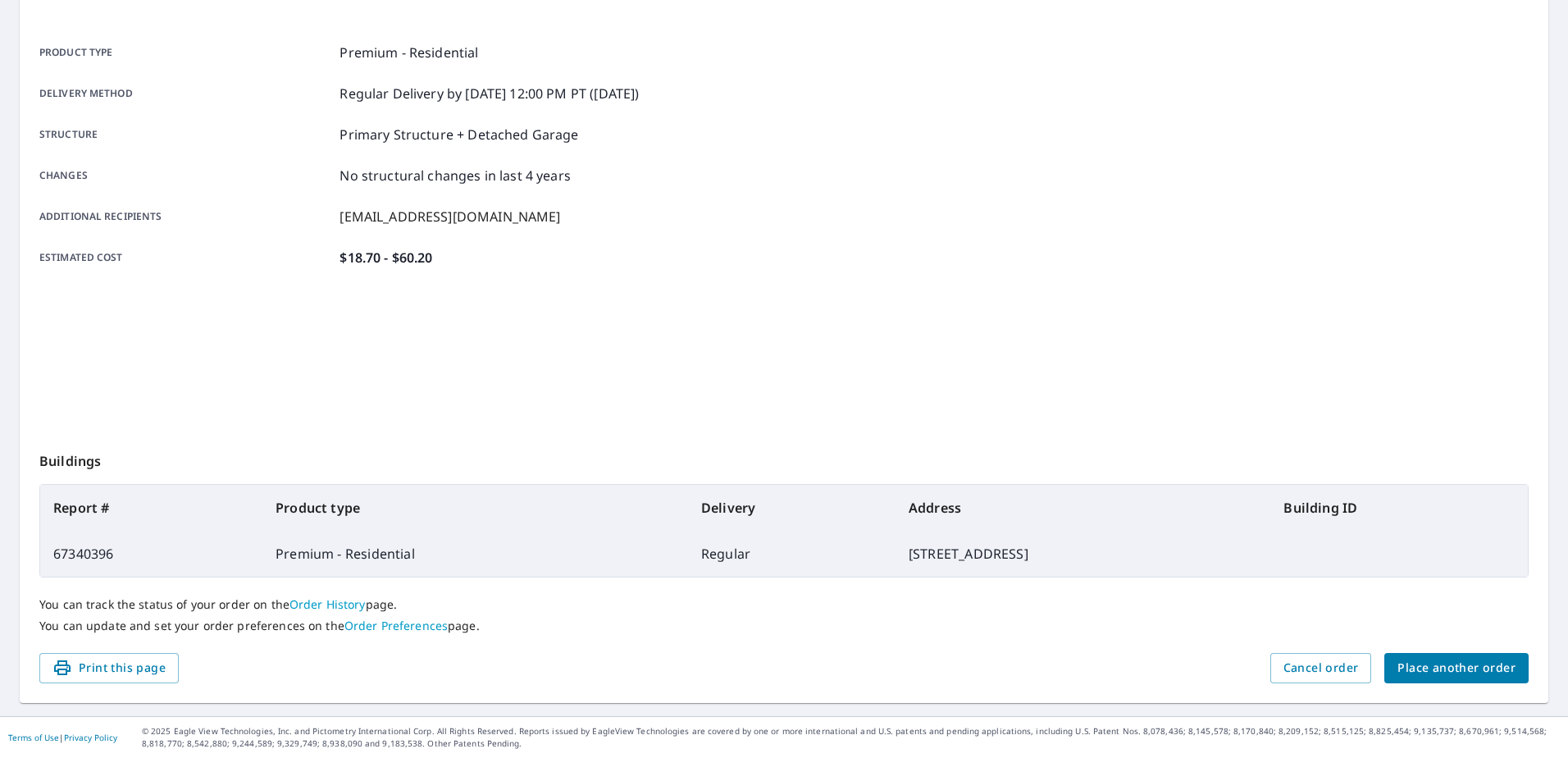
scroll to position [208, 0]
click at [1446, 668] on span "Place another order" at bounding box center [1456, 668] width 118 height 20
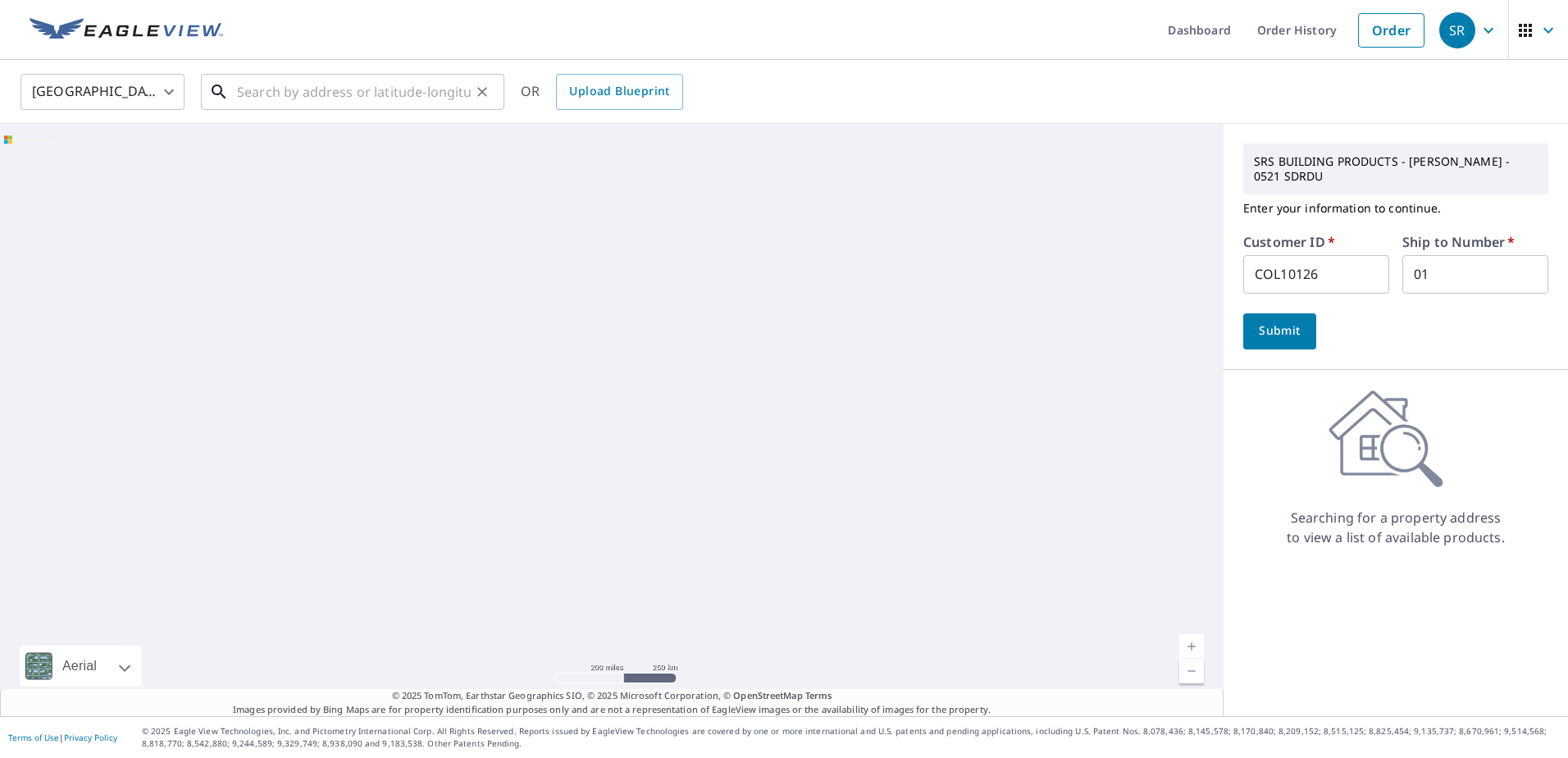
click at [370, 86] on input "text" at bounding box center [353, 92] width 233 height 46
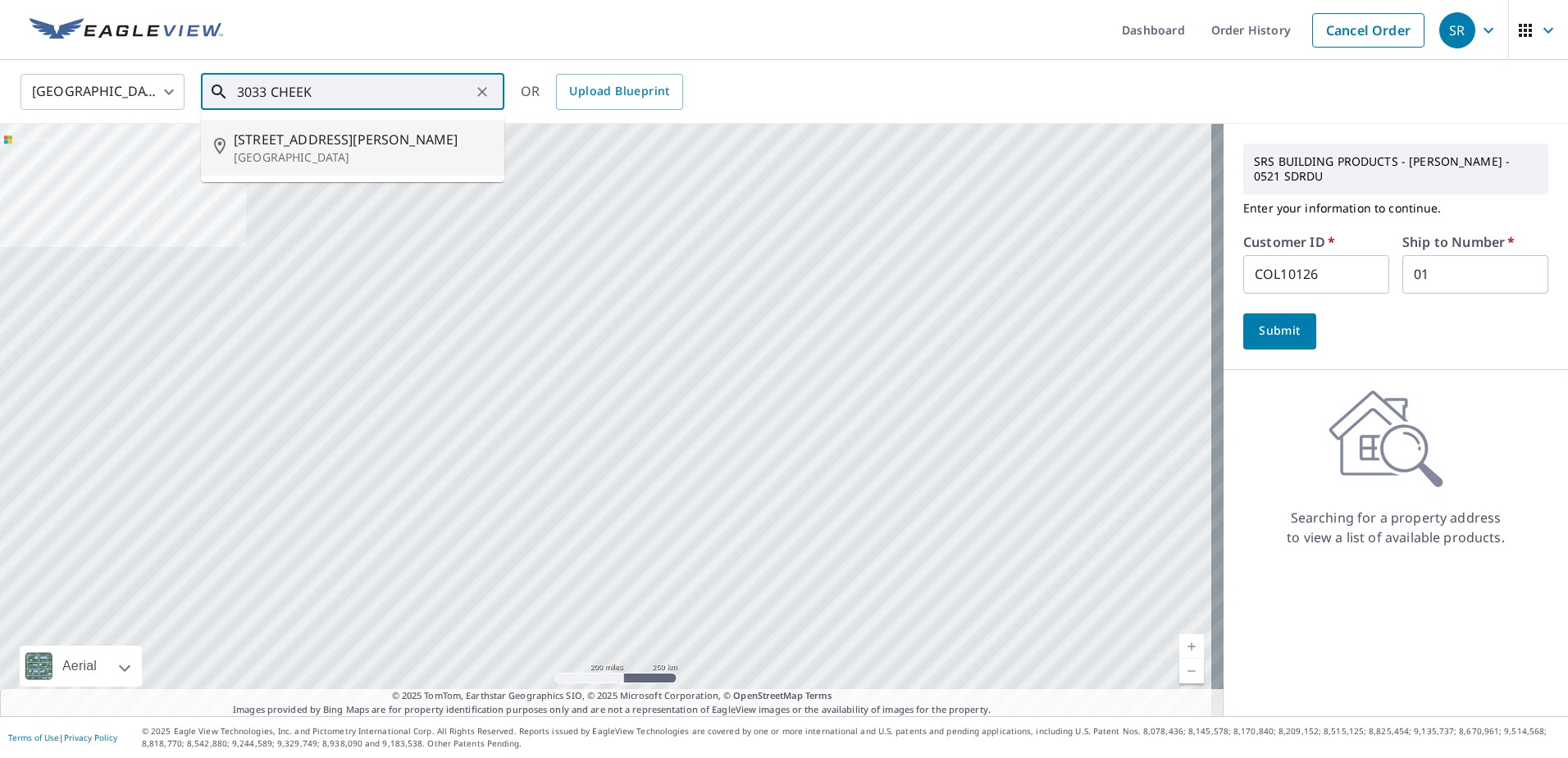
click at [336, 140] on span "[STREET_ADDRESS][PERSON_NAME]" at bounding box center [362, 138] width 257 height 19
type input "[STREET_ADDRESS][PERSON_NAME]"
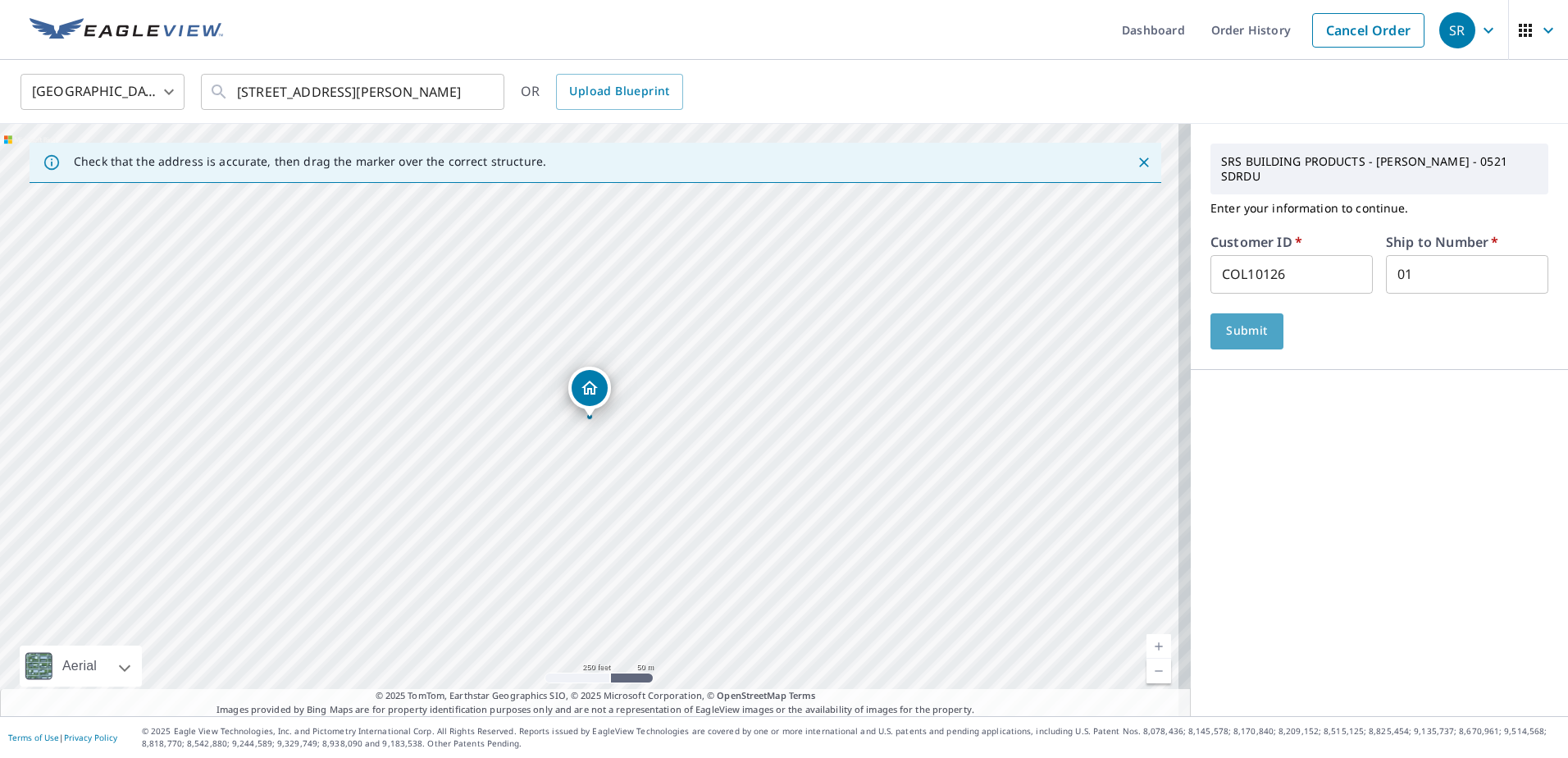
click at [1248, 338] on span "Submit" at bounding box center [1247, 331] width 47 height 20
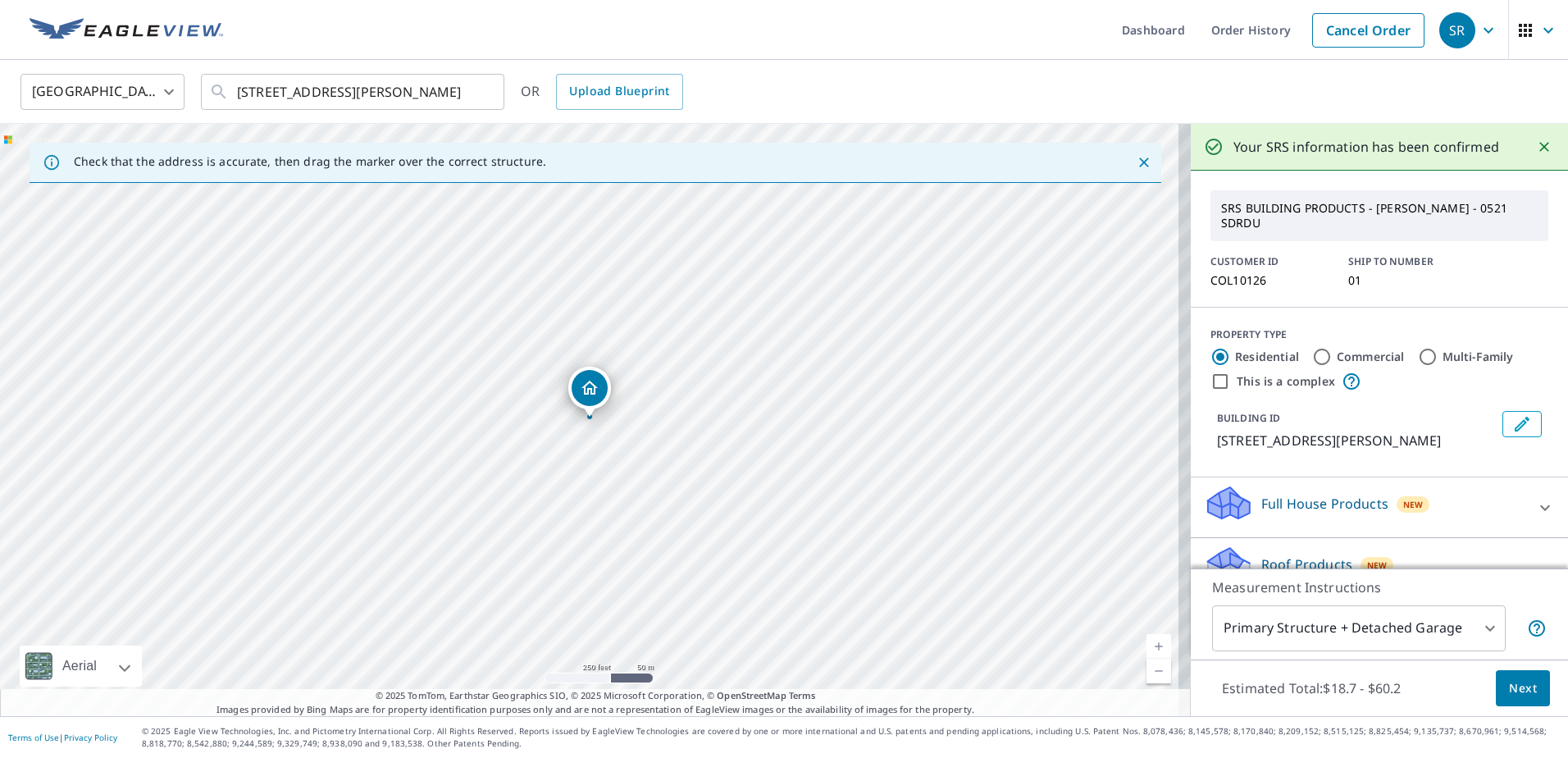
click at [1514, 682] on span "Next" at bounding box center [1523, 689] width 28 height 20
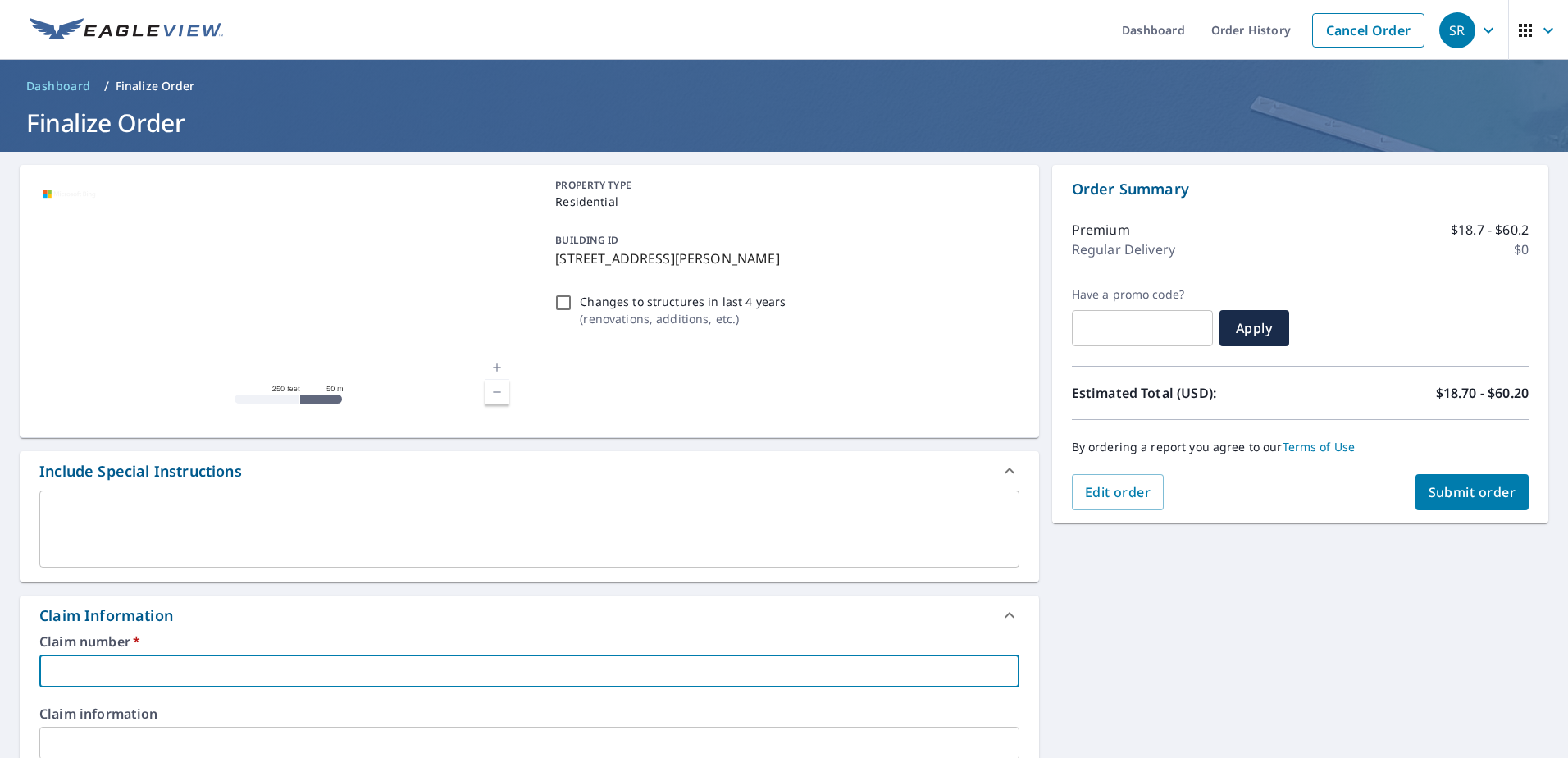
click at [468, 680] on input "text" at bounding box center [530, 671] width 980 height 33
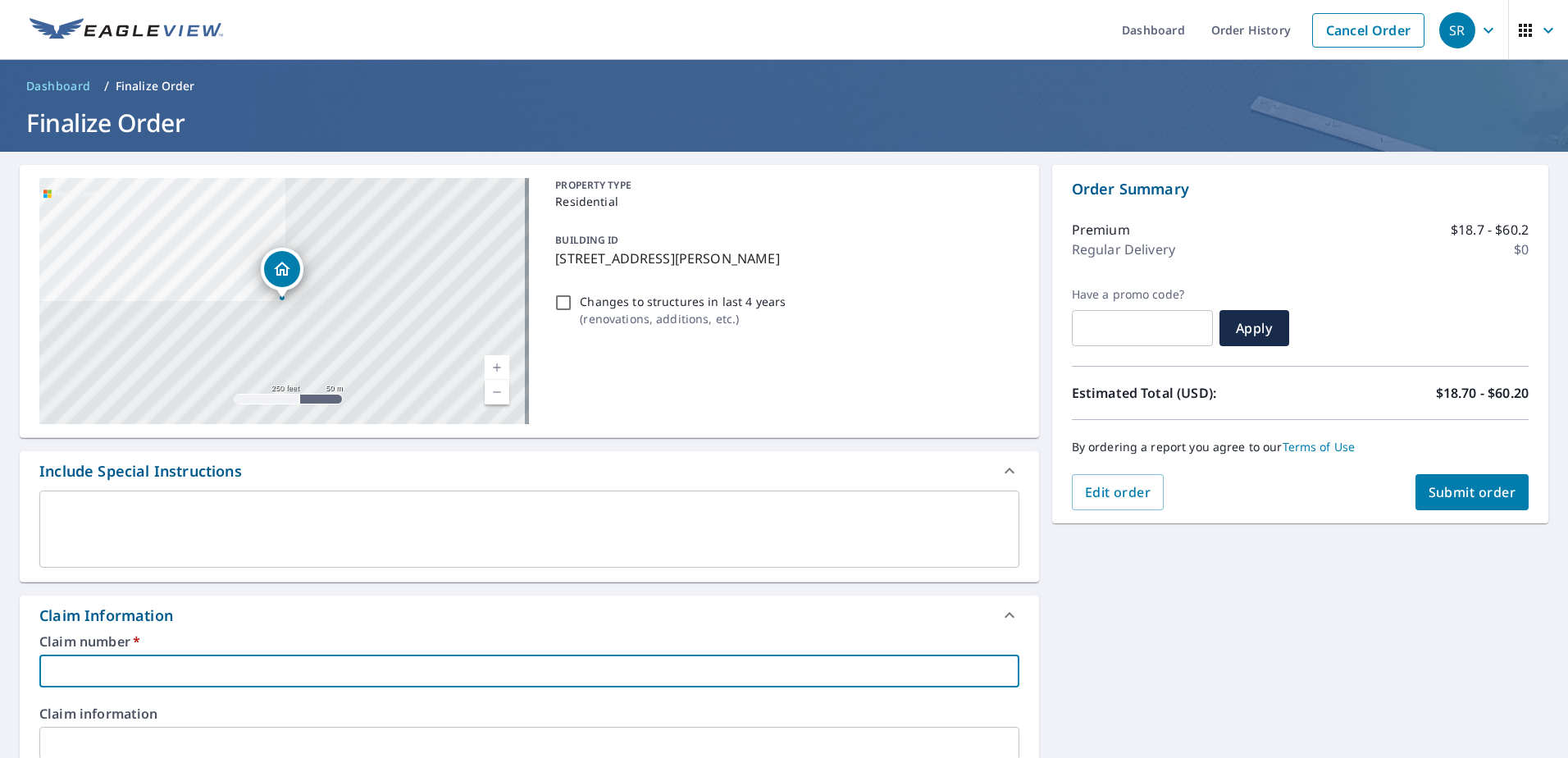
type input "3"
checkbox input "true"
type input "30"
checkbox input "true"
type input "303"
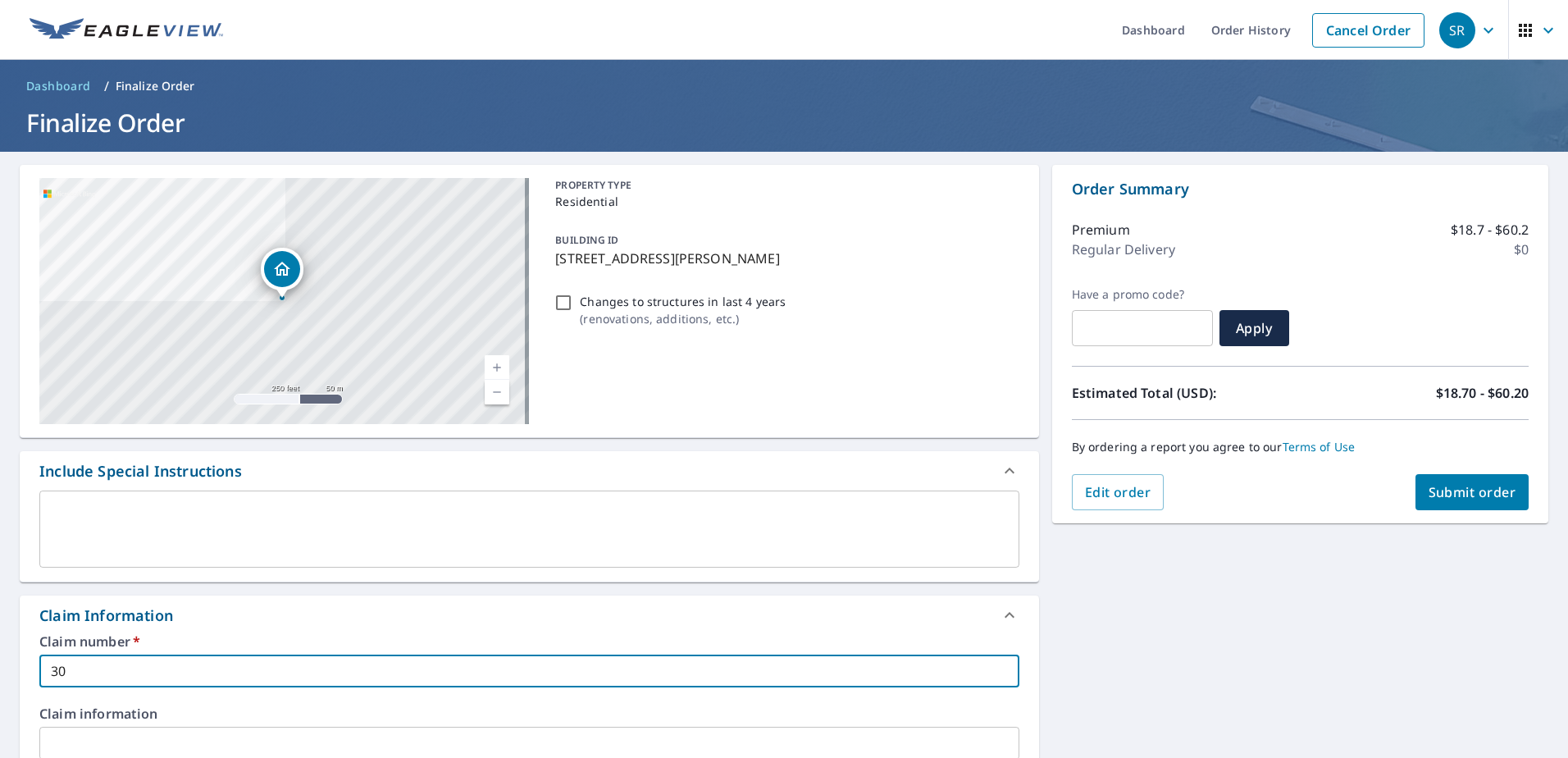
checkbox input "true"
type input "3033"
checkbox input "true"
type input "3033"
checkbox input "true"
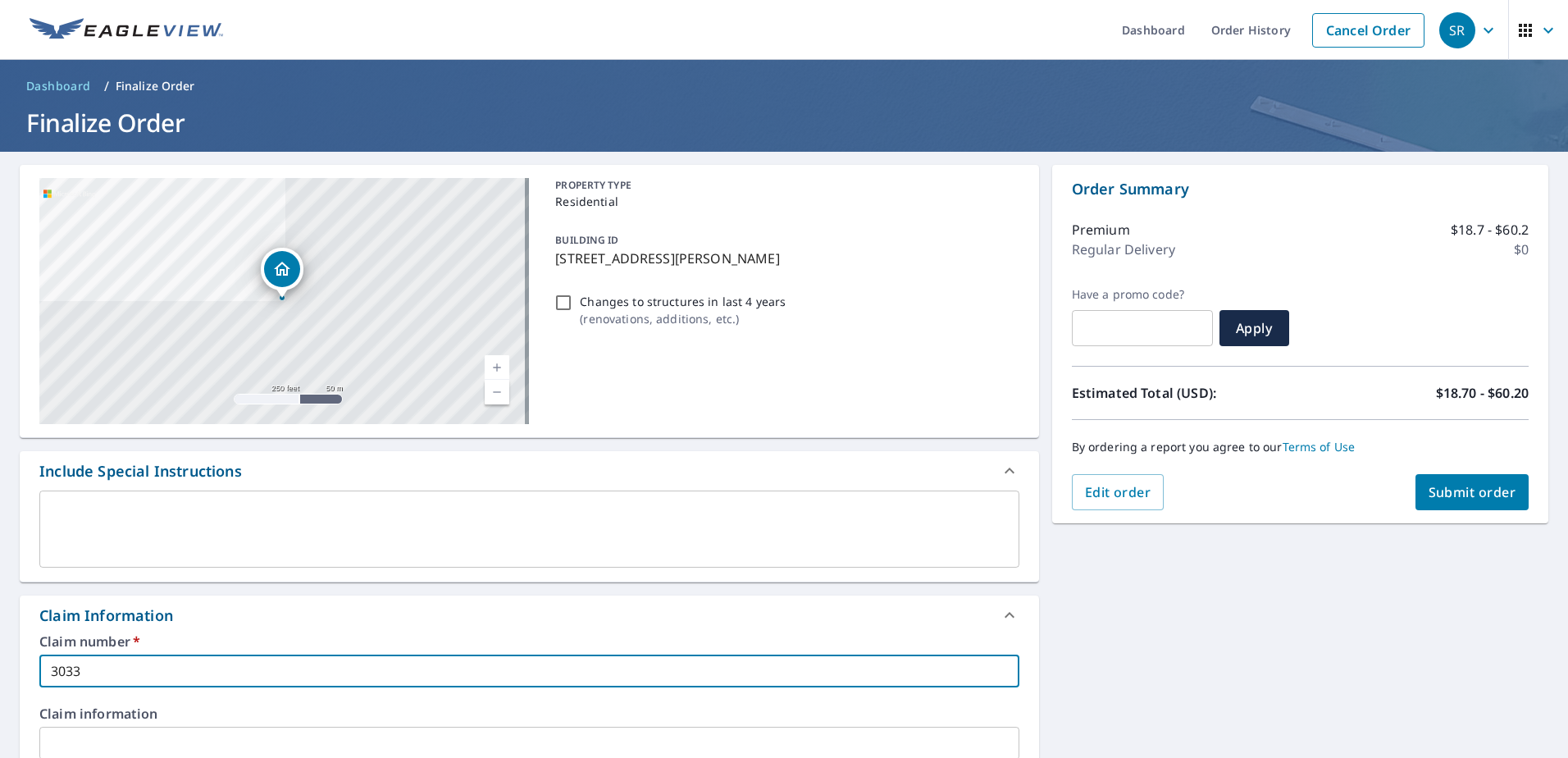
type input "3033 C"
checkbox input "true"
type input "3033 CH"
checkbox input "true"
type input "3033 CHE"
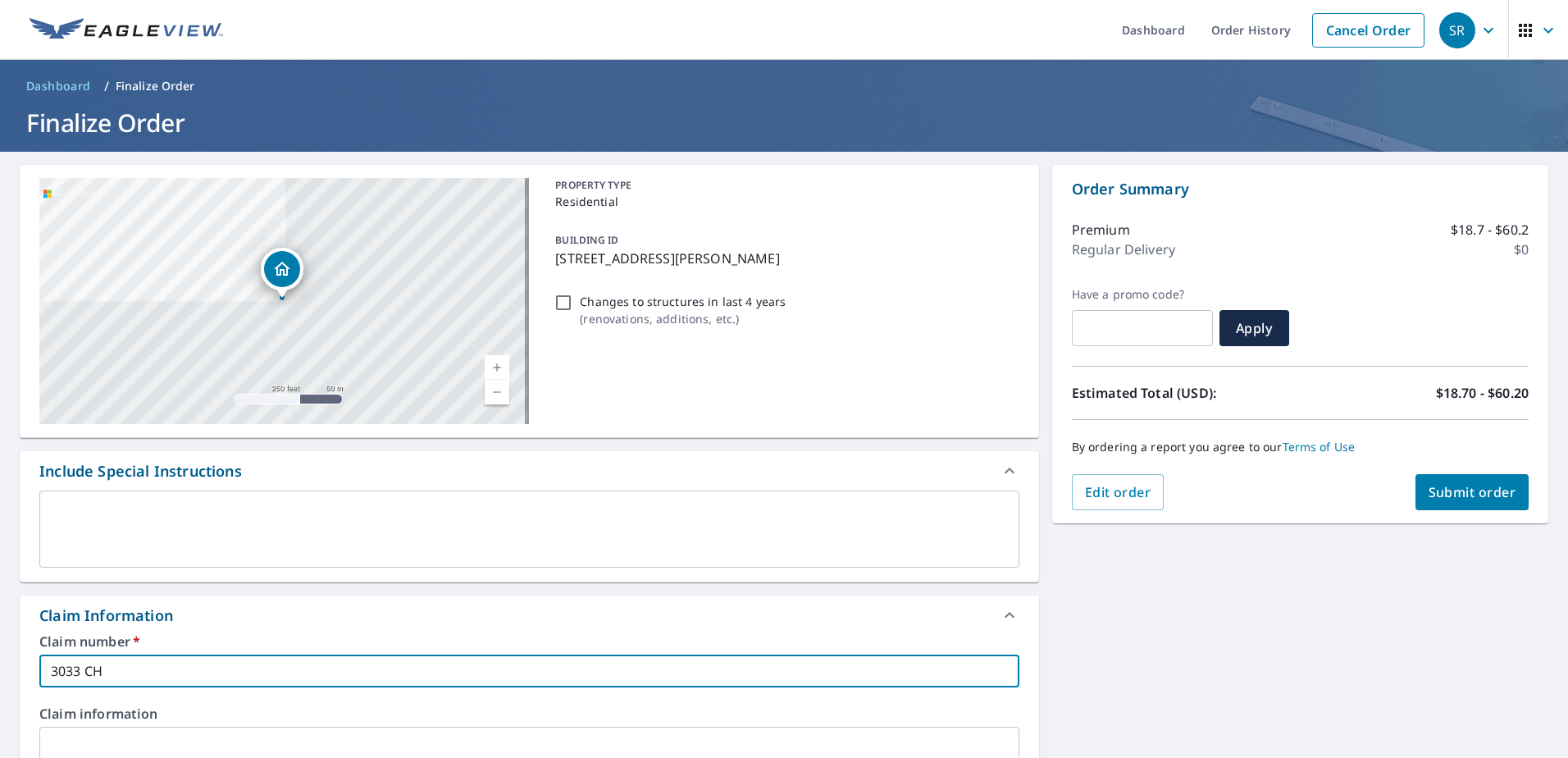
checkbox input "true"
type input "3033 CHEE"
checkbox input "true"
type input "3033 CHEEW"
checkbox input "true"
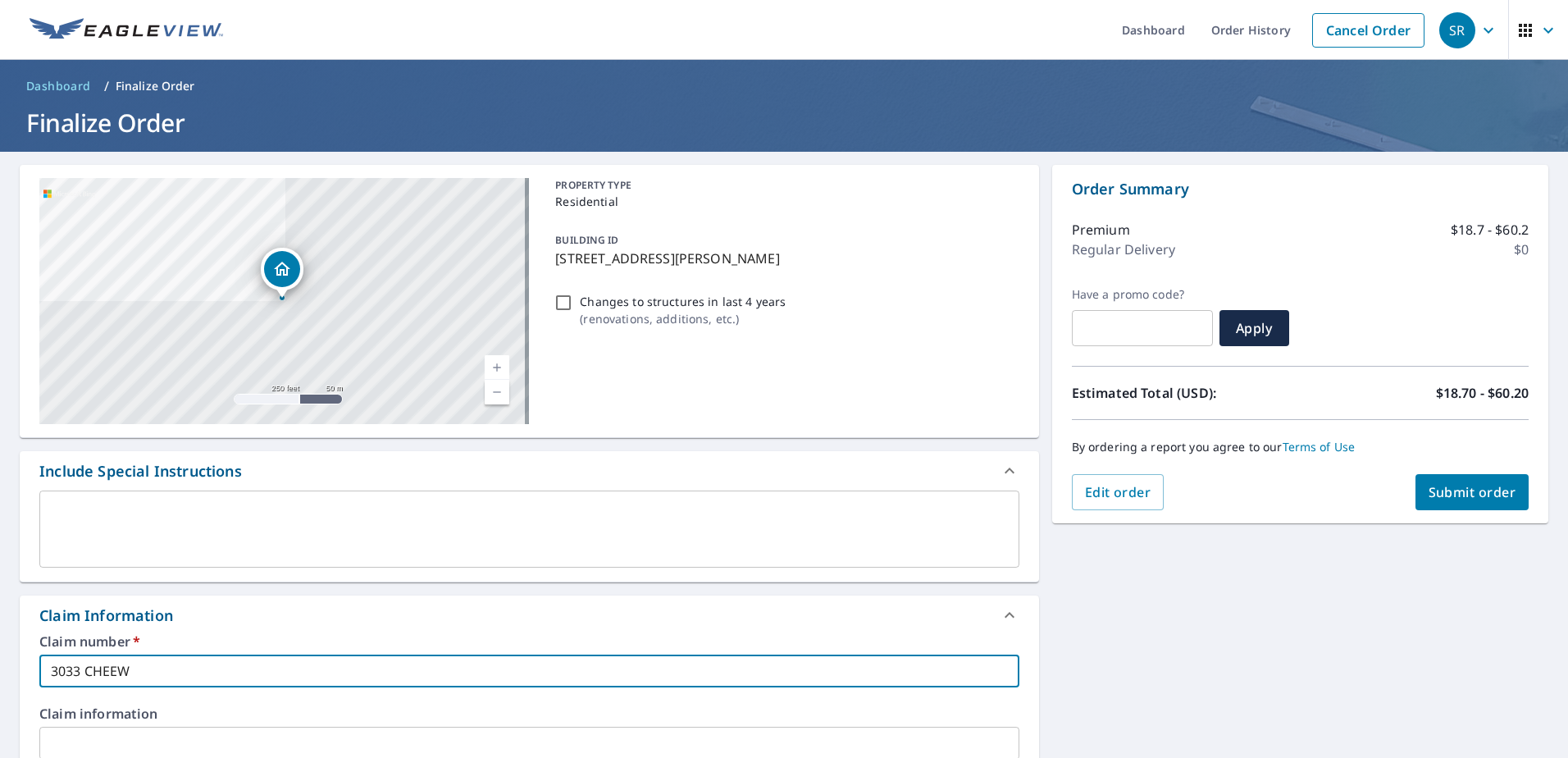
type input "3033 CHEEWK"
checkbox input "true"
type input "3033 CHEEW"
checkbox input "true"
type input "3033 CHEE"
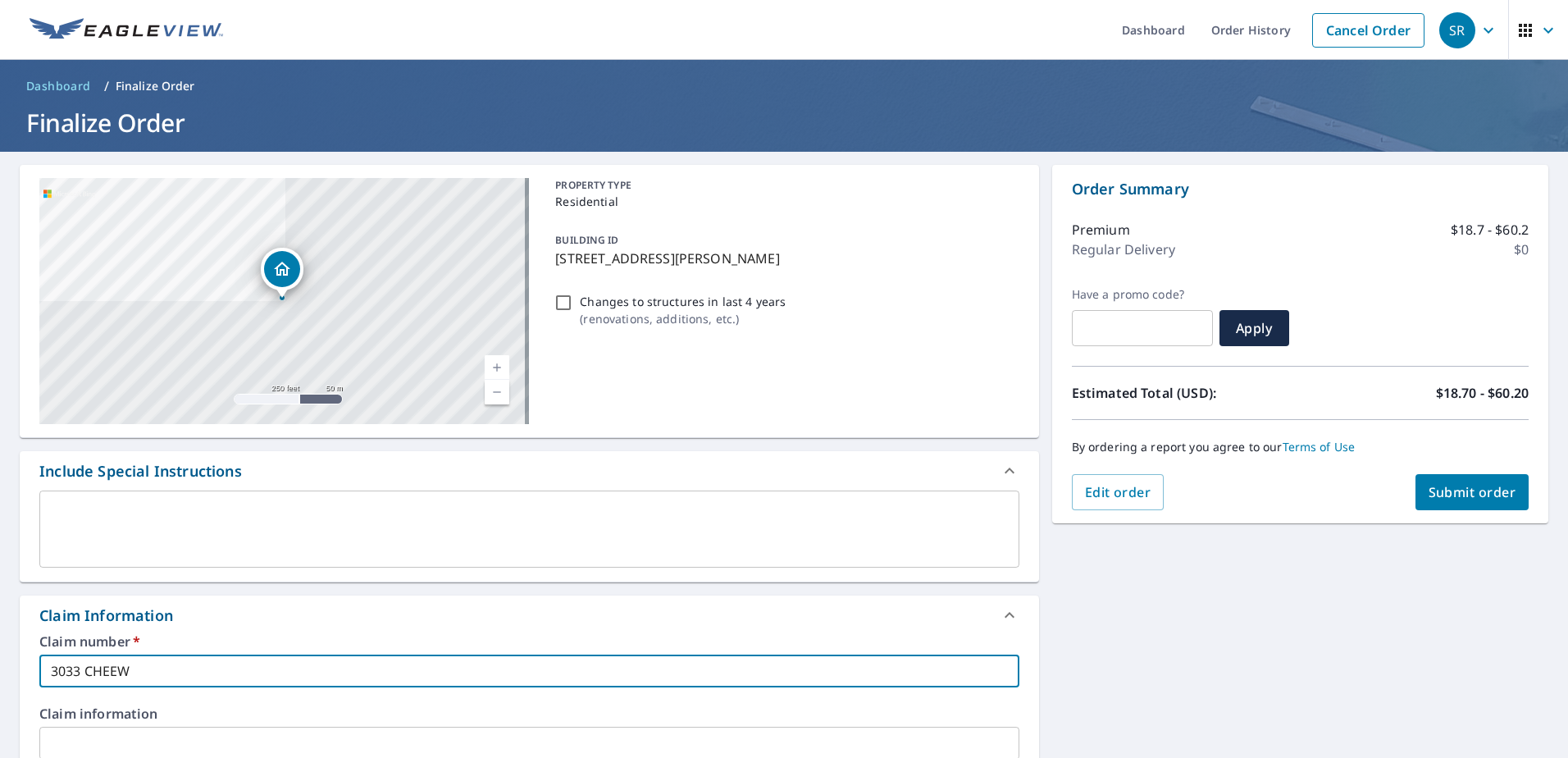
checkbox input "true"
type input "3033 CHEEK"
checkbox input "true"
type input "3033 CHEEK"
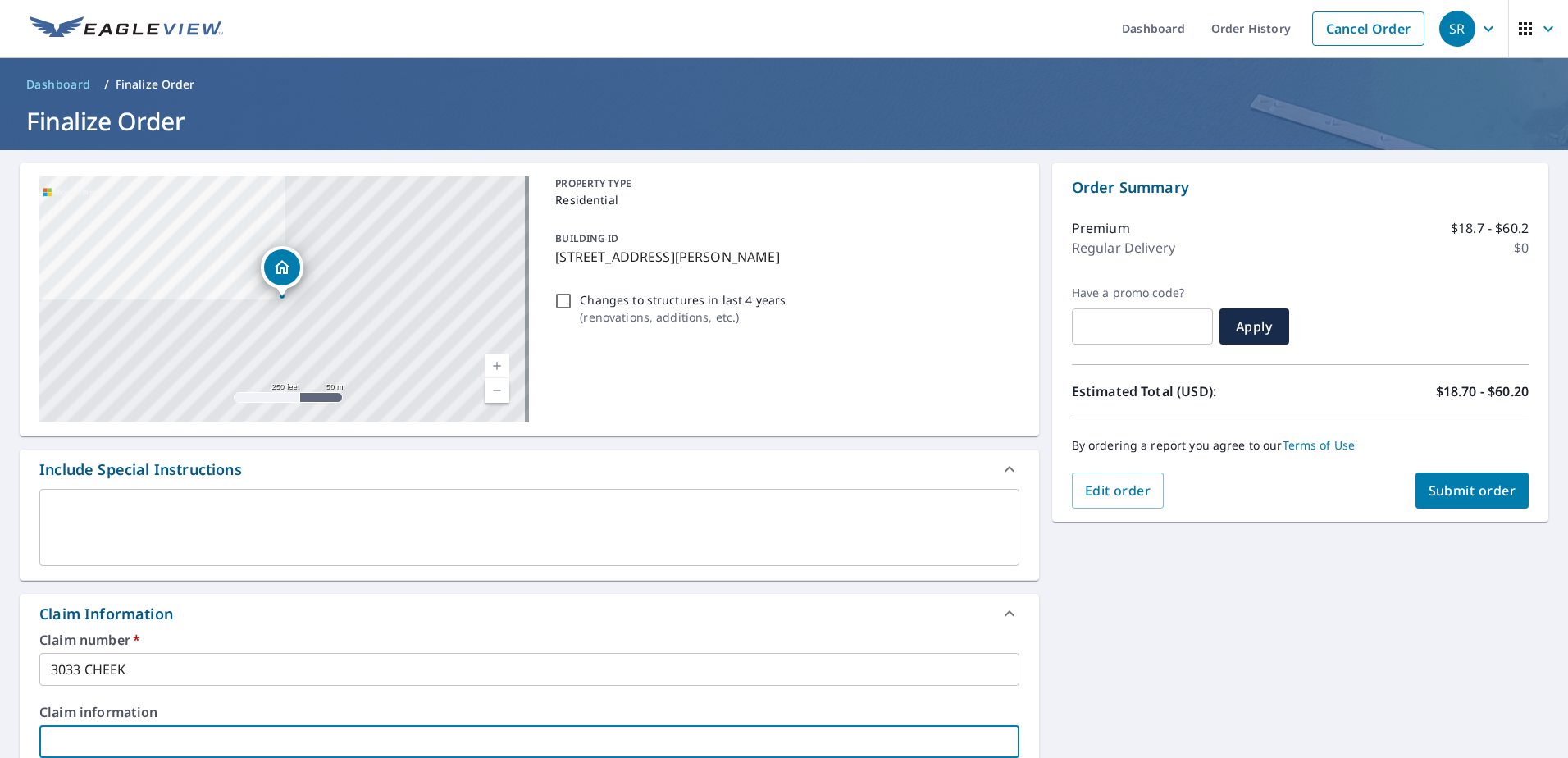
scroll to position [437, 0]
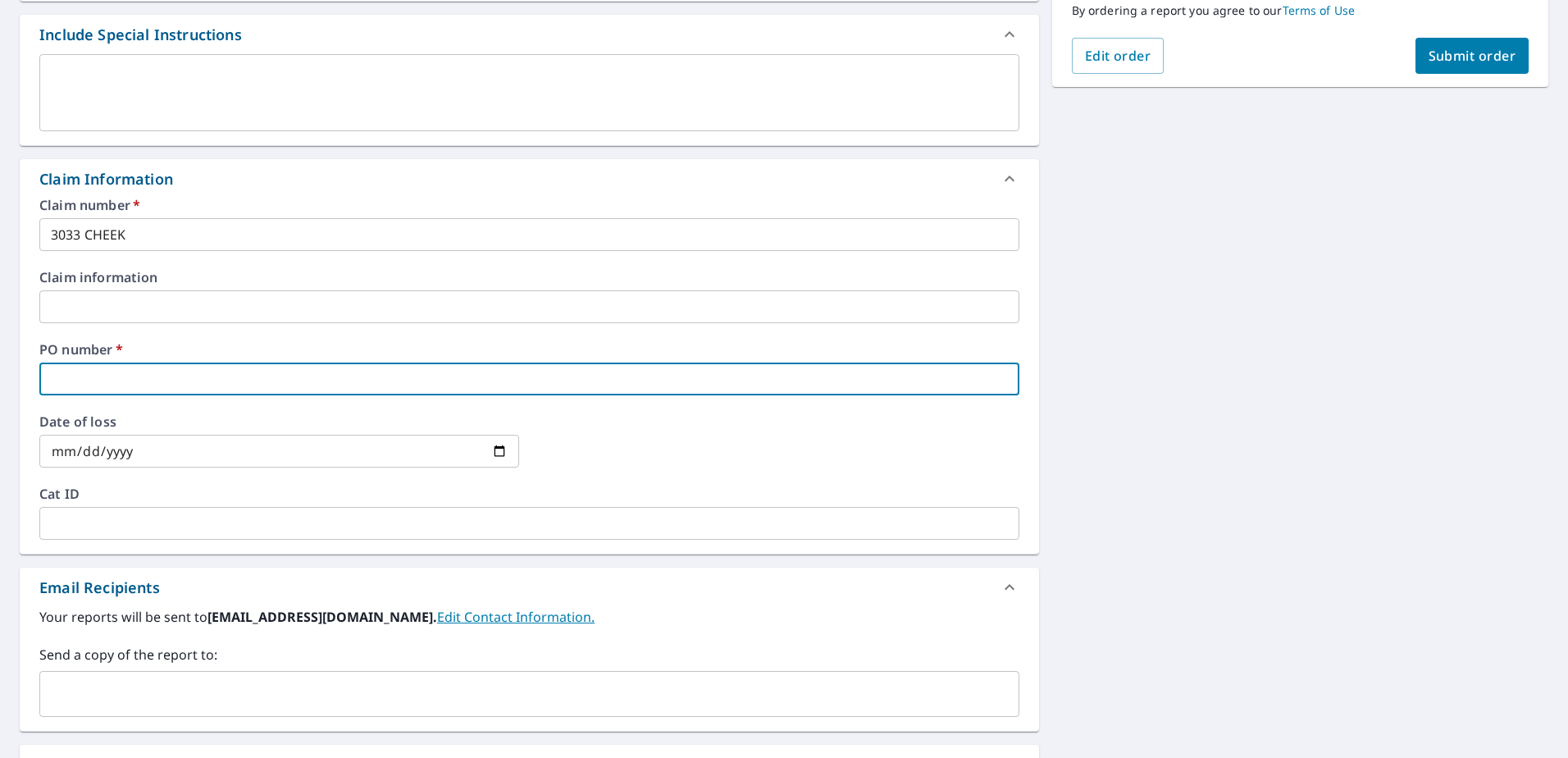
type input "3"
checkbox input "true"
type input "30"
checkbox input "true"
type input "303"
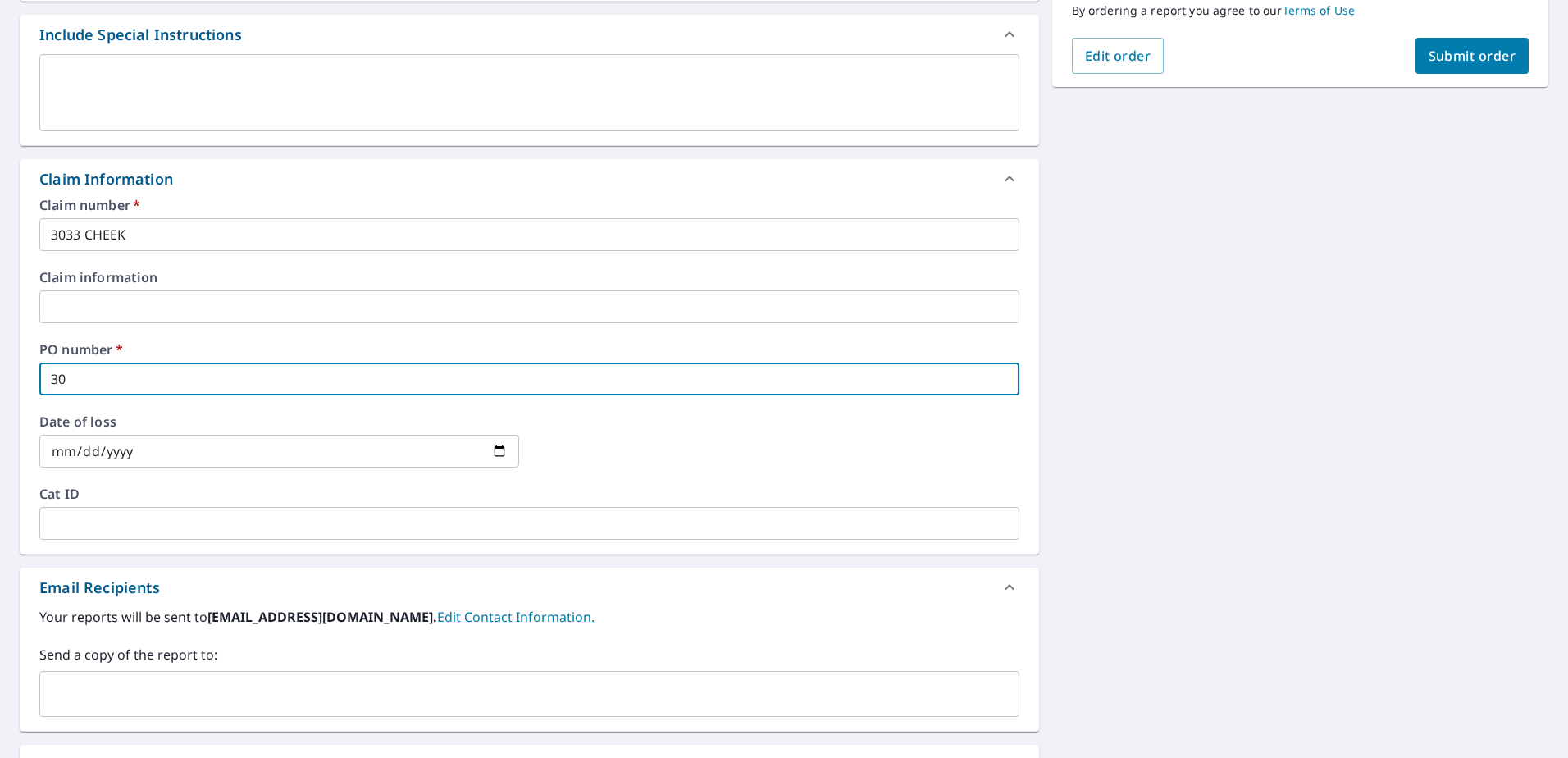
checkbox input "true"
type input "3033"
checkbox input "true"
type input "3033"
checkbox input "true"
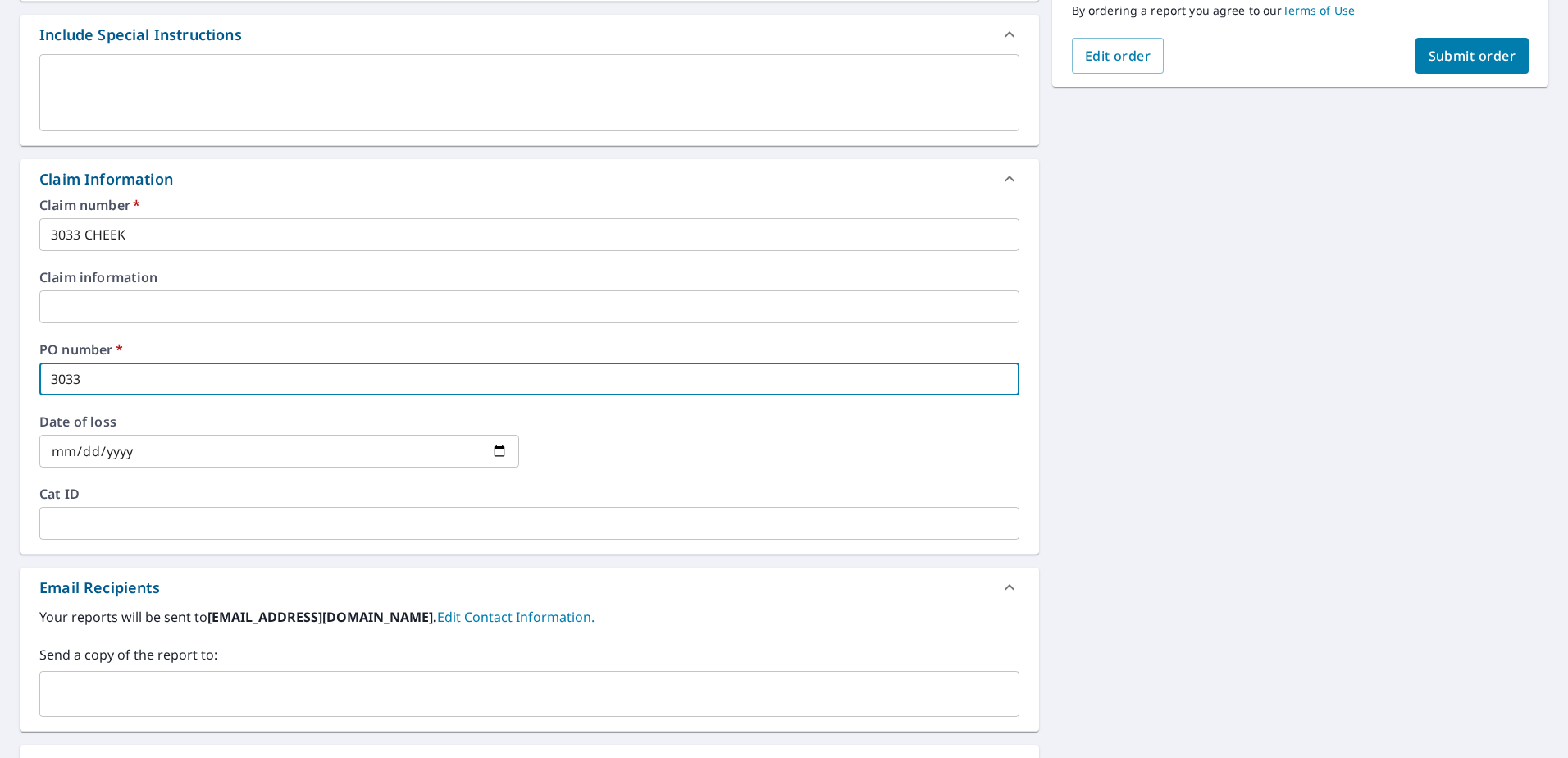
type input "3033 C"
checkbox input "true"
type input "3033 CH"
checkbox input "true"
type input "3033 CHE"
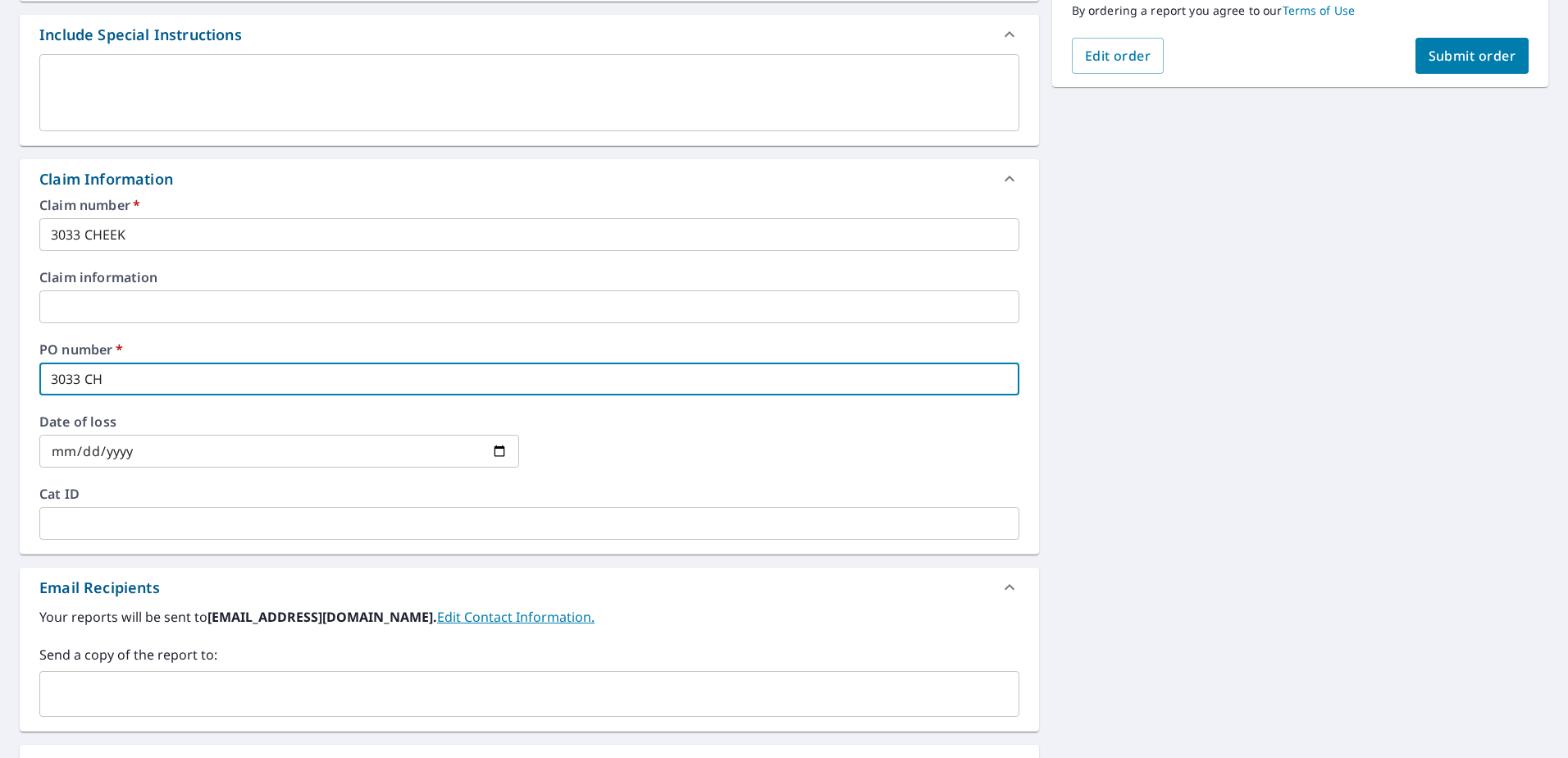
checkbox input "true"
type input "3033 CHEE"
checkbox input "true"
type input "3033 CHEEK"
checkbox input "true"
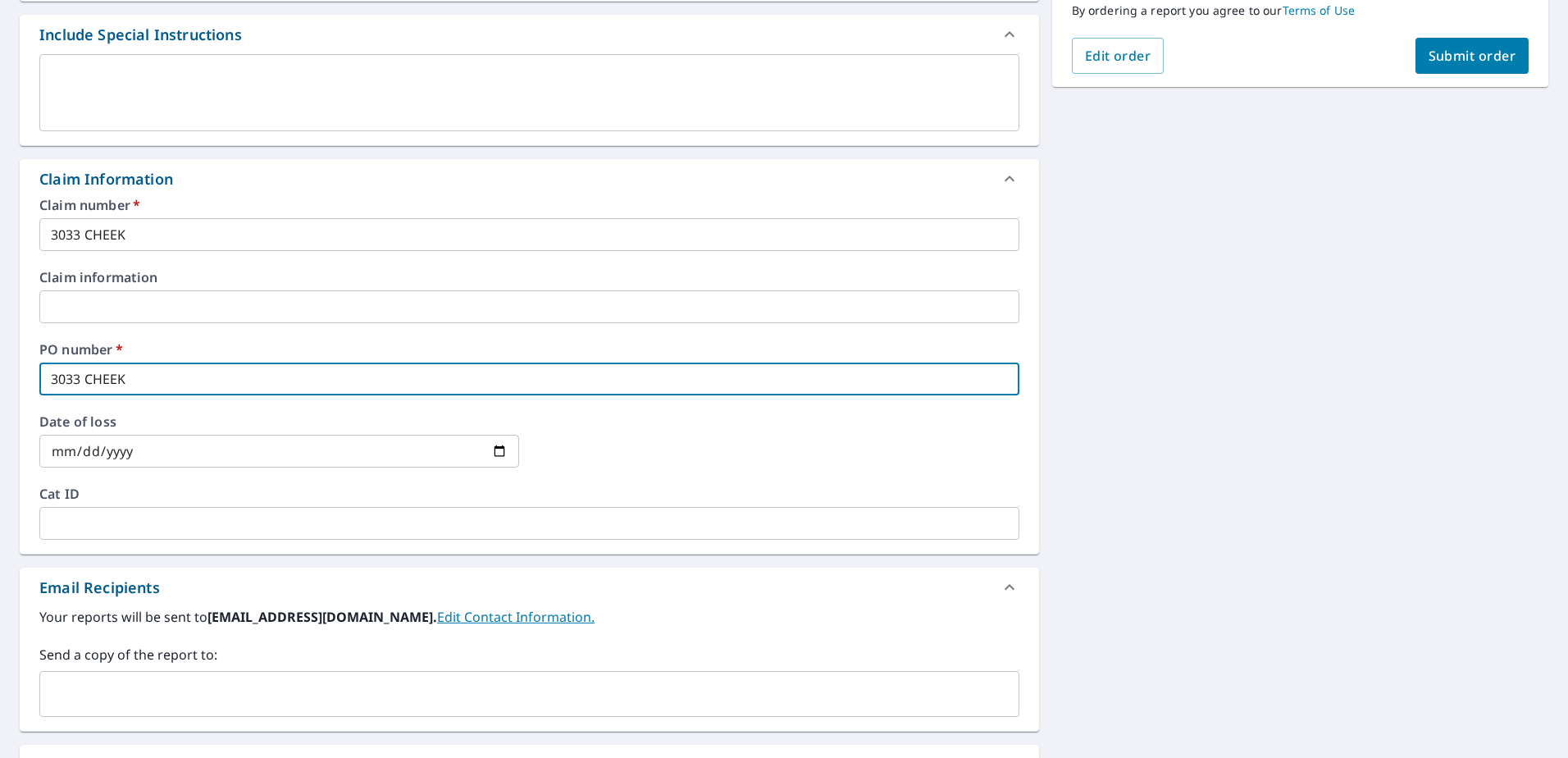
type input "3033 CHEEK"
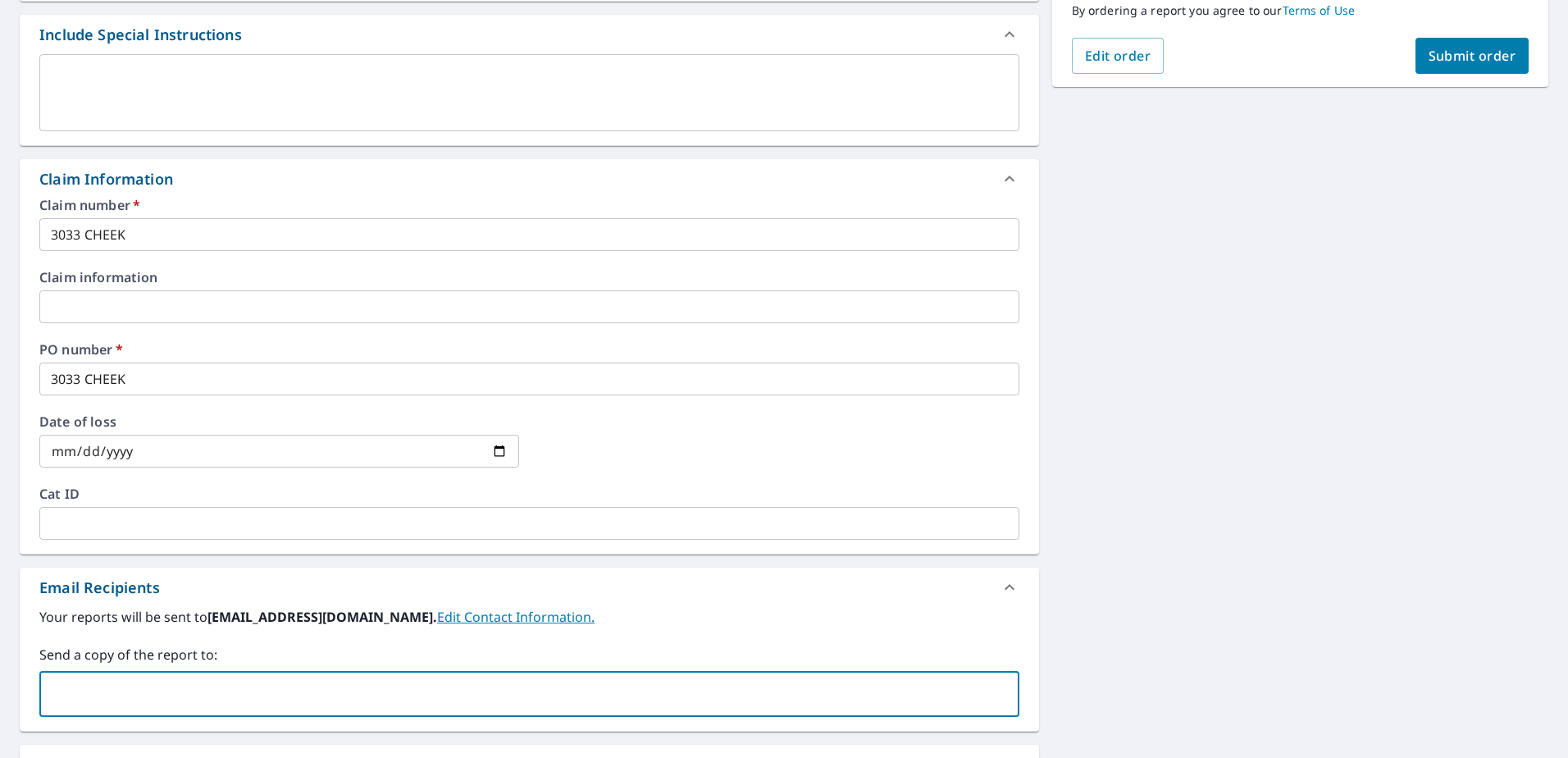
click at [468, 680] on input "text" at bounding box center [517, 694] width 940 height 31
type input "[EMAIL_ADDRESS][DOMAIN_NAME]"
click at [1435, 53] on span "Submit order" at bounding box center [1472, 56] width 88 height 18
checkbox input "true"
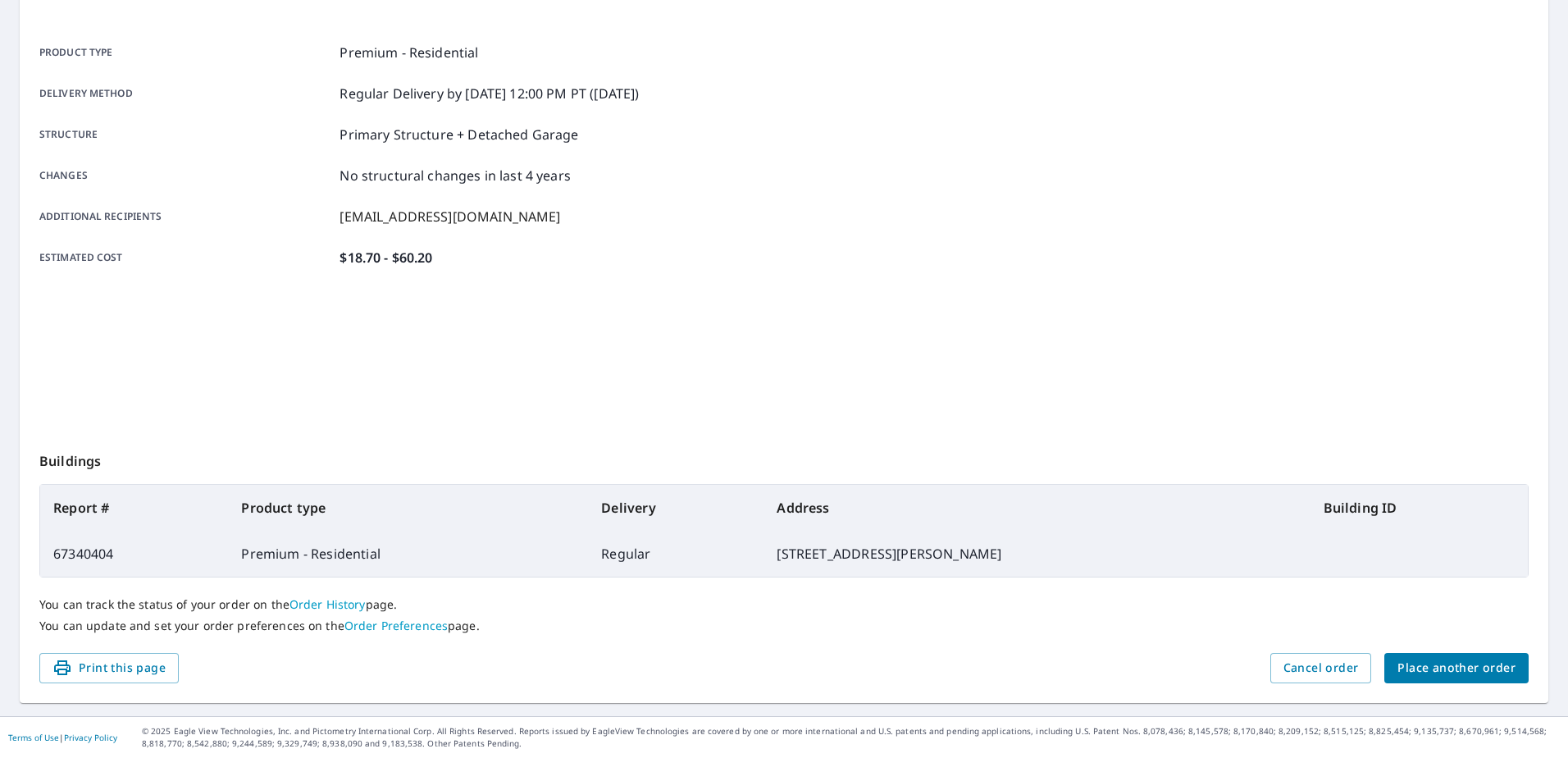
scroll to position [208, 0]
click at [1428, 674] on span "Place another order" at bounding box center [1456, 668] width 118 height 20
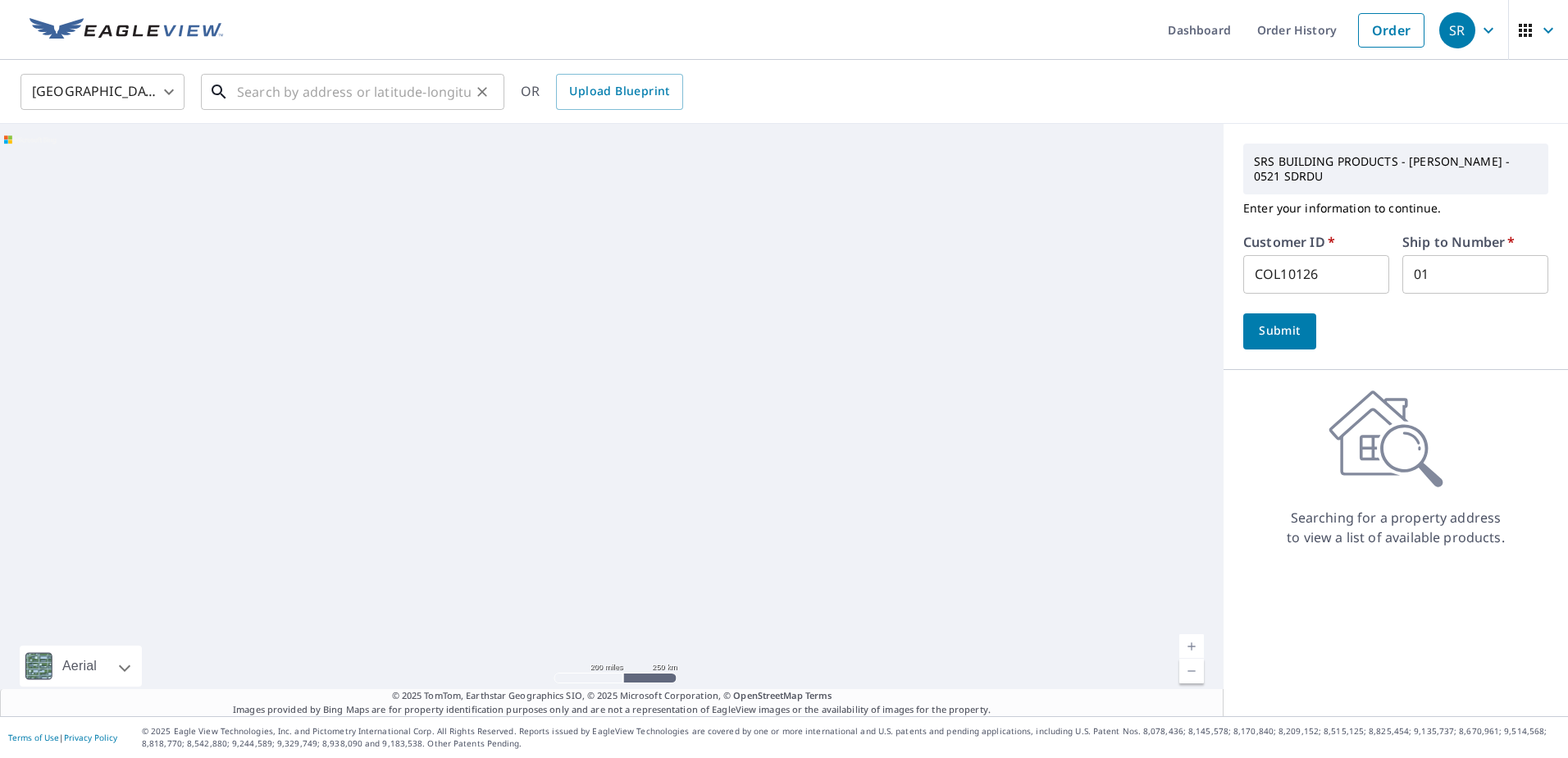
click at [326, 91] on input "text" at bounding box center [353, 92] width 233 height 46
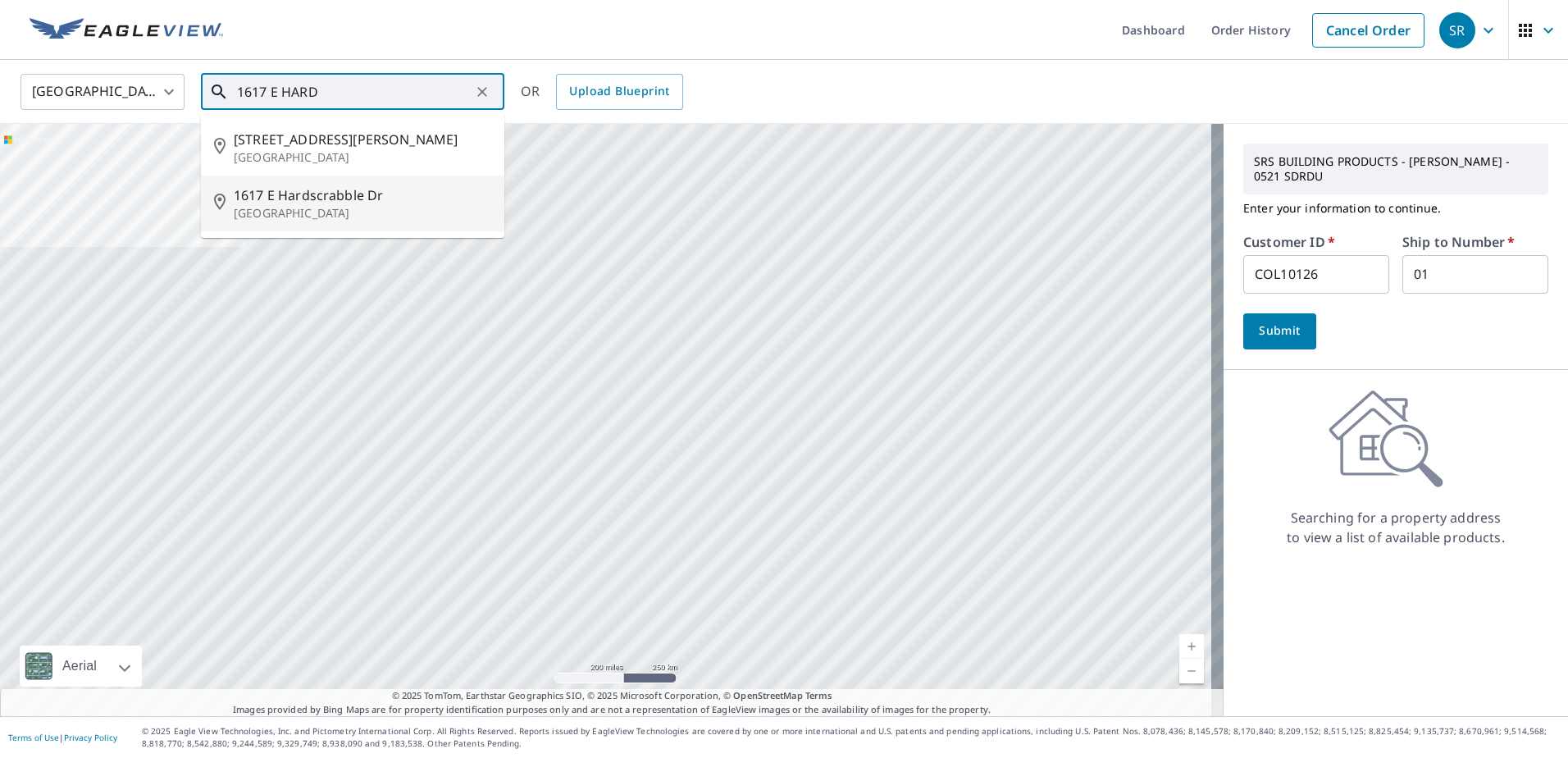
click at [311, 208] on p "[GEOGRAPHIC_DATA]" at bounding box center [362, 213] width 257 height 17
type input "[STREET_ADDRESS][PERSON_NAME]"
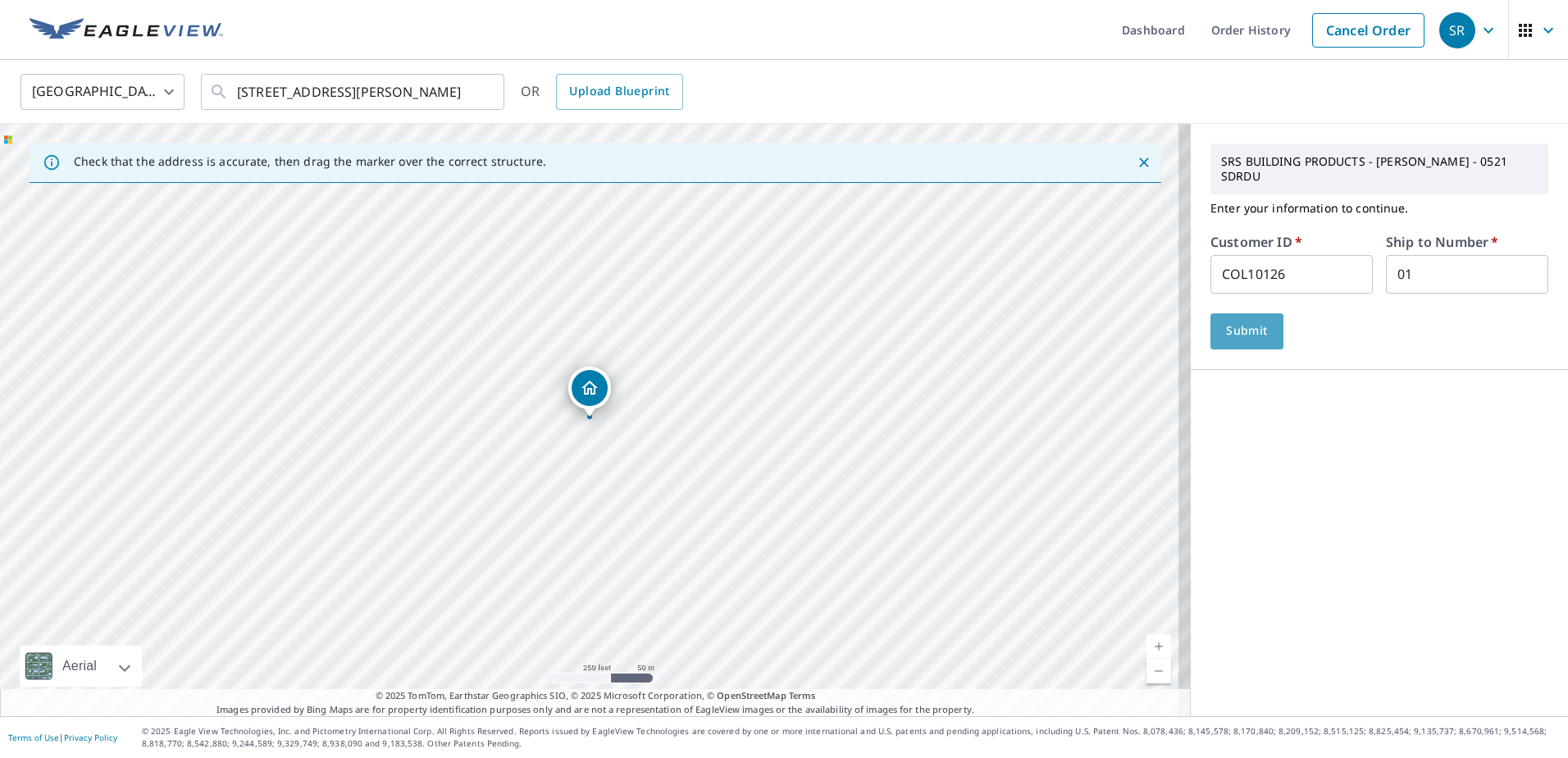
click at [1234, 335] on span "Submit" at bounding box center [1247, 331] width 47 height 20
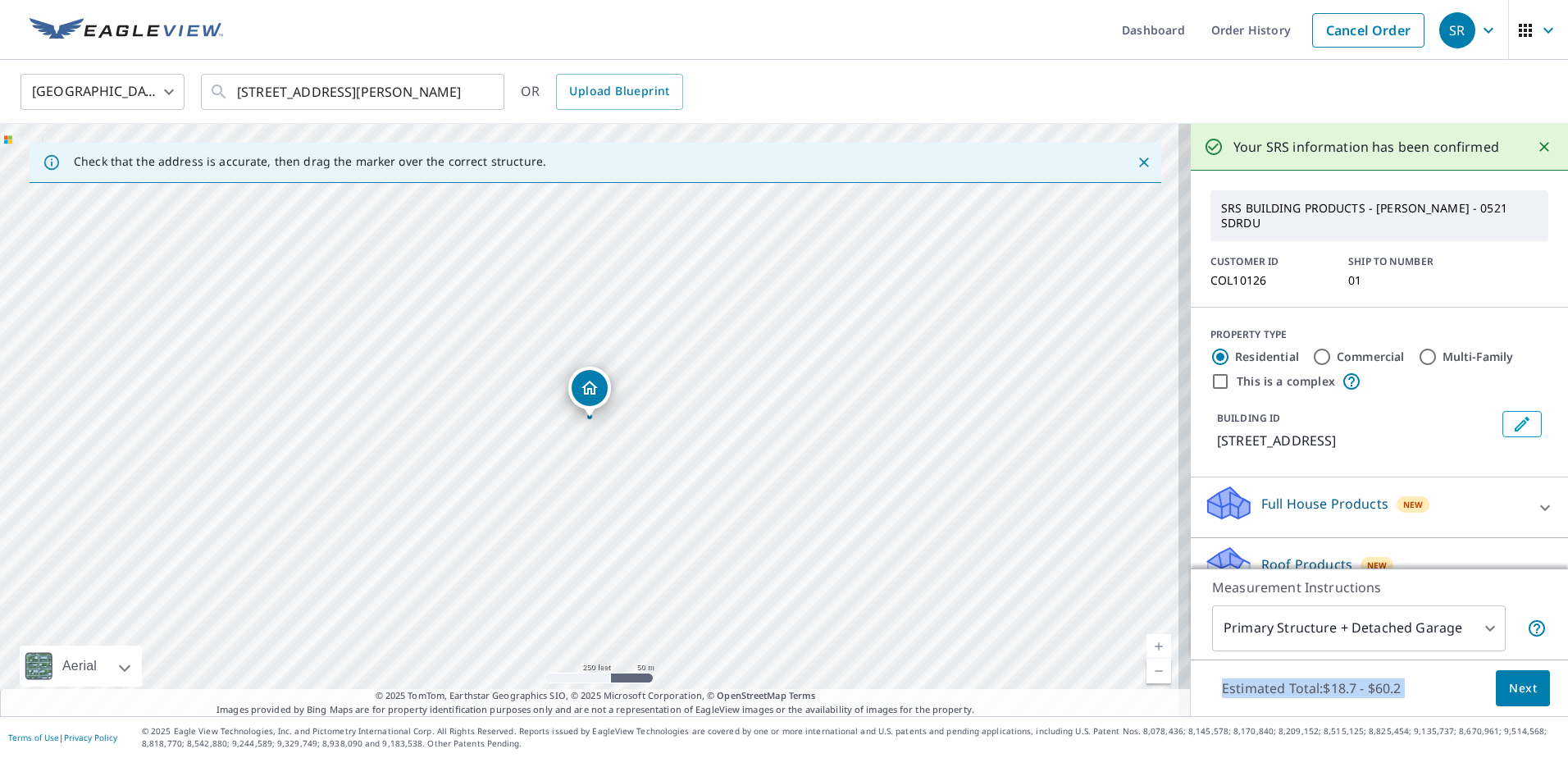
drag, startPoint x: 1447, startPoint y: 628, endPoint x: 1512, endPoint y: 701, distance: 97.7
click at [1512, 701] on div "Measurement Instructions Primary Structure + Detached Garage 1 ​ Estimated Tota…" at bounding box center [1379, 643] width 377 height 149
click at [1511, 696] on span "Next" at bounding box center [1523, 689] width 28 height 20
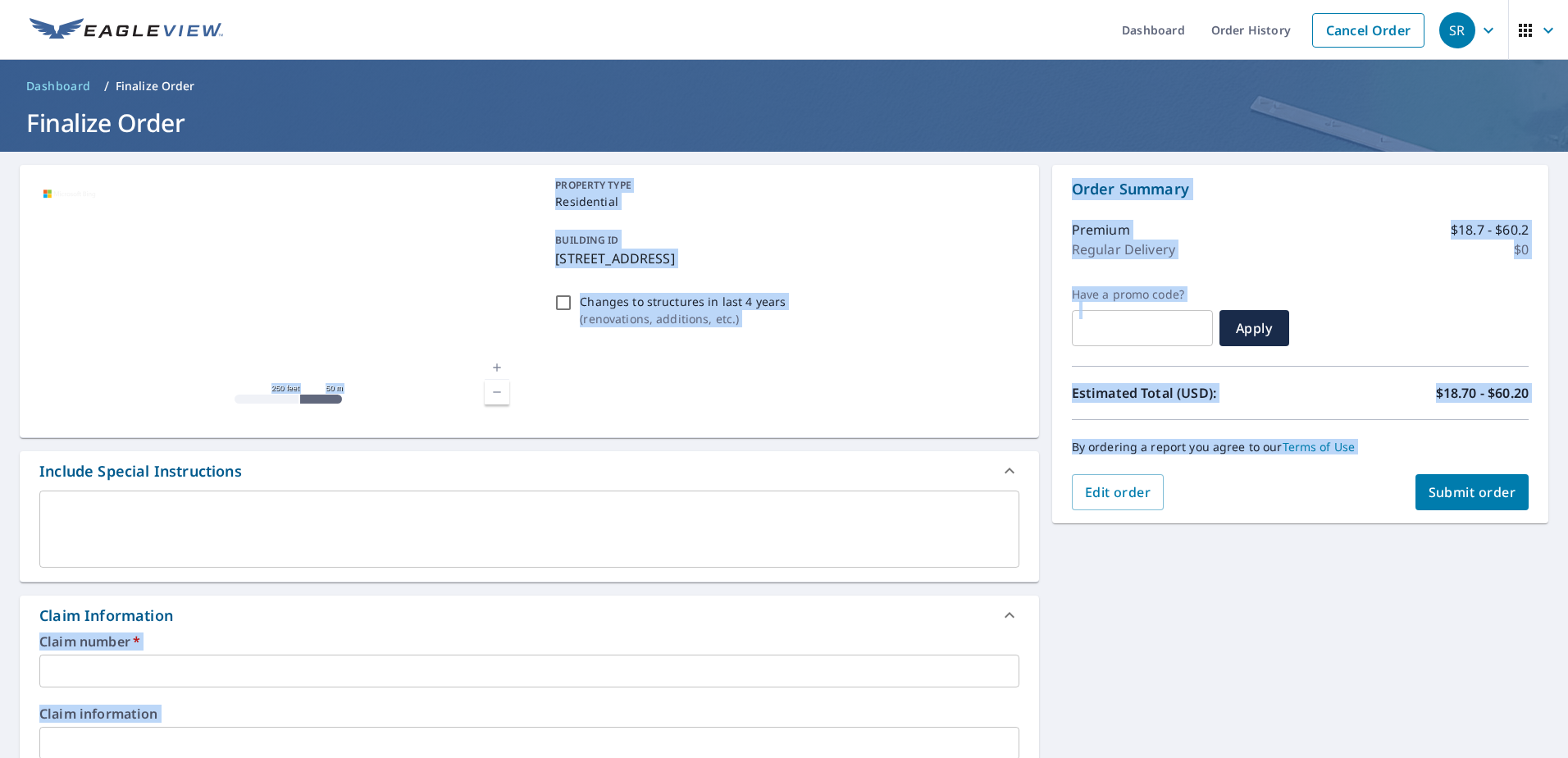
click at [290, 679] on input "text" at bounding box center [530, 671] width 980 height 33
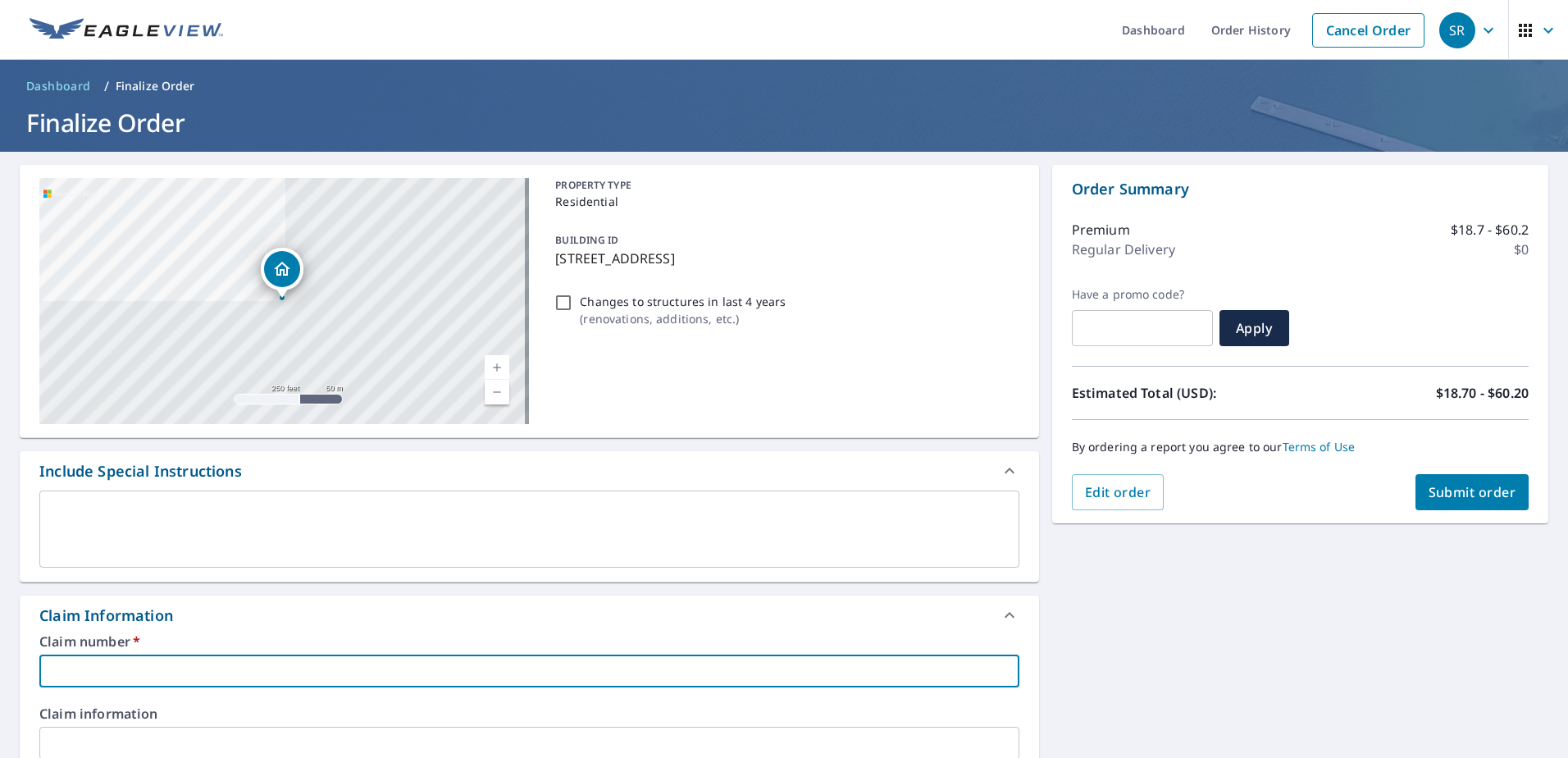
type input "1"
checkbox input "true"
type input "16"
checkbox input "true"
type input "161"
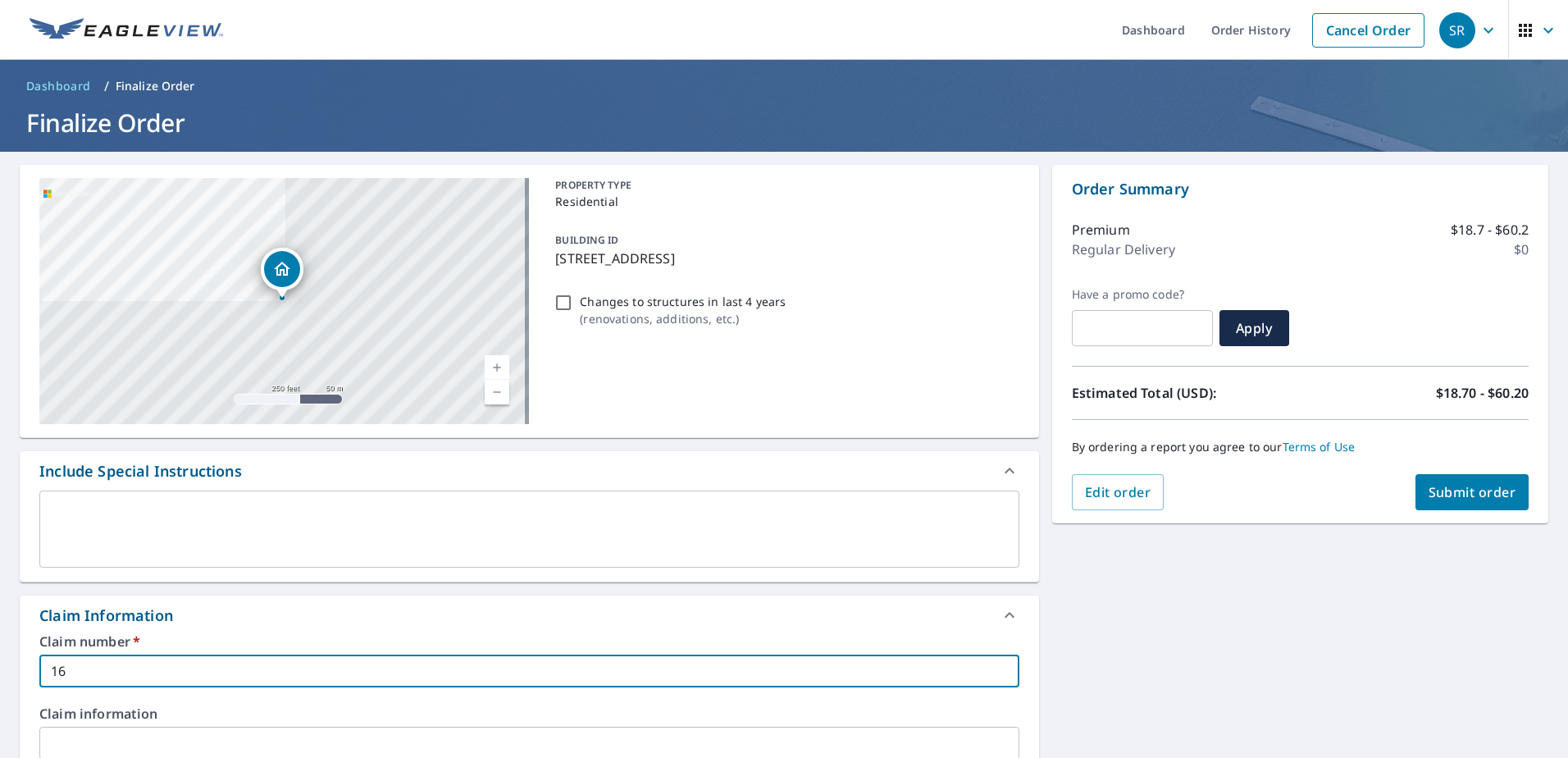
checkbox input "true"
type input "1617"
checkbox input "true"
type input "1617"
checkbox input "true"
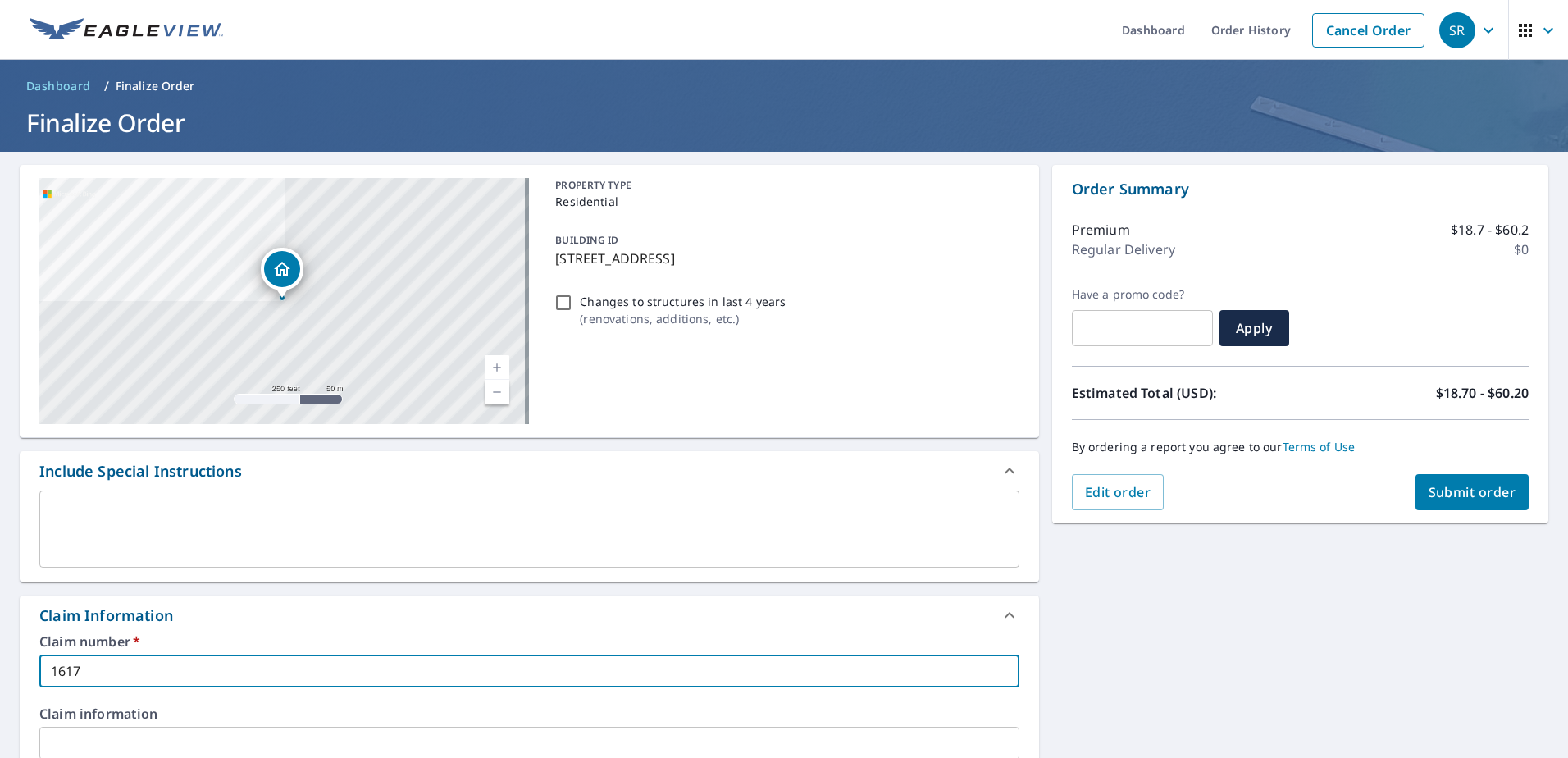
type input "1617 E"
checkbox input "true"
type input "1617 E"
checkbox input "true"
type input "1617 E H"
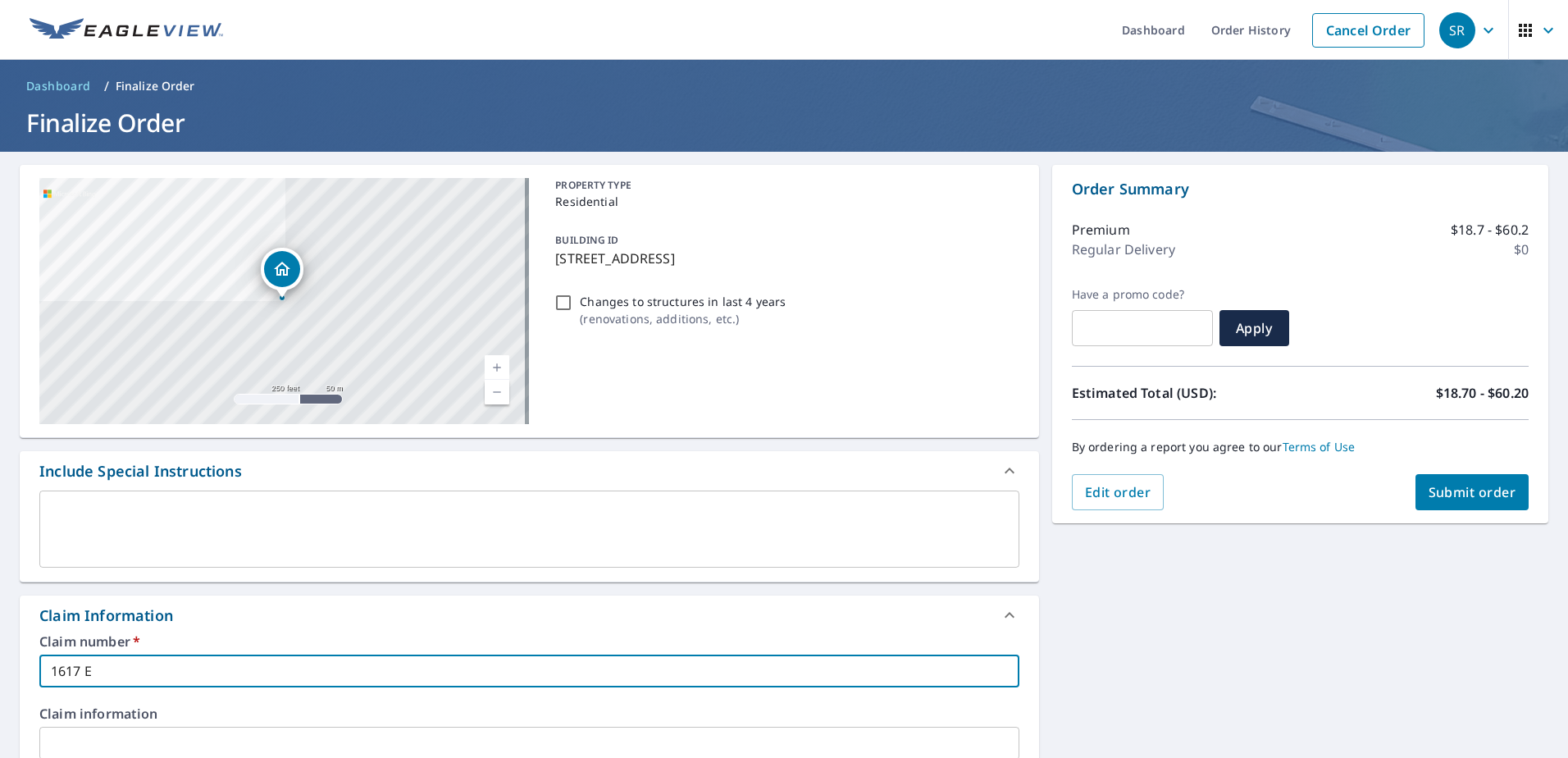
checkbox input "true"
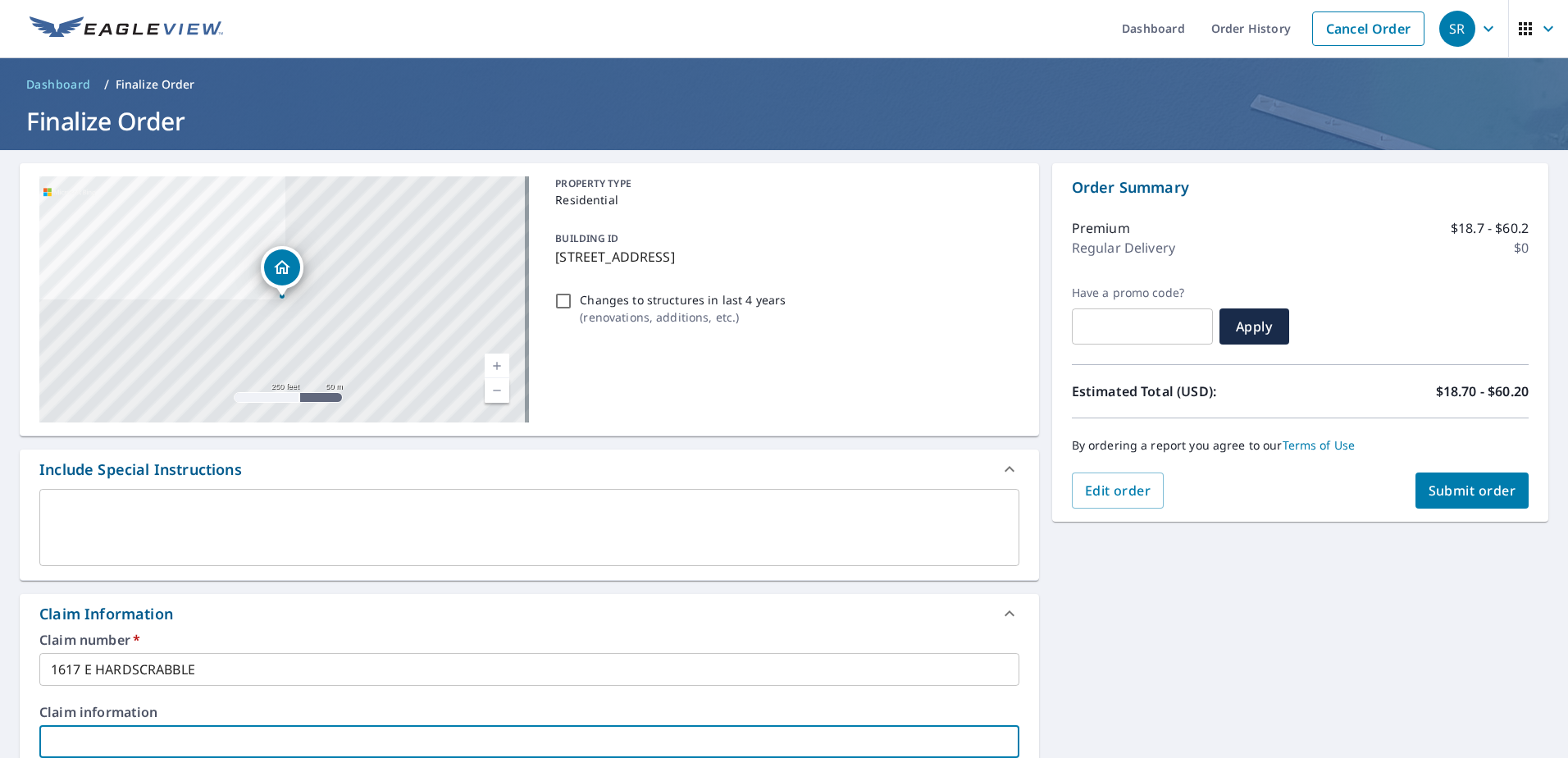
scroll to position [437, 0]
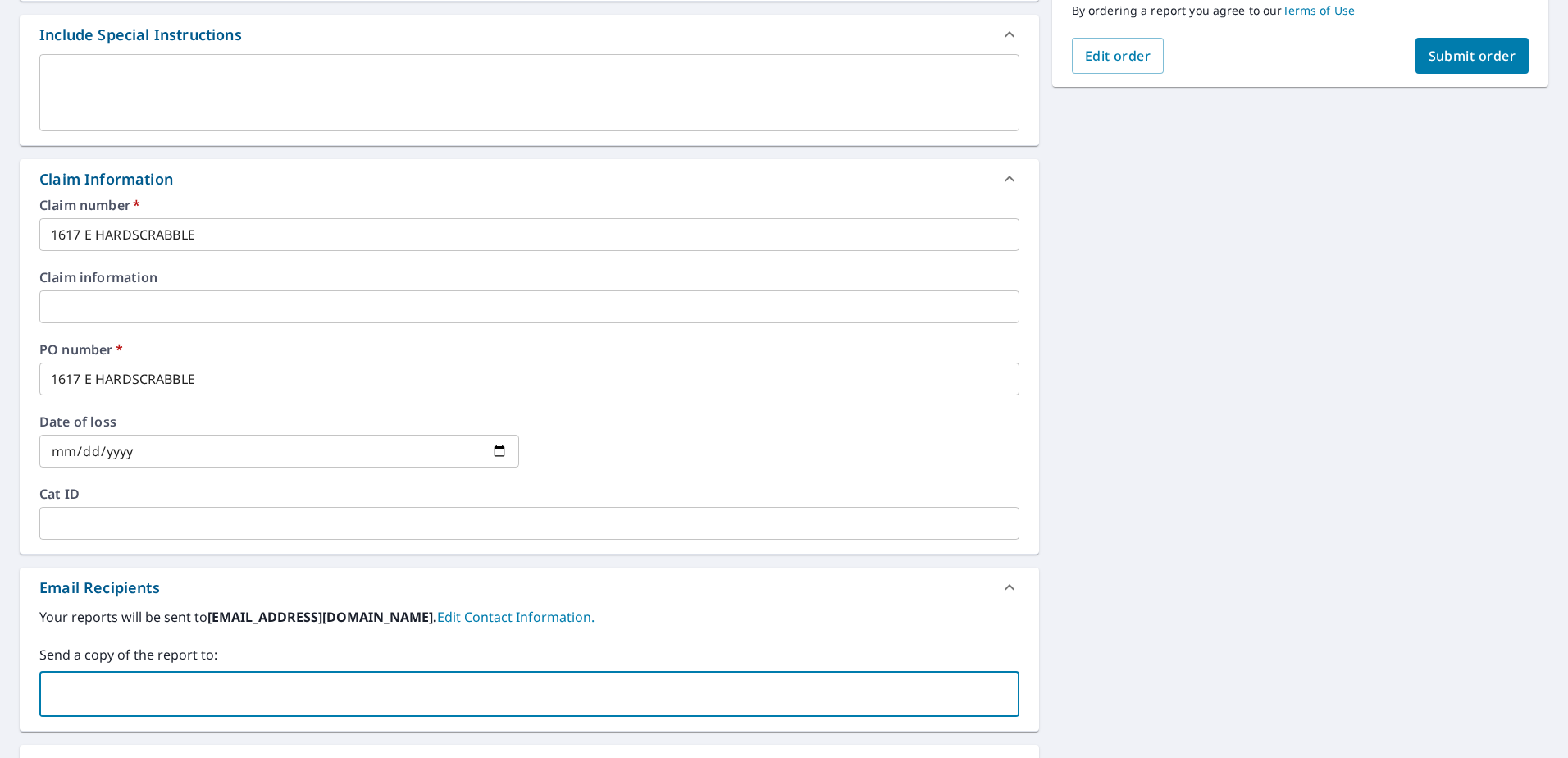
click at [290, 679] on input "text" at bounding box center [517, 694] width 940 height 31
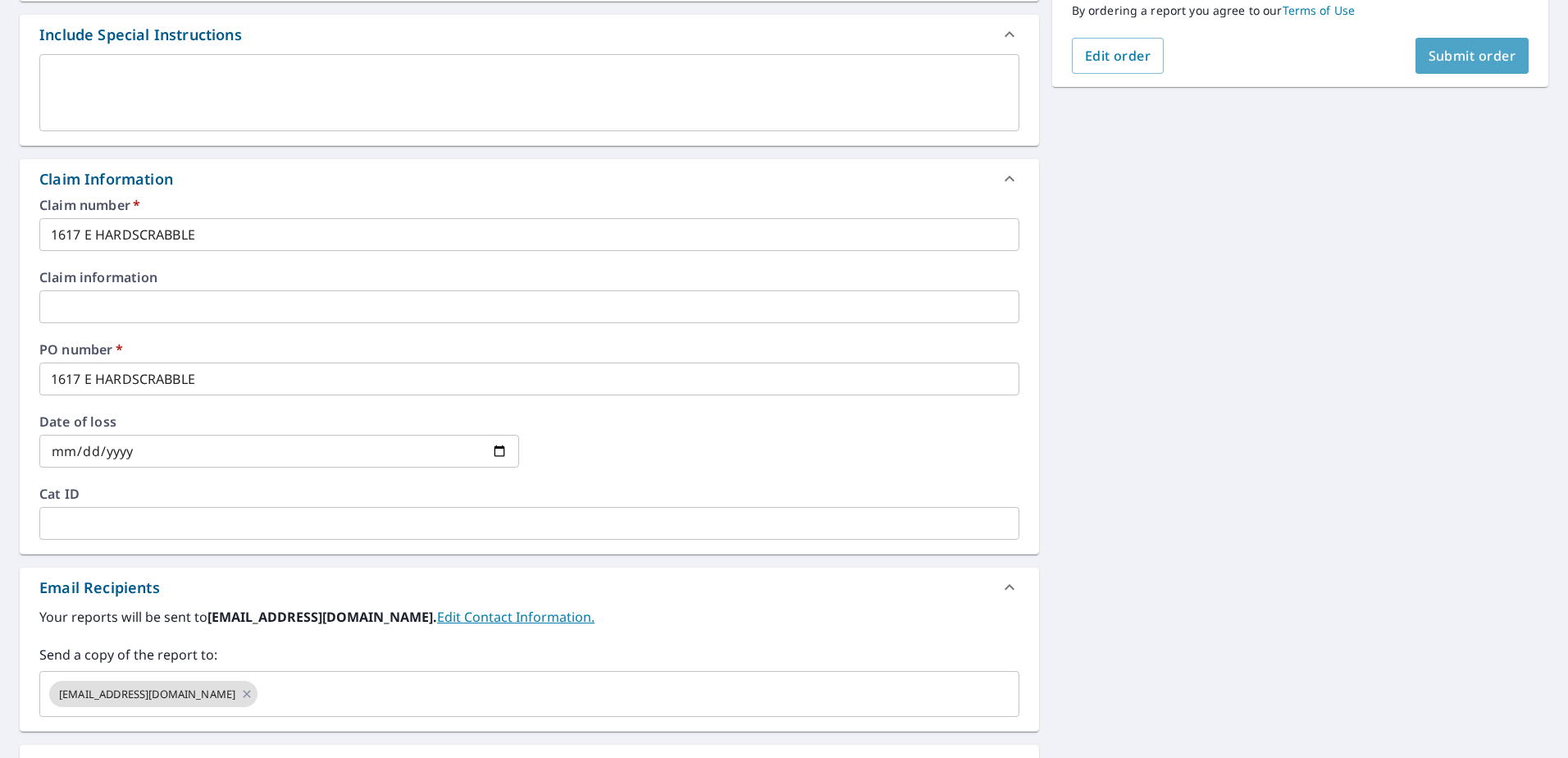
click at [1429, 59] on span "Submit order" at bounding box center [1472, 56] width 88 height 18
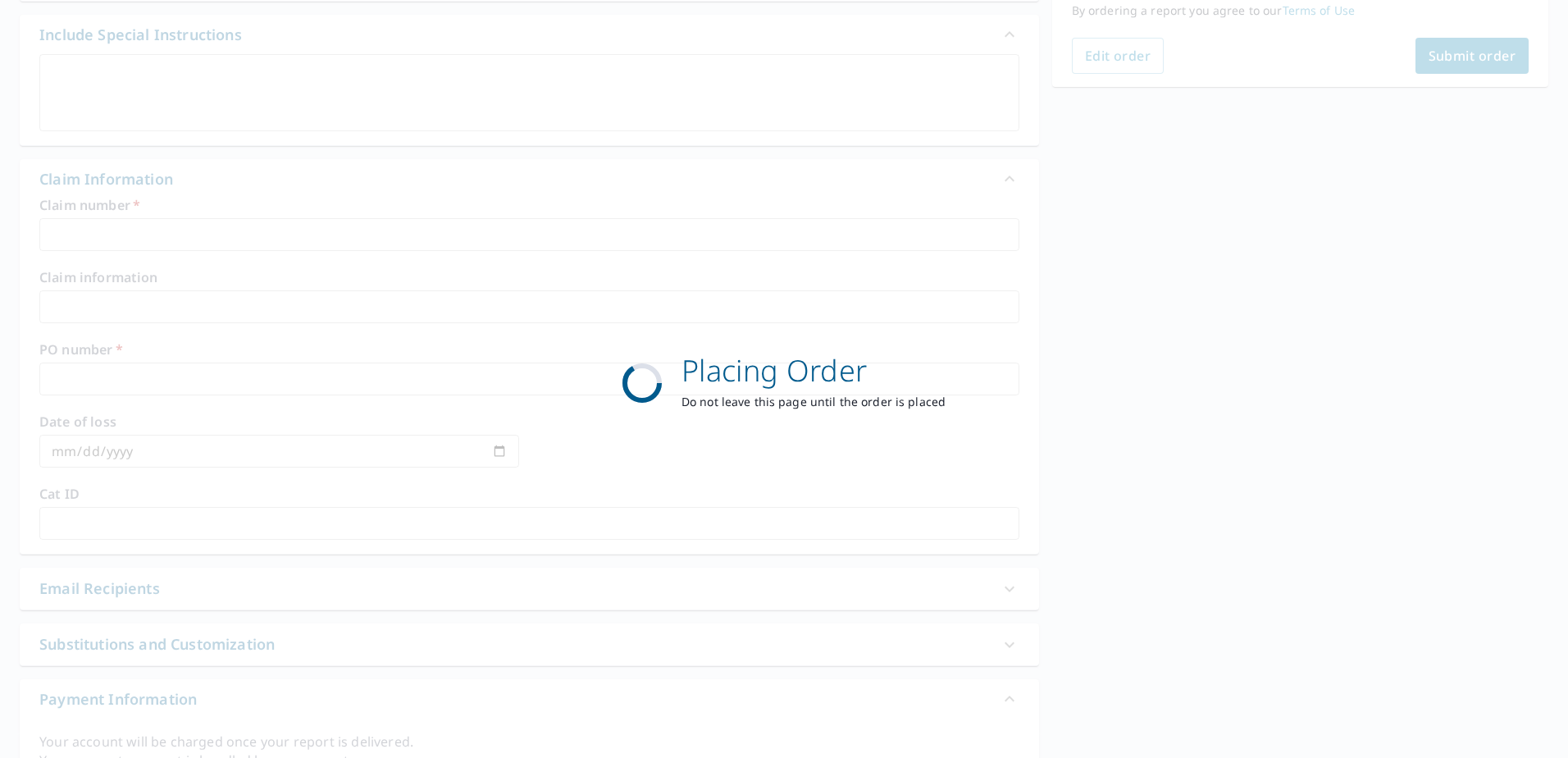
scroll to position [208, 0]
